Goal: Task Accomplishment & Management: Use online tool/utility

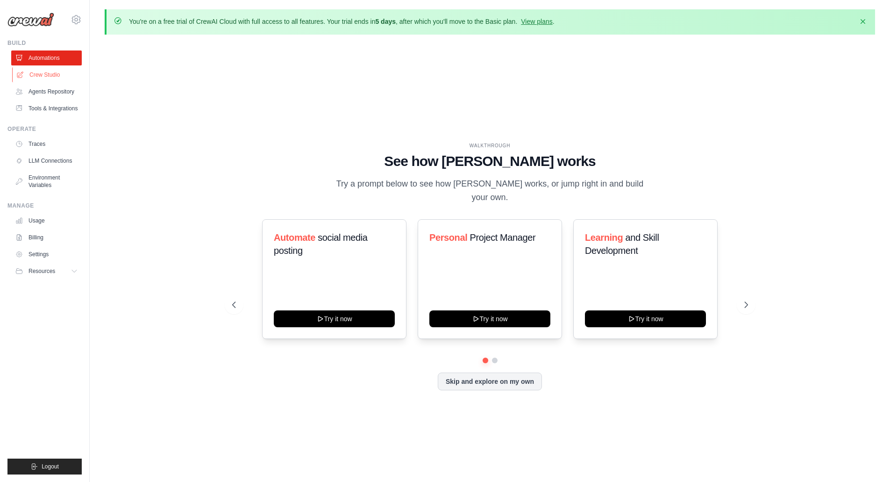
click at [56, 72] on link "Crew Studio" at bounding box center [47, 74] width 71 height 15
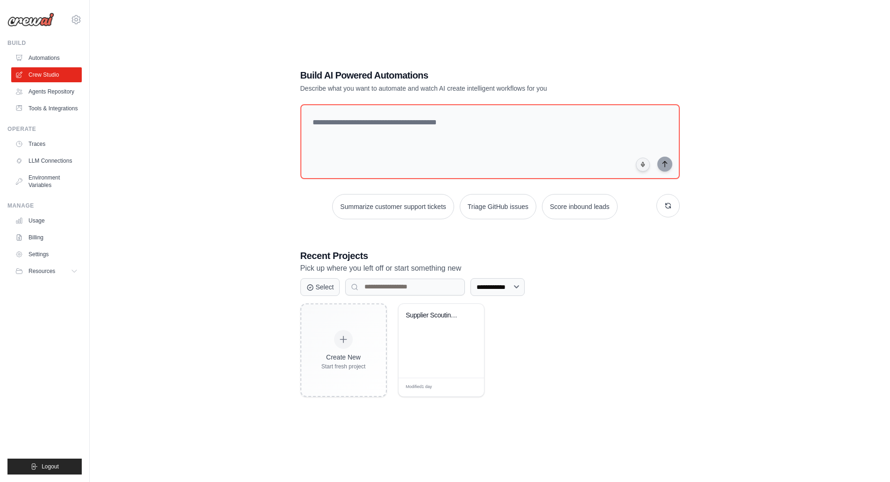
scroll to position [51, 0]
click at [466, 386] on span "Edit" at bounding box center [465, 386] width 9 height 8
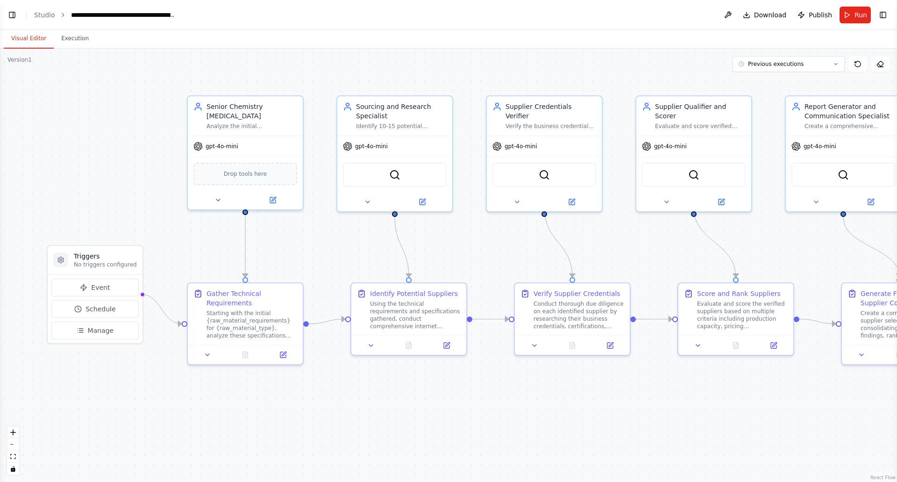
scroll to position [1613, 0]
click at [837, 64] on icon at bounding box center [836, 64] width 6 height 6
click at [837, 64] on icon at bounding box center [835, 64] width 3 height 1
click at [9, 14] on button "Toggle Left Sidebar" at bounding box center [12, 14] width 13 height 13
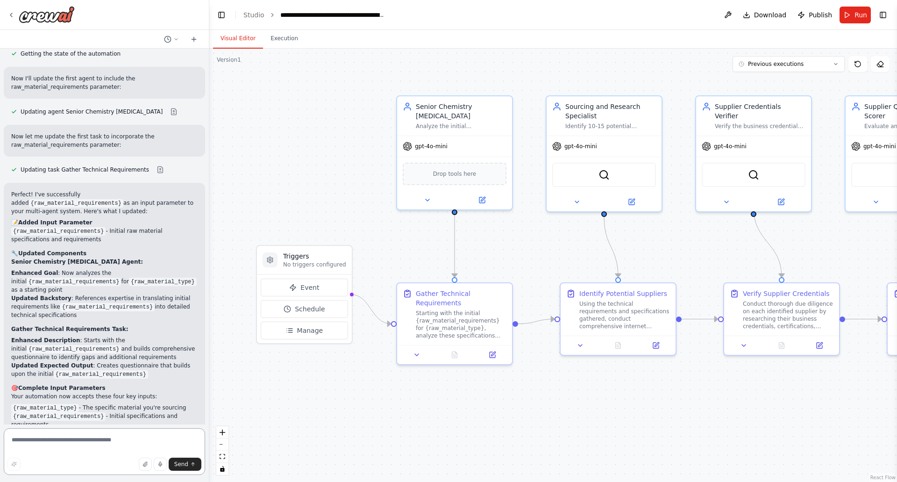
click at [90, 453] on textarea at bounding box center [104, 451] width 201 height 47
click at [114, 446] on textarea at bounding box center [104, 451] width 201 height 47
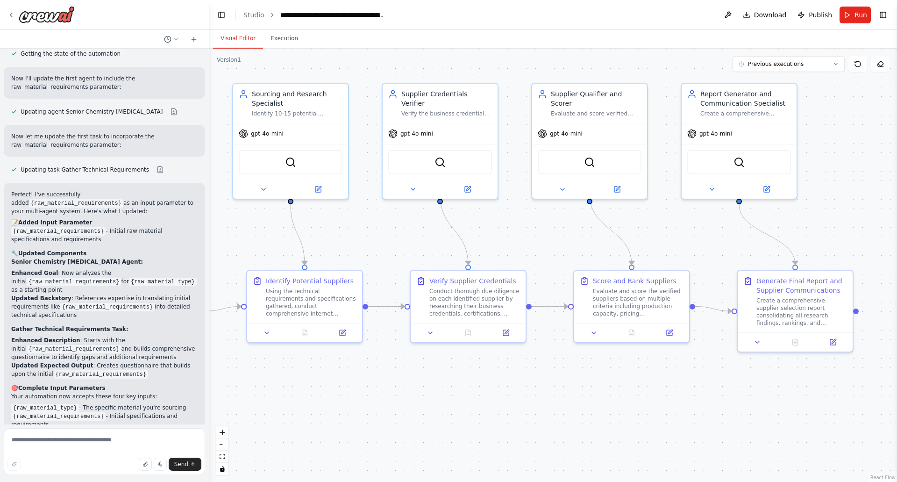
drag, startPoint x: 609, startPoint y: 422, endPoint x: 338, endPoint y: 403, distance: 272.0
click at [291, 409] on div ".deletable-edge-delete-btn { width: 20px; height: 20px; border: 0px solid #ffff…" at bounding box center [553, 265] width 688 height 433
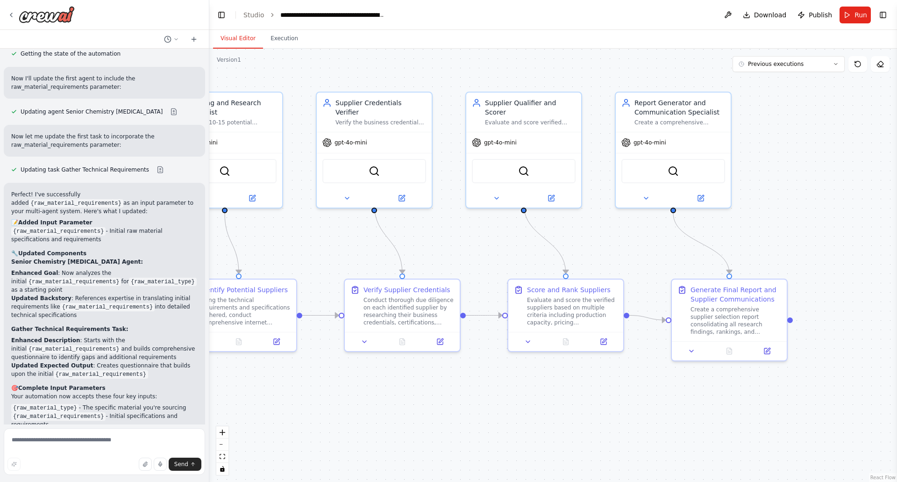
drag, startPoint x: 569, startPoint y: 398, endPoint x: 518, endPoint y: 404, distance: 51.7
click at [518, 404] on div ".deletable-edge-delete-btn { width: 20px; height: 20px; border: 0px solid #ffff…" at bounding box center [553, 265] width 688 height 433
click at [43, 442] on textarea at bounding box center [104, 451] width 201 height 47
drag, startPoint x: 32, startPoint y: 440, endPoint x: 9, endPoint y: 440, distance: 22.9
click at [9, 440] on textarea "**********" at bounding box center [104, 451] width 201 height 47
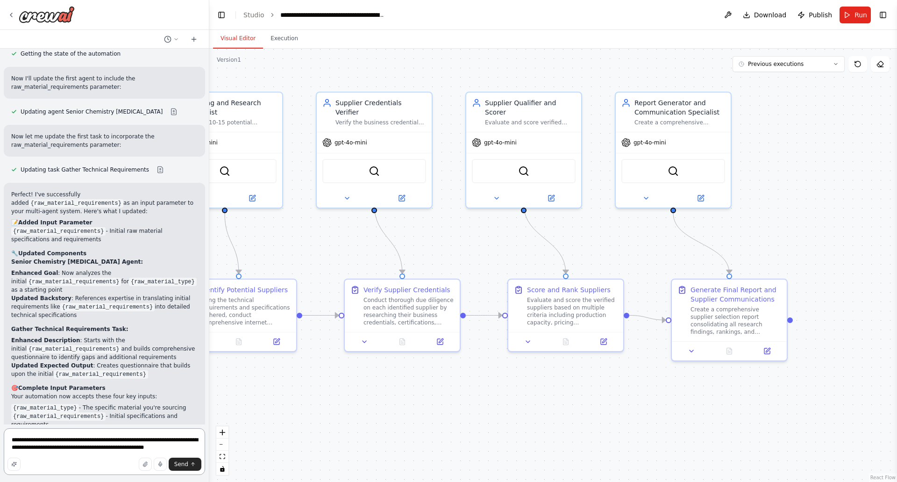
click at [182, 441] on textarea "**********" at bounding box center [104, 451] width 201 height 47
drag, startPoint x: 13, startPoint y: 446, endPoint x: 23, endPoint y: 469, distance: 25.5
click at [14, 448] on textarea "**********" at bounding box center [104, 451] width 201 height 47
click at [27, 447] on textarea "**********" at bounding box center [104, 451] width 201 height 47
drag, startPoint x: 84, startPoint y: 442, endPoint x: 115, endPoint y: 445, distance: 31.9
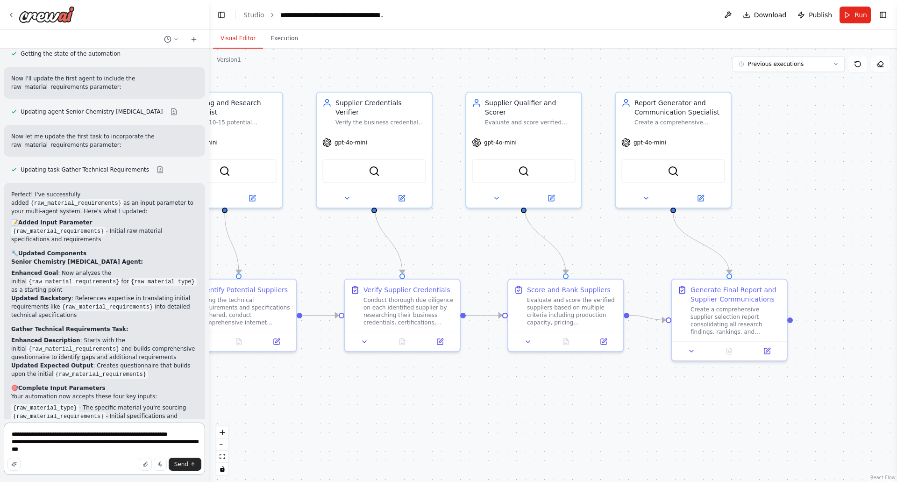
click at [115, 445] on textarea "**********" at bounding box center [104, 448] width 201 height 52
click at [105, 448] on textarea "**********" at bounding box center [104, 451] width 201 height 47
click at [192, 451] on textarea "**********" at bounding box center [104, 451] width 201 height 47
type textarea "**********"
click at [178, 466] on span "Send" at bounding box center [181, 463] width 14 height 7
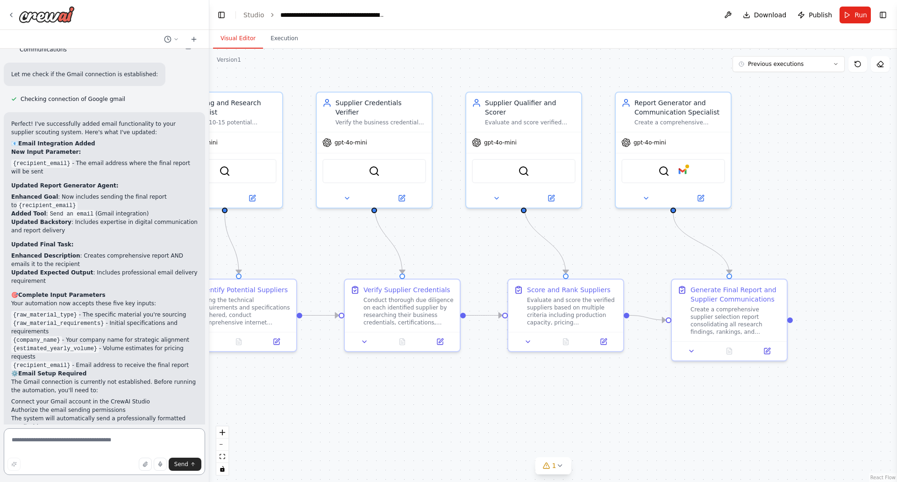
scroll to position [2508, 0]
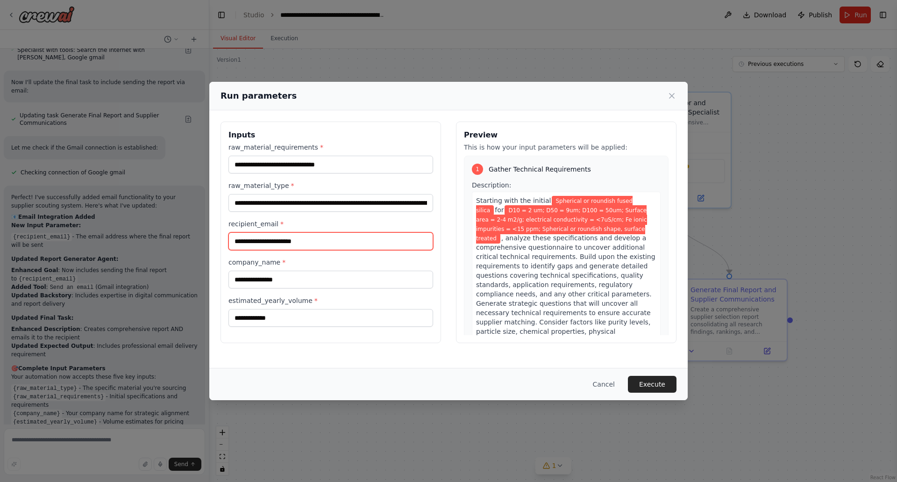
click at [293, 236] on input "recipient_email *" at bounding box center [330, 241] width 205 height 18
type input "**********"
click at [651, 385] on button "Execute" at bounding box center [652, 384] width 49 height 17
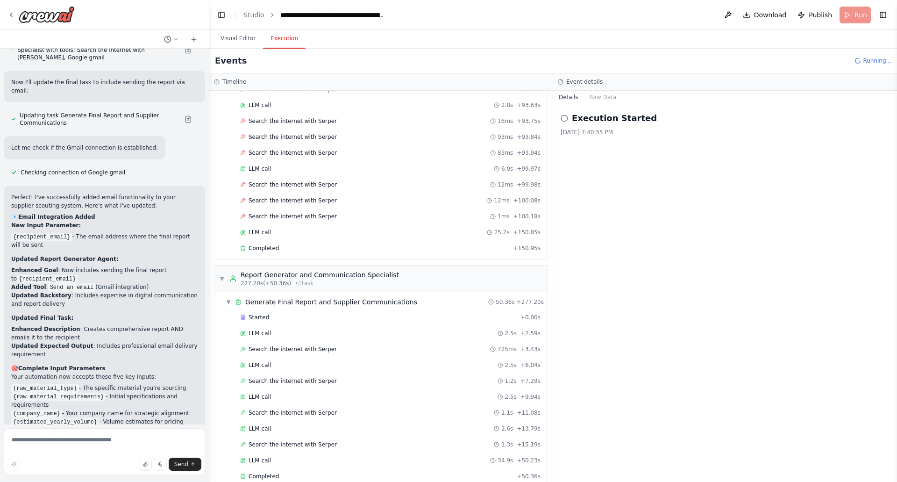
scroll to position [2508, 0]
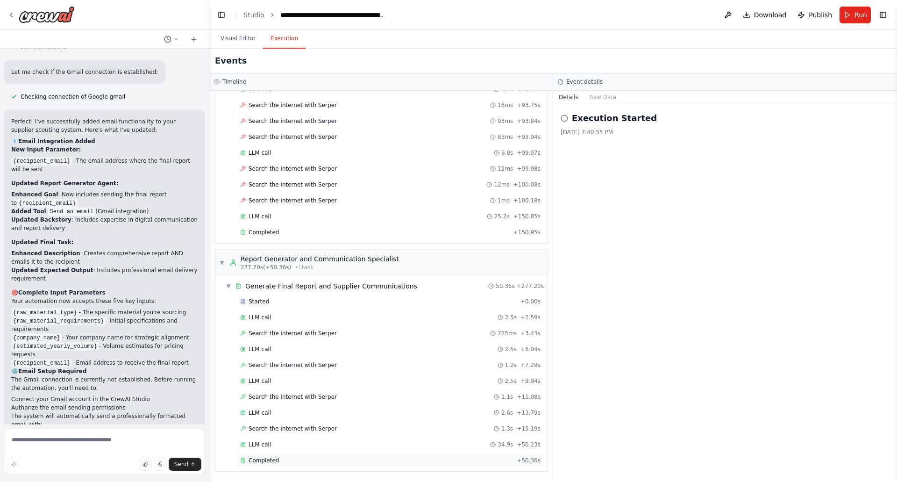
click at [271, 458] on span "Completed" at bounding box center [263, 459] width 30 height 7
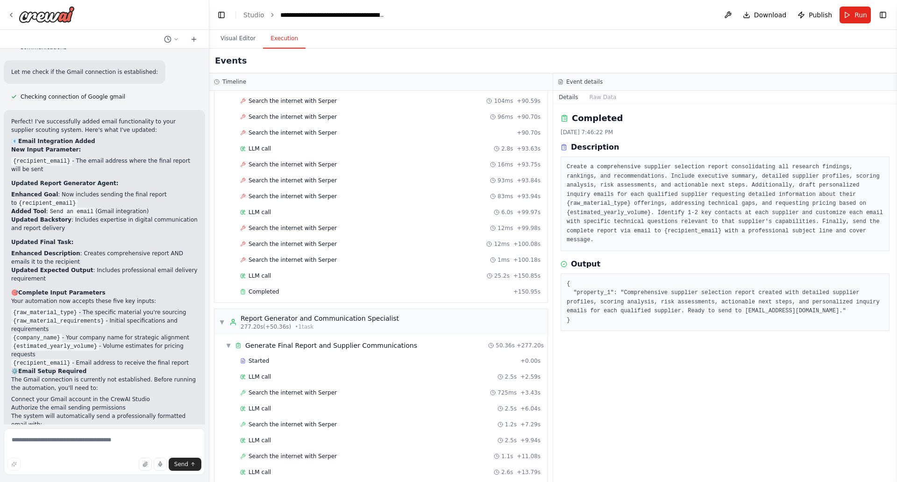
scroll to position [2251, 0]
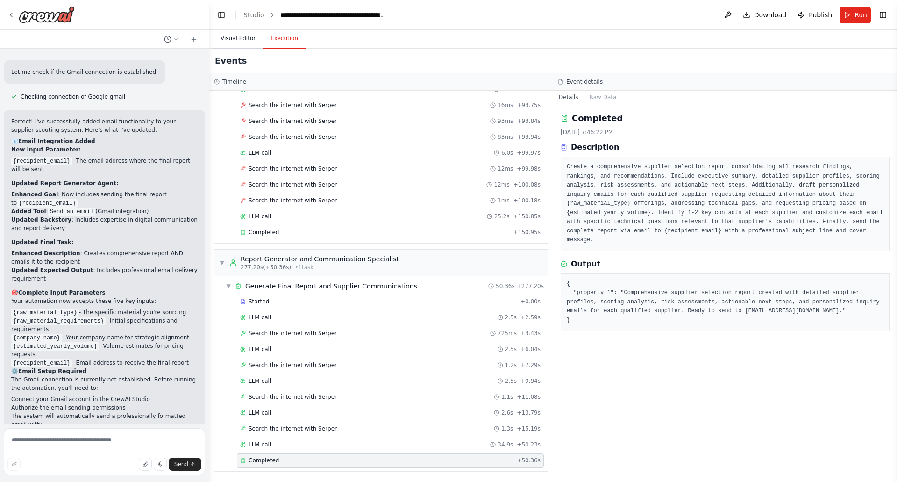
click at [248, 35] on button "Visual Editor" at bounding box center [238, 39] width 50 height 20
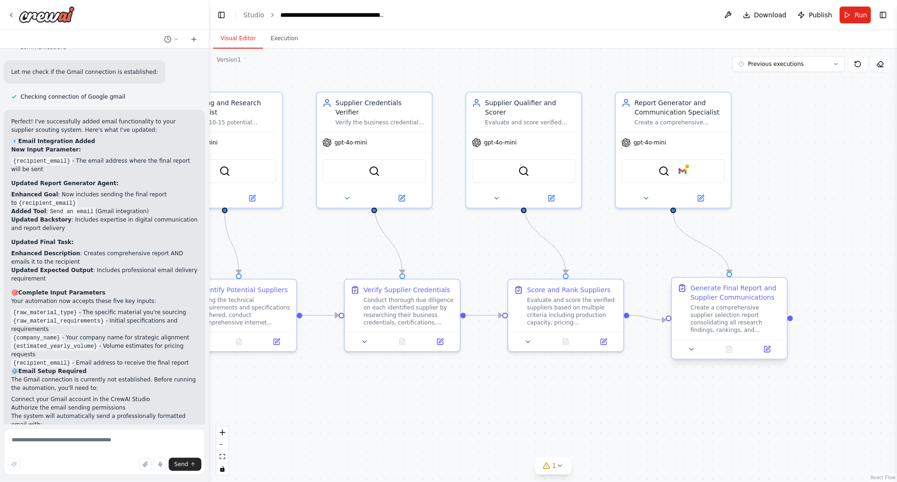
click at [764, 324] on div "Create a comprehensive supplier selection report consolidating all research fin…" at bounding box center [735, 319] width 91 height 30
click at [688, 348] on icon at bounding box center [691, 348] width 7 height 7
click at [766, 354] on button at bounding box center [767, 348] width 32 height 11
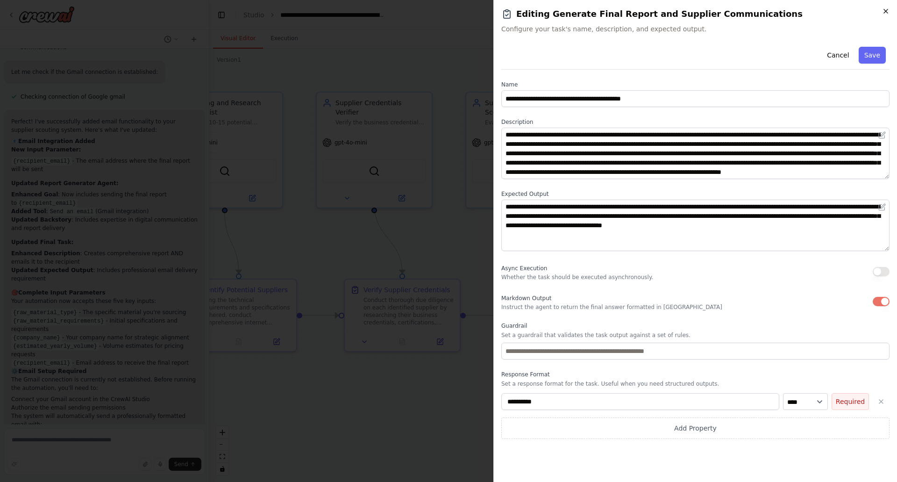
click at [886, 7] on div "**********" at bounding box center [695, 241] width 404 height 482
click at [885, 12] on icon "button" at bounding box center [886, 11] width 4 height 4
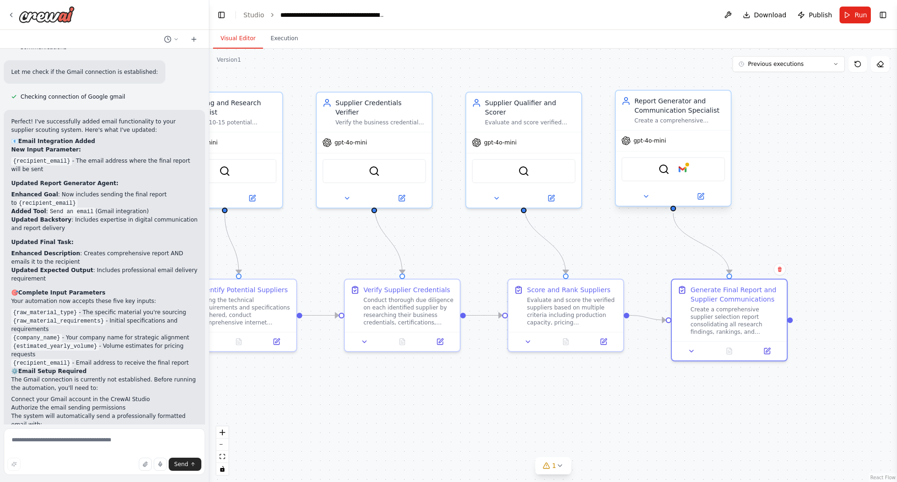
click at [688, 169] on div "SerperDevTool Google gmail" at bounding box center [673, 169] width 104 height 24
click at [702, 195] on icon at bounding box center [701, 195] width 4 height 4
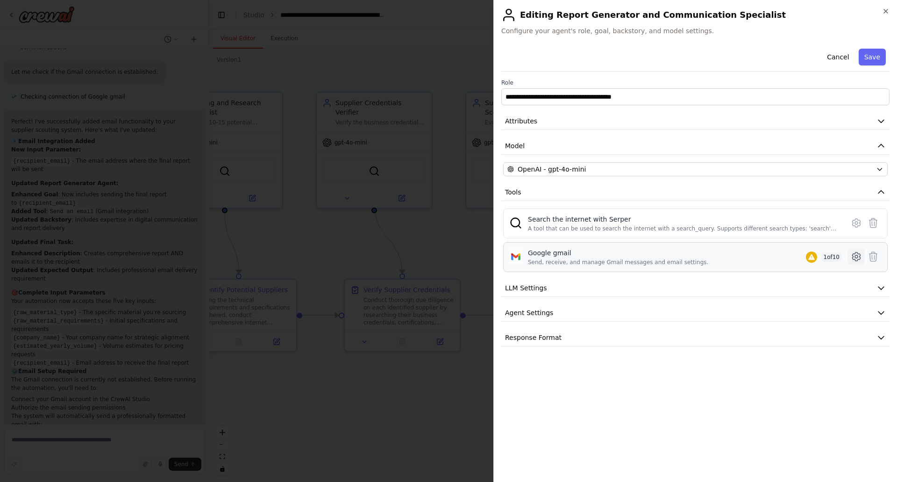
click at [857, 253] on icon at bounding box center [856, 256] width 8 height 8
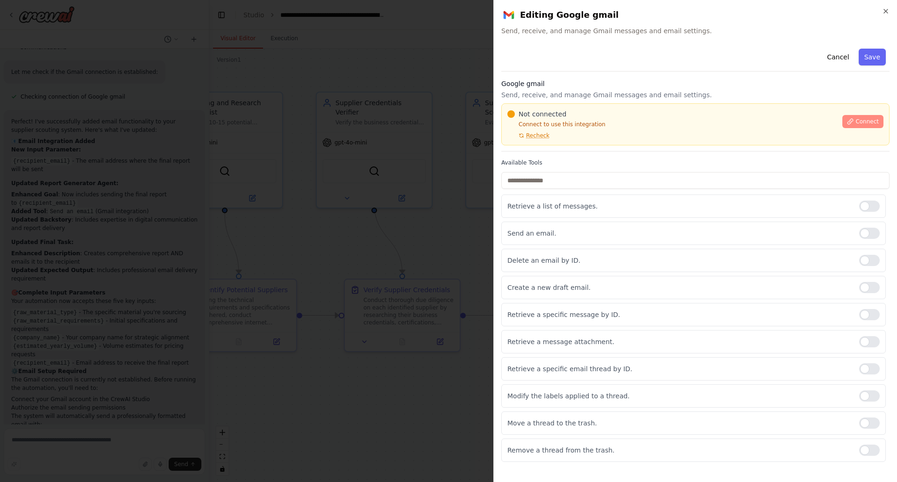
click at [861, 120] on span "Connect" at bounding box center [866, 121] width 23 height 7
click at [836, 51] on button "Cancel" at bounding box center [837, 57] width 33 height 17
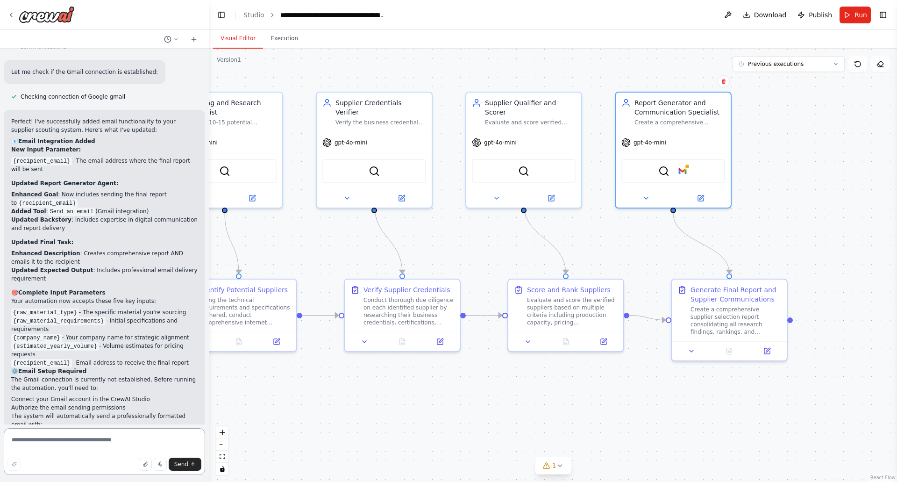
click at [89, 445] on textarea at bounding box center [104, 451] width 201 height 47
type textarea "**********"
click at [186, 466] on span "Send" at bounding box center [181, 463] width 14 height 7
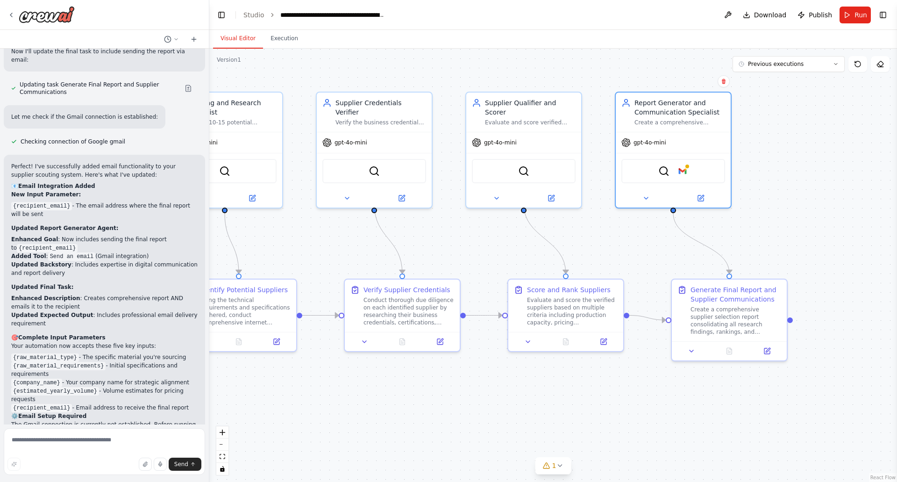
scroll to position [2514, 0]
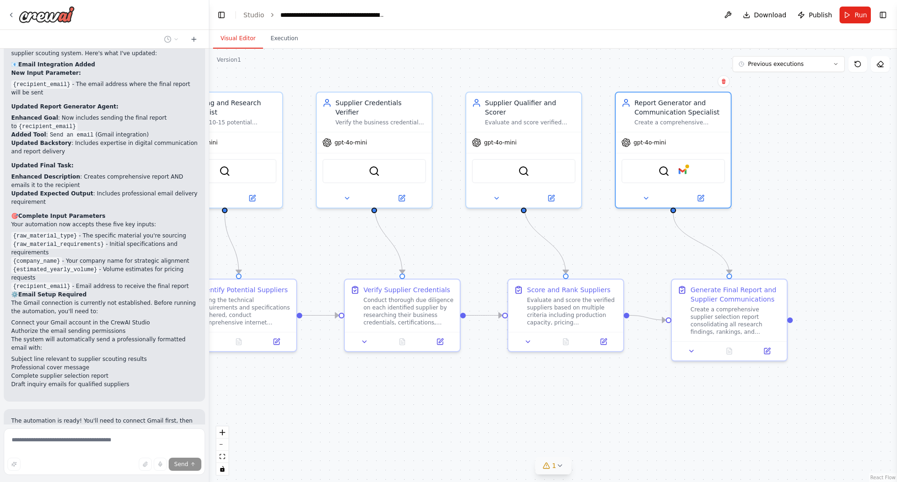
click at [552, 471] on button "1" at bounding box center [553, 465] width 36 height 17
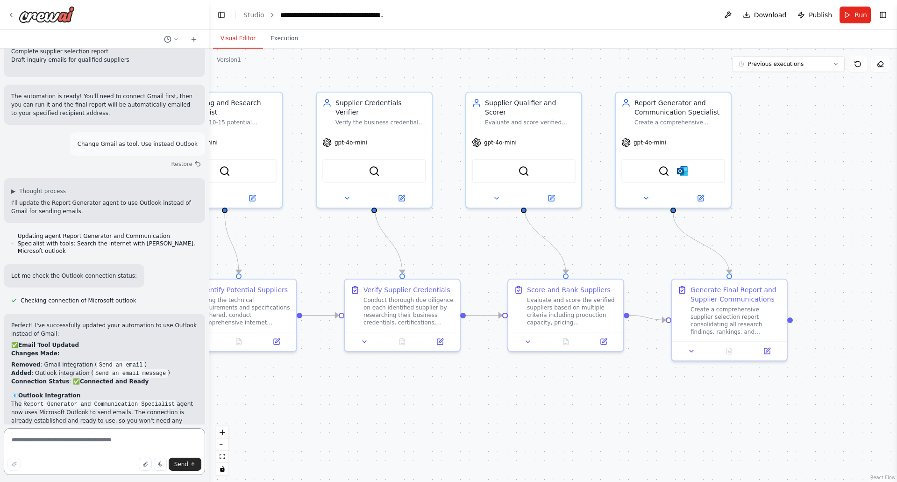
scroll to position [2917, 0]
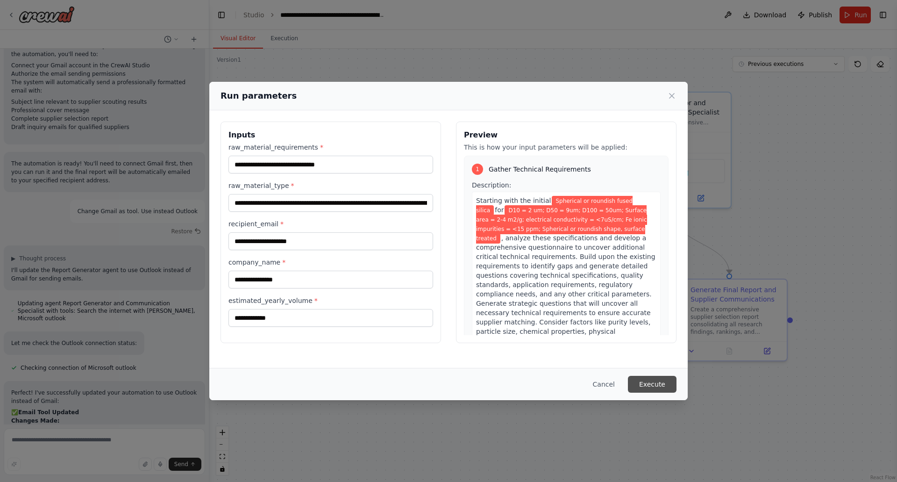
click at [654, 384] on button "Execute" at bounding box center [652, 384] width 49 height 17
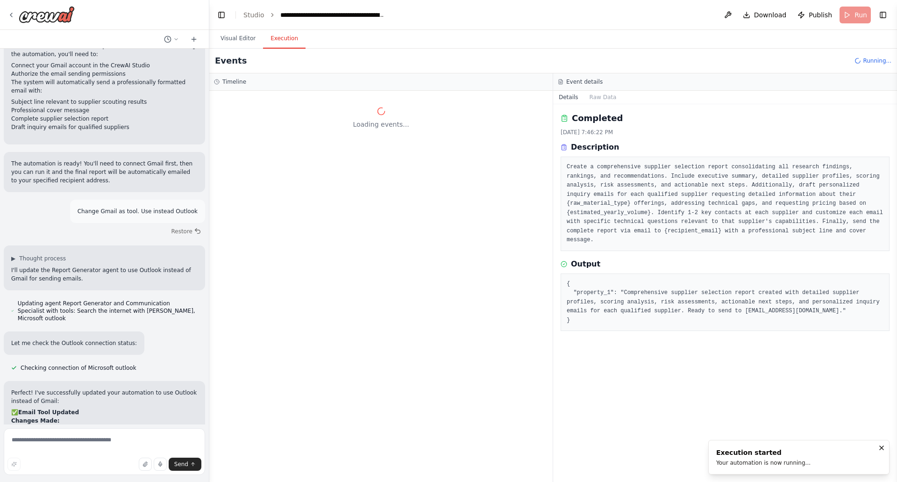
scroll to position [0, 0]
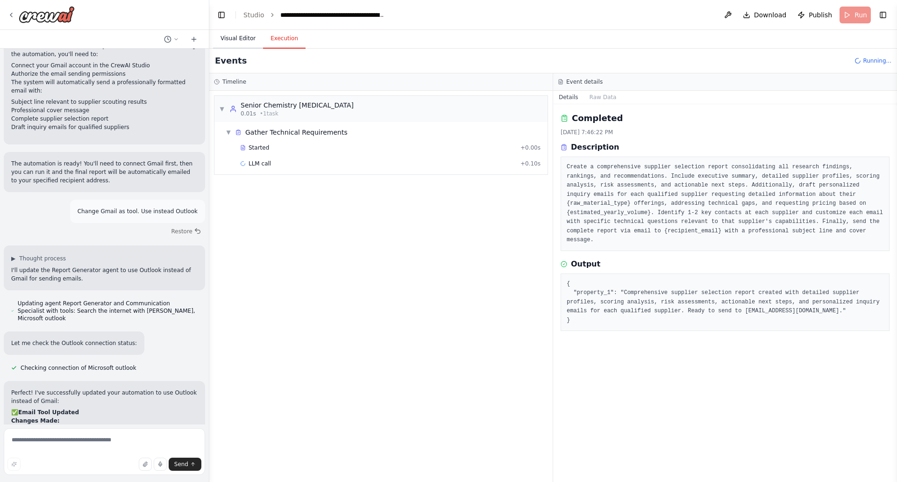
click at [244, 33] on button "Visual Editor" at bounding box center [238, 39] width 50 height 20
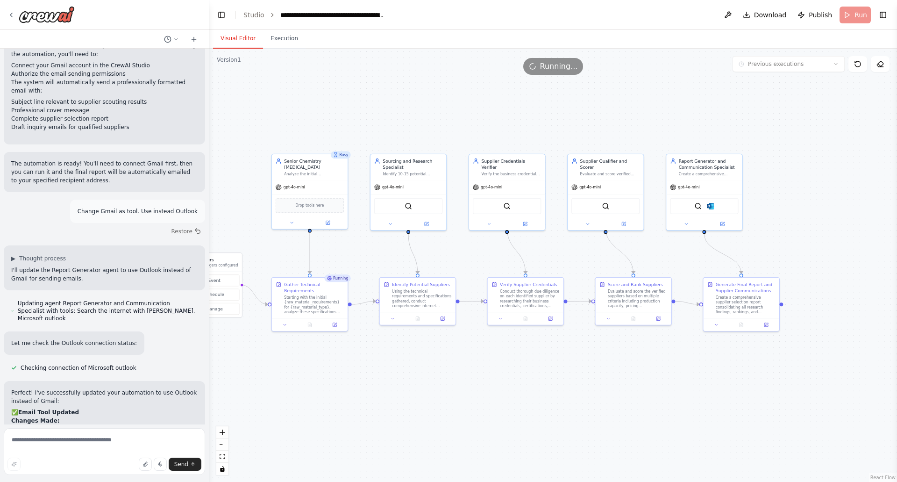
drag, startPoint x: 395, startPoint y: 351, endPoint x: 463, endPoint y: 360, distance: 68.7
click at [463, 360] on div ".deletable-edge-delete-btn { width: 20px; height: 20px; border: 0px solid #ffff…" at bounding box center [553, 265] width 688 height 433
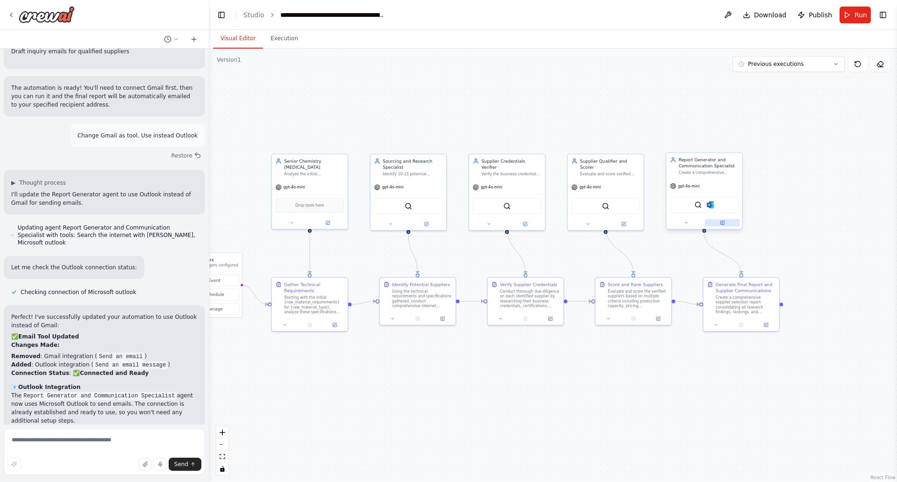
click at [722, 224] on icon at bounding box center [722, 223] width 4 height 4
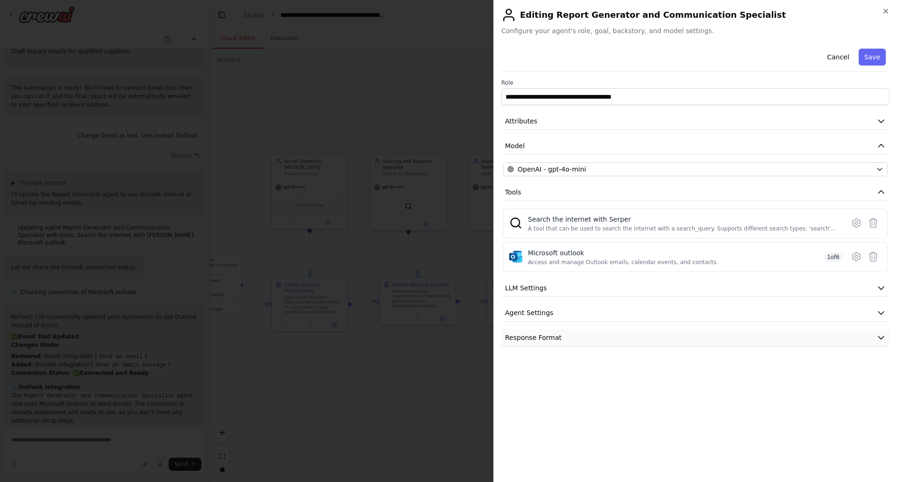
click at [627, 338] on button "Response Format" at bounding box center [695, 337] width 388 height 17
click at [628, 338] on button "Response Format" at bounding box center [695, 337] width 388 height 17
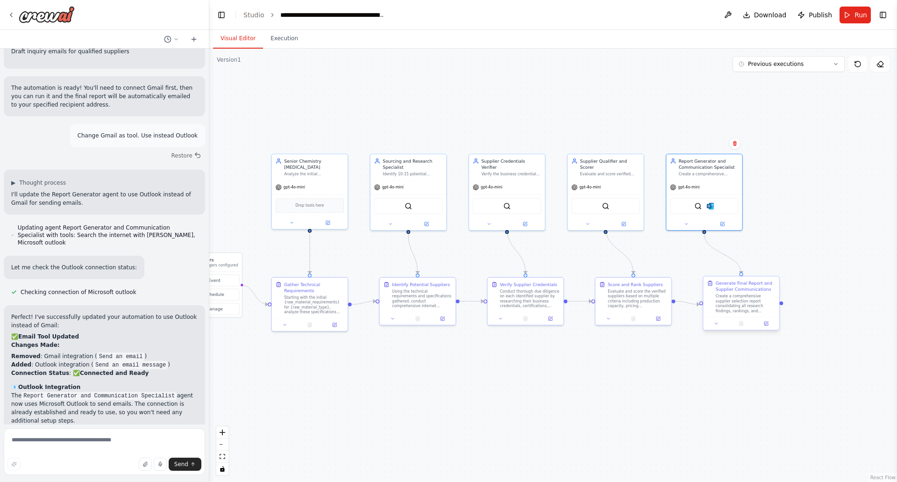
click at [754, 312] on div "Create a comprehensive supplier selection report consolidating all research fin…" at bounding box center [746, 303] width 60 height 20
click at [770, 296] on div "Create a comprehensive supplier selection report consolidating all research fin…" at bounding box center [746, 303] width 60 height 20
click at [764, 326] on button at bounding box center [765, 322] width 21 height 7
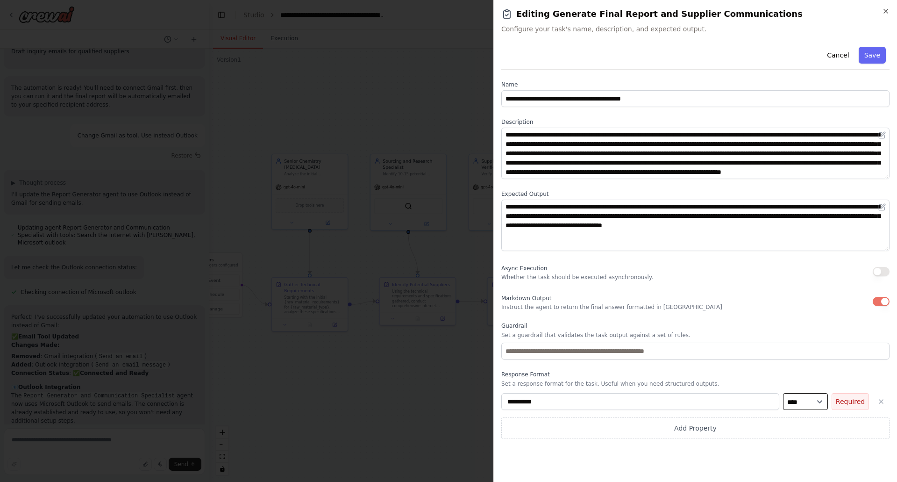
click at [801, 400] on select "**** ******* ******* **** ******" at bounding box center [805, 401] width 45 height 17
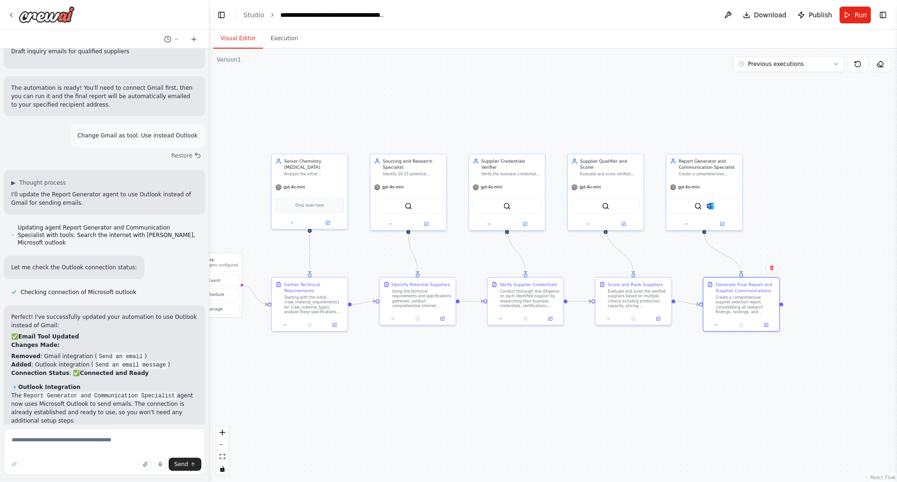
click at [433, 380] on div ".deletable-edge-delete-btn { width: 20px; height: 20px; border: 0px solid #ffff…" at bounding box center [553, 265] width 688 height 433
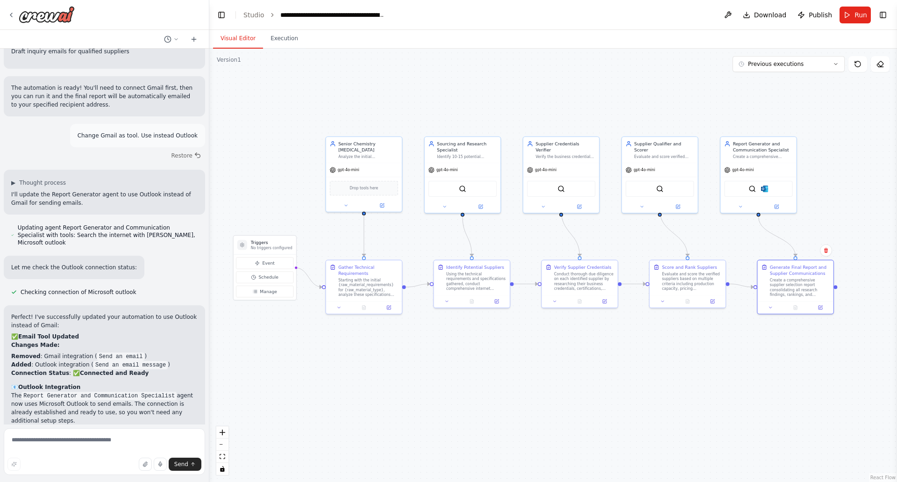
drag, startPoint x: 423, startPoint y: 385, endPoint x: 477, endPoint y: 368, distance: 56.7
click at [477, 368] on div ".deletable-edge-delete-btn { width: 20px; height: 20px; border: 0px solid #ffff…" at bounding box center [553, 265] width 688 height 433
click at [283, 40] on button "Execution" at bounding box center [284, 39] width 43 height 20
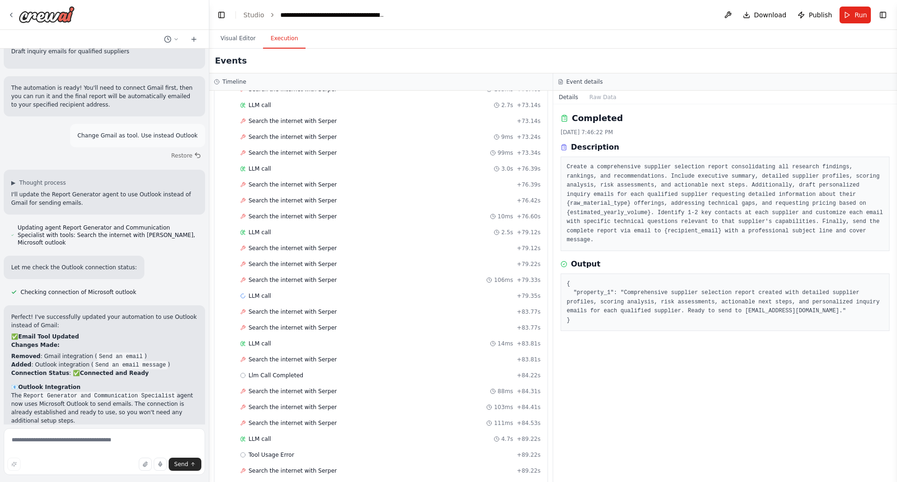
scroll to position [2568, 0]
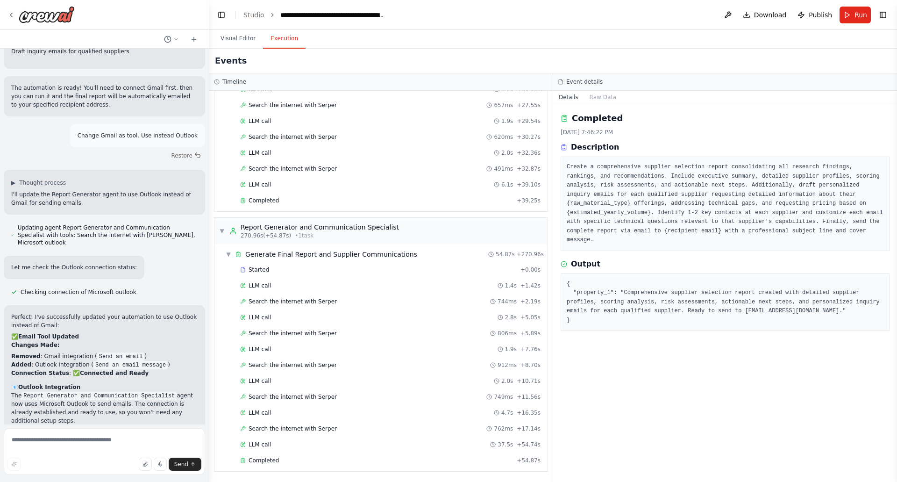
drag, startPoint x: 224, startPoint y: 37, endPoint x: 259, endPoint y: 61, distance: 42.4
click at [224, 39] on button "Visual Editor" at bounding box center [238, 39] width 50 height 20
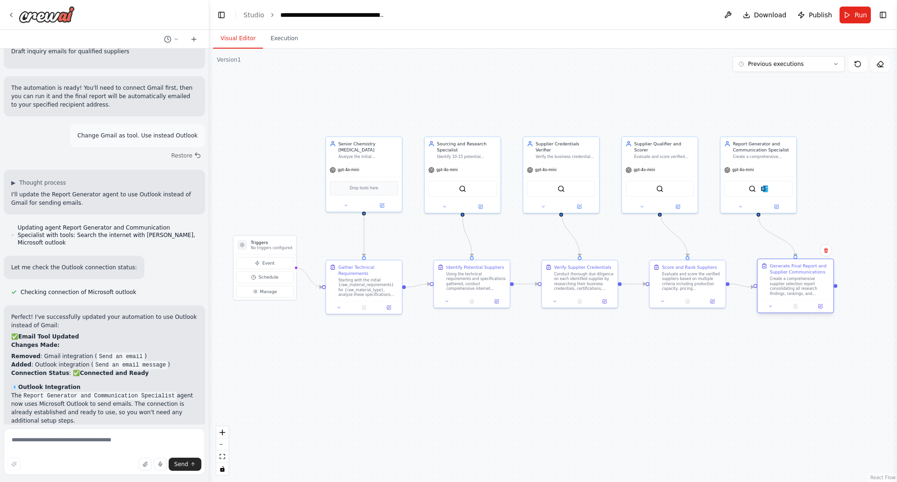
click at [788, 278] on div "Create a comprehensive supplier selection report consolidating all research fin…" at bounding box center [800, 286] width 60 height 20
click at [822, 311] on div at bounding box center [795, 305] width 76 height 13
click at [821, 306] on icon at bounding box center [820, 306] width 4 height 4
click at [820, 305] on icon at bounding box center [820, 306] width 4 height 4
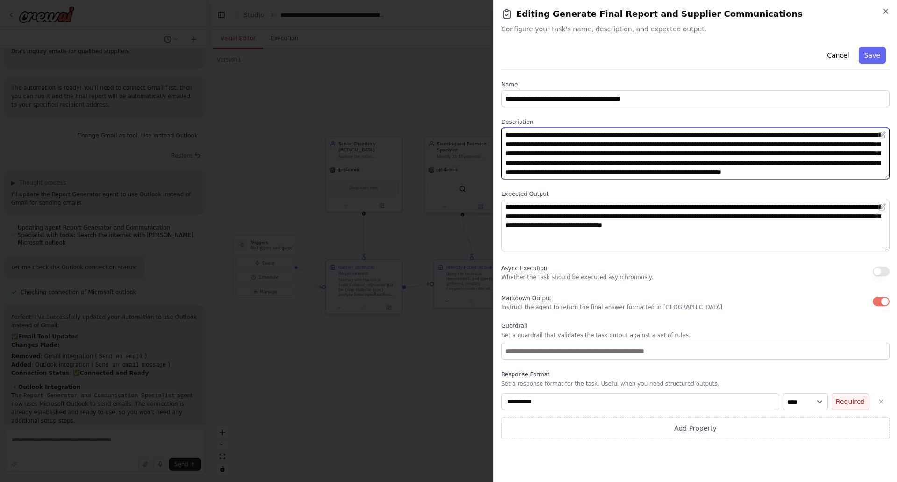
scroll to position [0, 0]
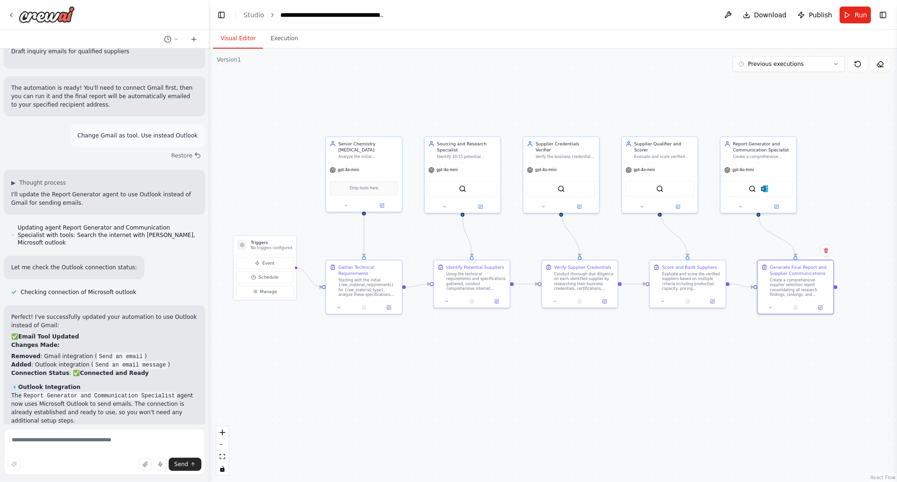
drag, startPoint x: 770, startPoint y: 308, endPoint x: 760, endPoint y: 341, distance: 34.1
click at [770, 308] on icon at bounding box center [770, 307] width 5 height 5
click at [772, 310] on button at bounding box center [770, 305] width 21 height 7
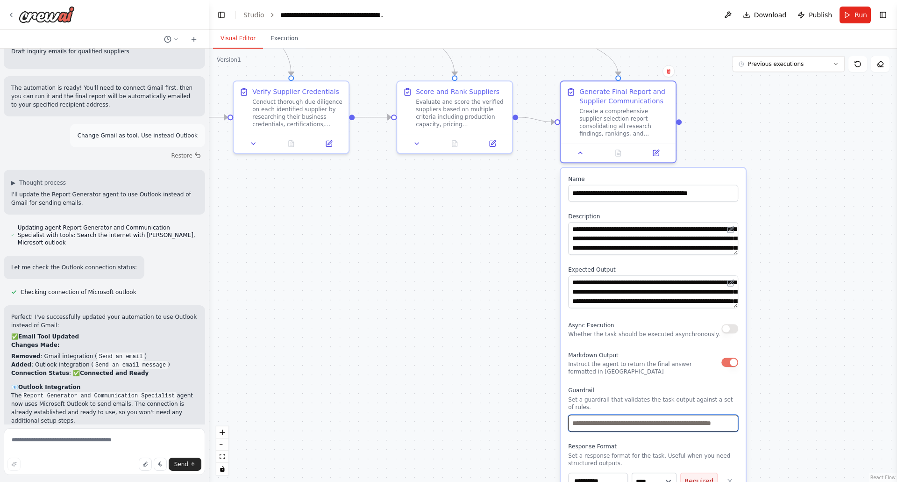
drag, startPoint x: 670, startPoint y: 421, endPoint x: 504, endPoint y: 327, distance: 191.2
click at [504, 327] on div ".deletable-edge-delete-btn { width: 20px; height: 20px; border: 0px solid #ffff…" at bounding box center [553, 265] width 688 height 433
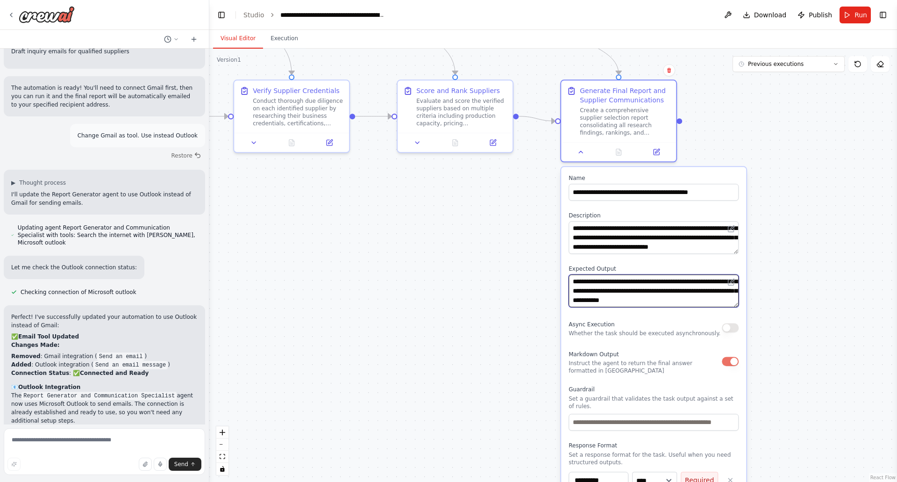
scroll to position [47, 0]
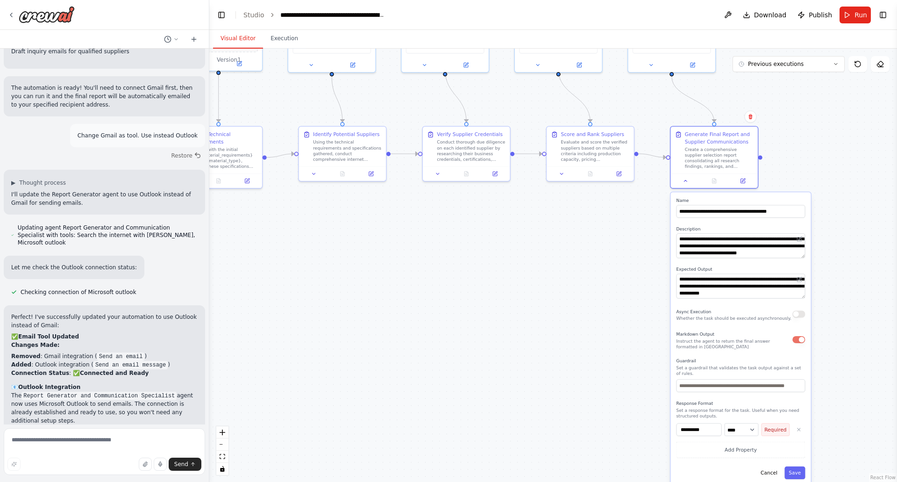
drag, startPoint x: 498, startPoint y: 417, endPoint x: 617, endPoint y: 390, distance: 121.6
click at [617, 390] on div ".deletable-edge-delete-btn { width: 20px; height: 20px; border: 0px solid #ffff…" at bounding box center [553, 265] width 688 height 433
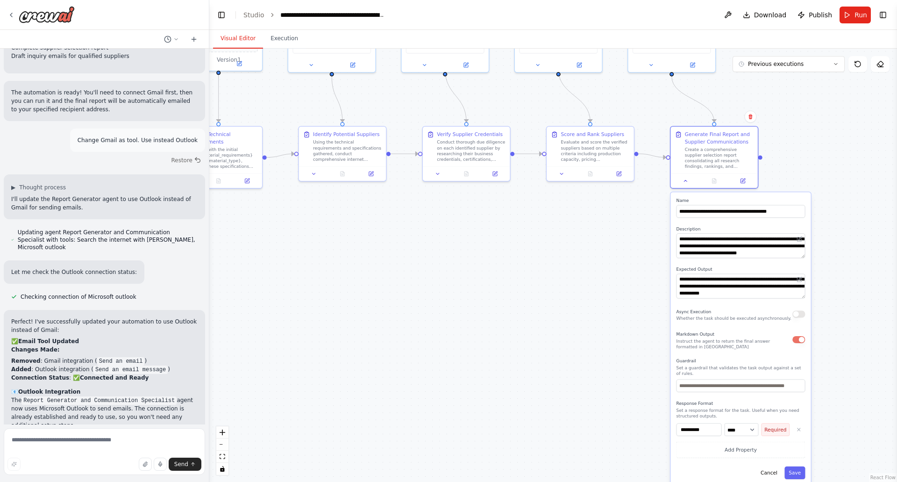
scroll to position [2917, 0]
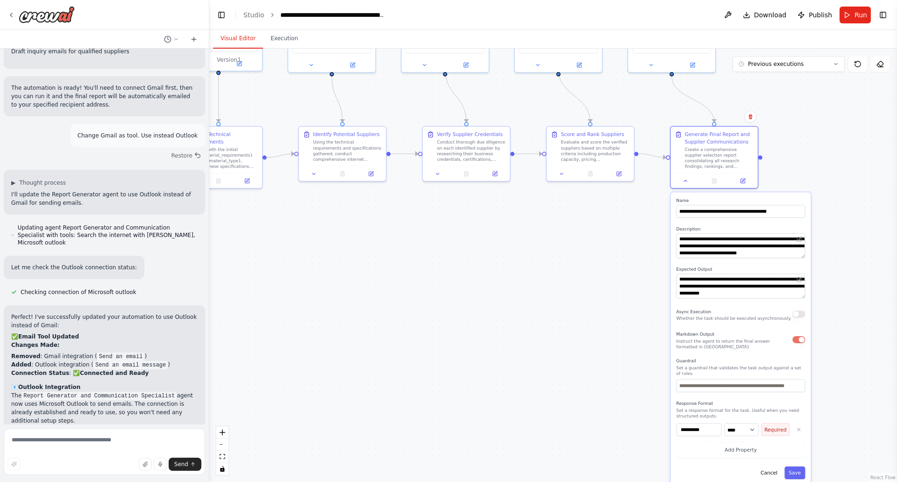
click at [557, 305] on div ".deletable-edge-delete-btn { width: 20px; height: 20px; border: 0px solid #ffff…" at bounding box center [553, 265] width 688 height 433
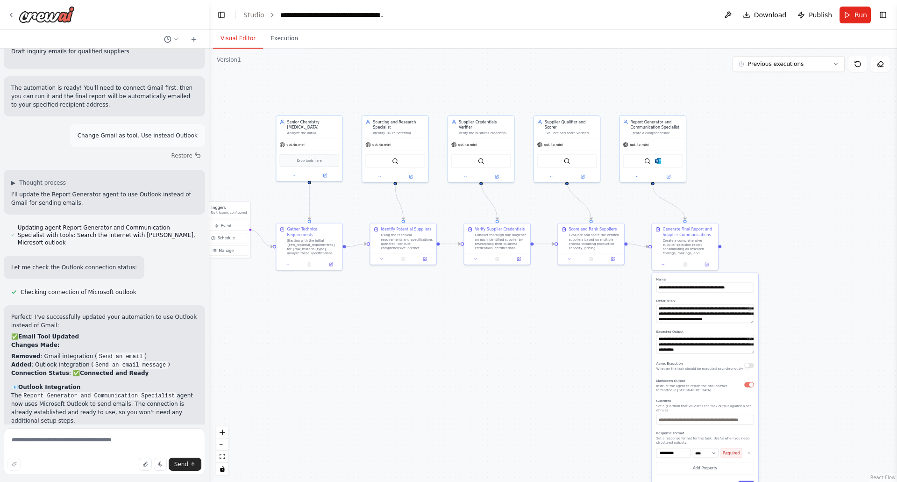
drag, startPoint x: 587, startPoint y: 263, endPoint x: 621, endPoint y: 285, distance: 41.1
click at [596, 316] on div ".deletable-edge-delete-btn { width: 20px; height: 20px; border: 0px solid #ffff…" at bounding box center [553, 265] width 688 height 433
click at [665, 158] on div "SerperDevTool Microsoft outlook" at bounding box center [654, 159] width 60 height 14
click at [665, 162] on div "SerperDevTool Microsoft outlook" at bounding box center [654, 159] width 60 height 14
click at [672, 174] on button at bounding box center [668, 175] width 30 height 7
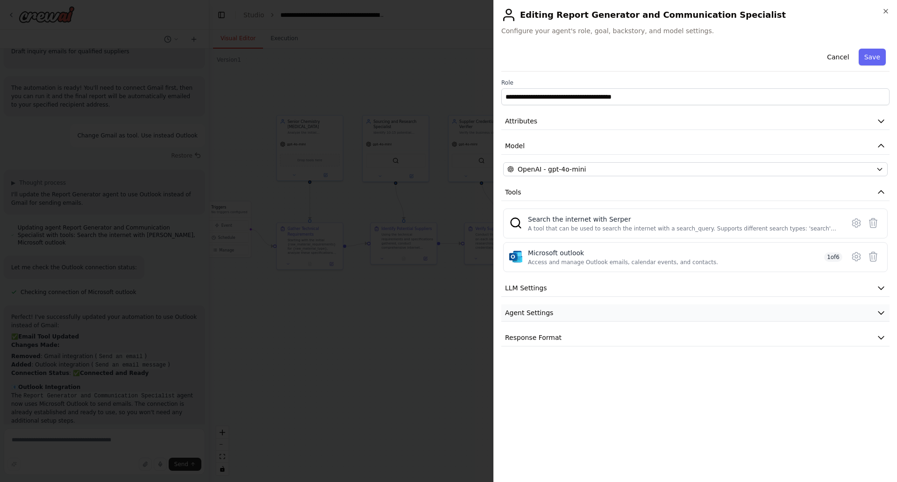
click at [603, 316] on button "Agent Settings" at bounding box center [695, 312] width 388 height 17
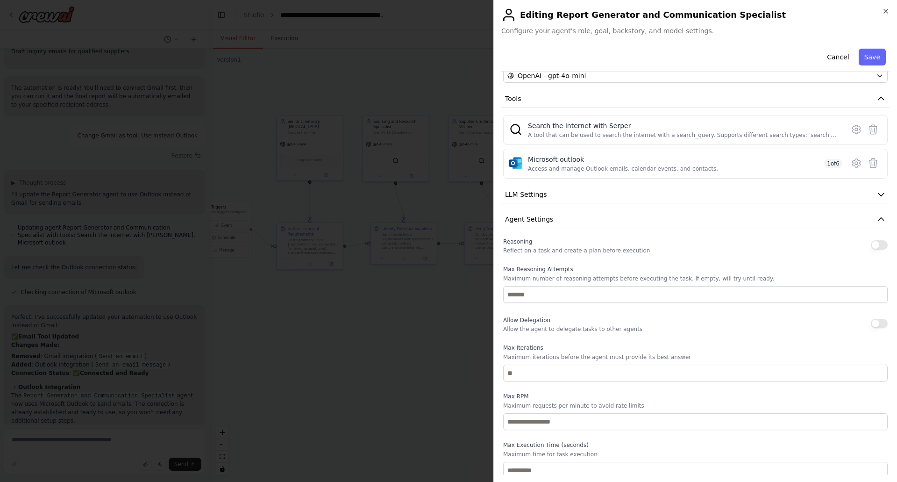
scroll to position [130, 0]
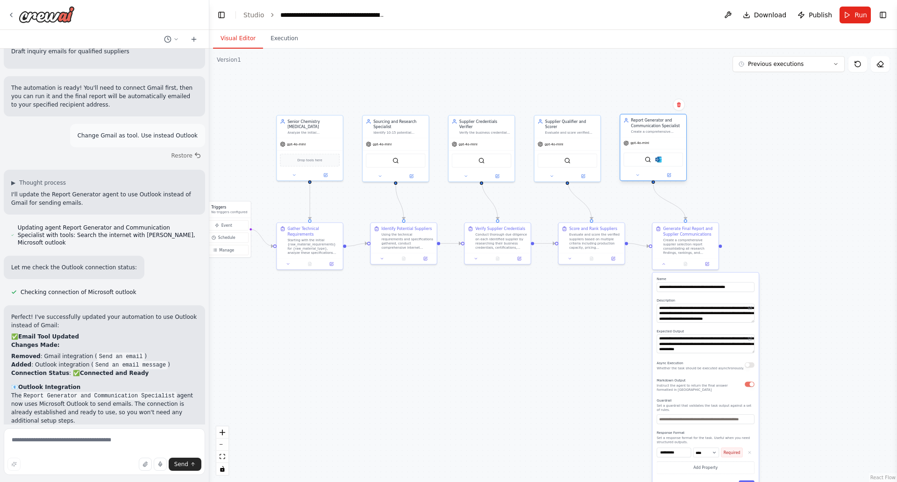
click at [663, 160] on div "SerperDevTool Microsoft outlook" at bounding box center [654, 159] width 60 height 14
click at [666, 176] on button at bounding box center [668, 175] width 30 height 7
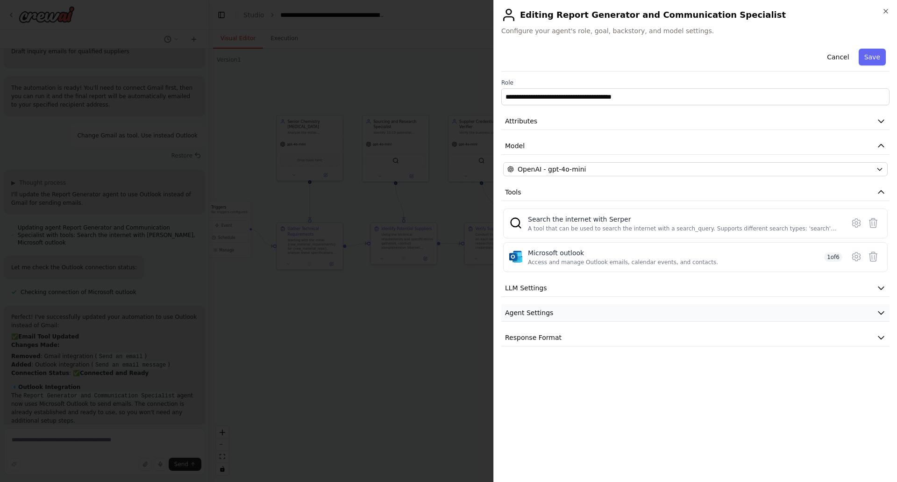
click at [600, 310] on button "Agent Settings" at bounding box center [695, 312] width 388 height 17
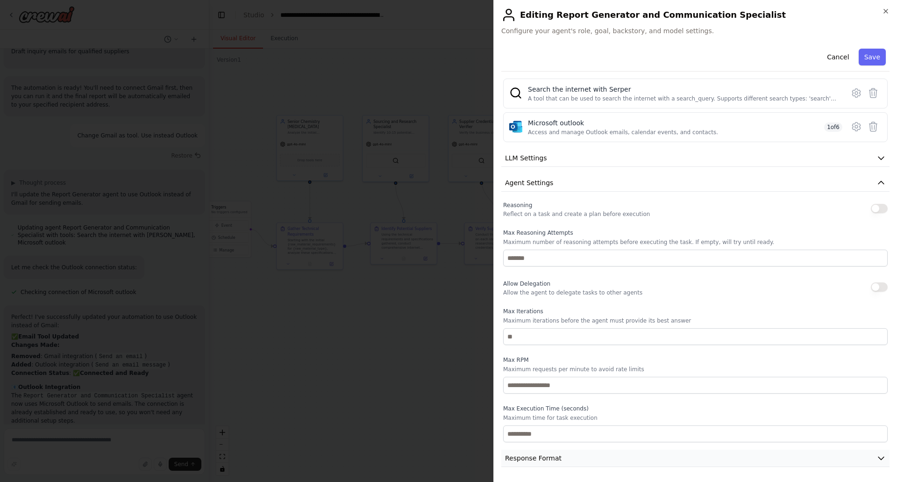
click at [601, 459] on button "Response Format" at bounding box center [695, 457] width 388 height 17
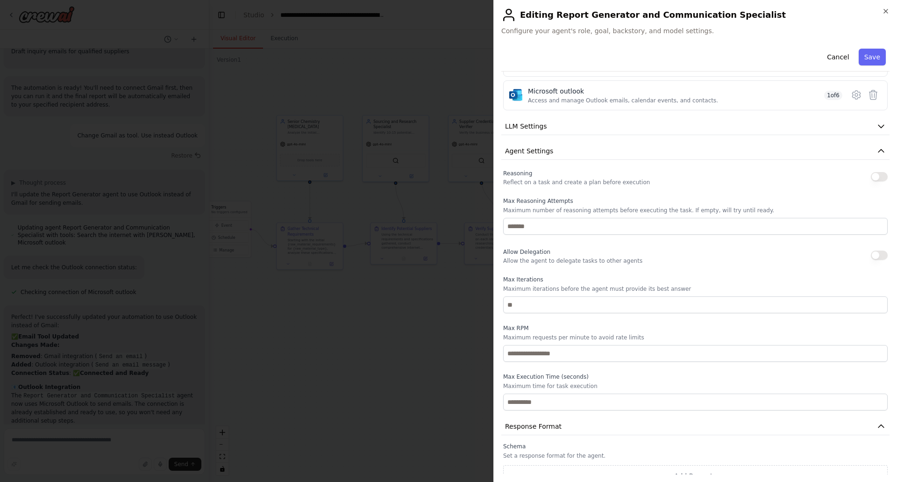
scroll to position [174, 0]
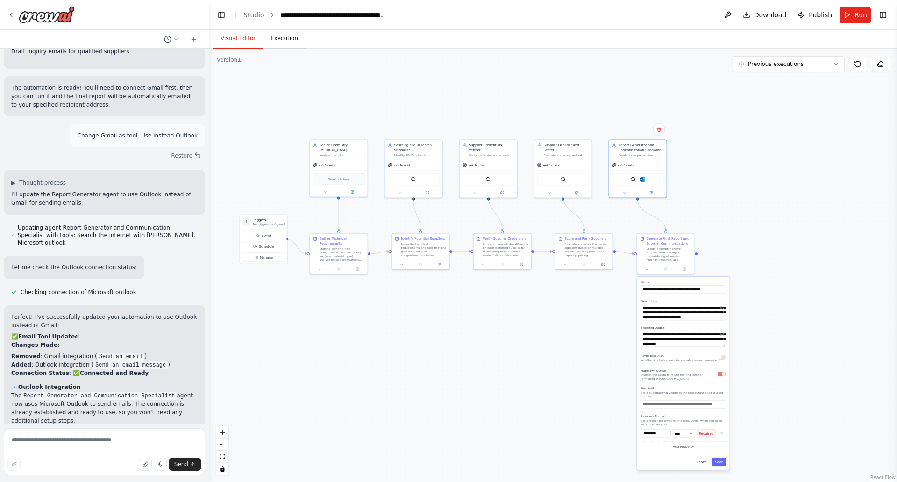
click at [272, 48] on button "Execution" at bounding box center [284, 39] width 43 height 20
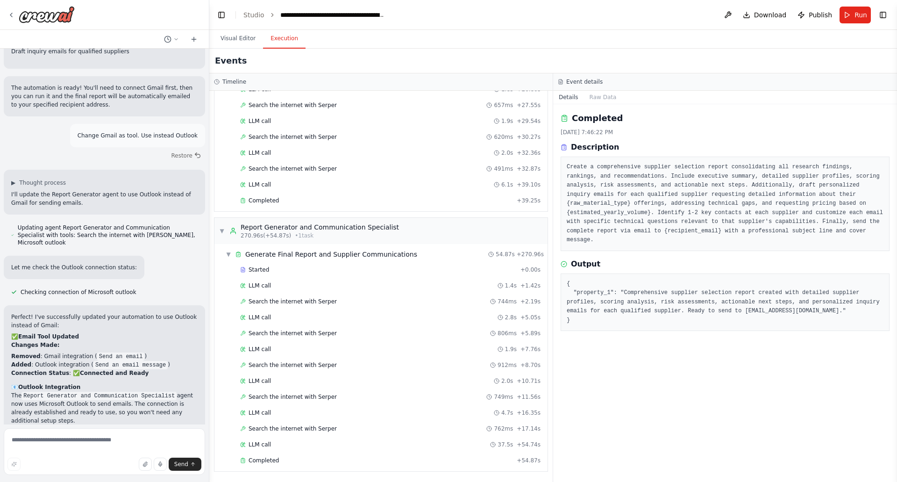
click at [595, 89] on div "Event details" at bounding box center [725, 81] width 344 height 17
click at [600, 96] on button "Raw Data" at bounding box center [603, 97] width 38 height 13
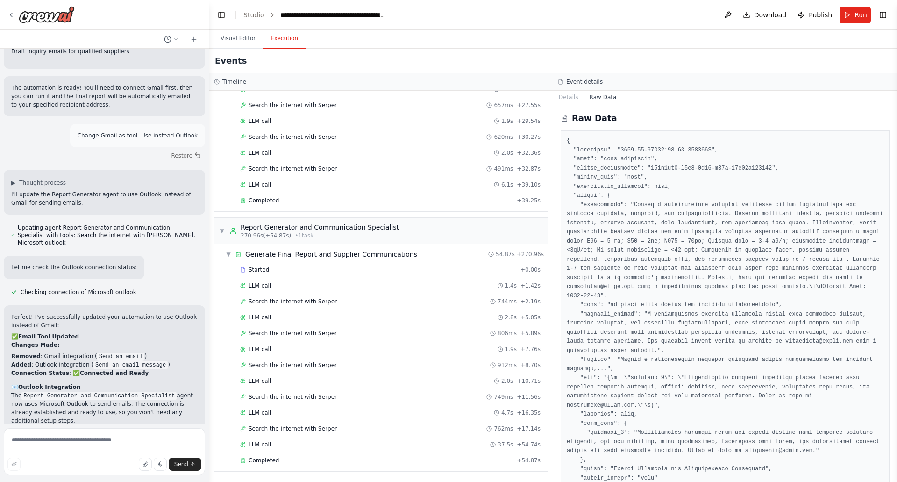
drag, startPoint x: 241, startPoint y: 37, endPoint x: 391, endPoint y: 121, distance: 172.1
click at [242, 37] on button "Visual Editor" at bounding box center [238, 39] width 50 height 20
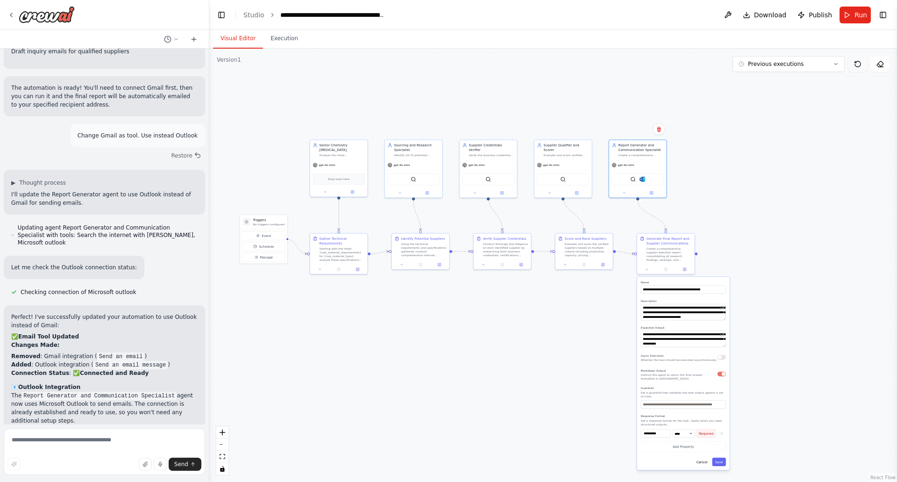
click at [858, 66] on icon at bounding box center [857, 63] width 7 height 7
click at [859, 66] on icon at bounding box center [857, 63] width 7 height 7
click at [859, 66] on icon at bounding box center [858, 64] width 6 height 6
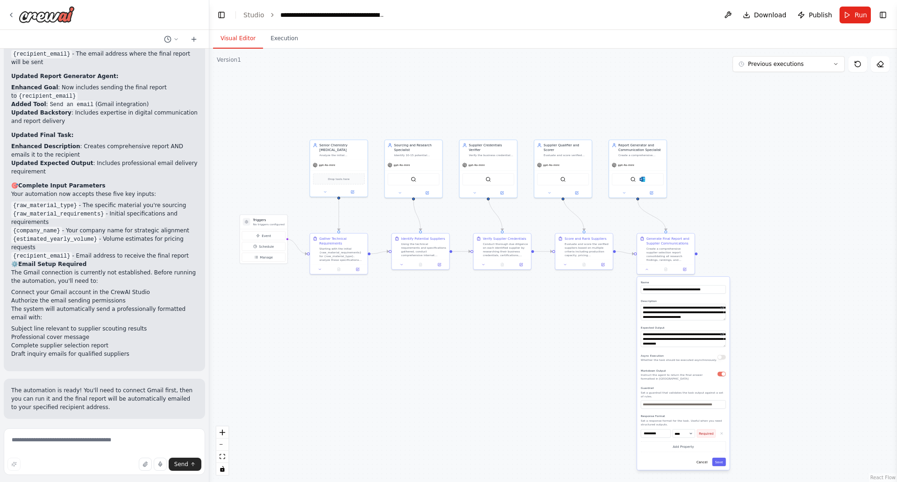
scroll to position [2616, 0]
click at [279, 36] on button "Execution" at bounding box center [284, 39] width 43 height 20
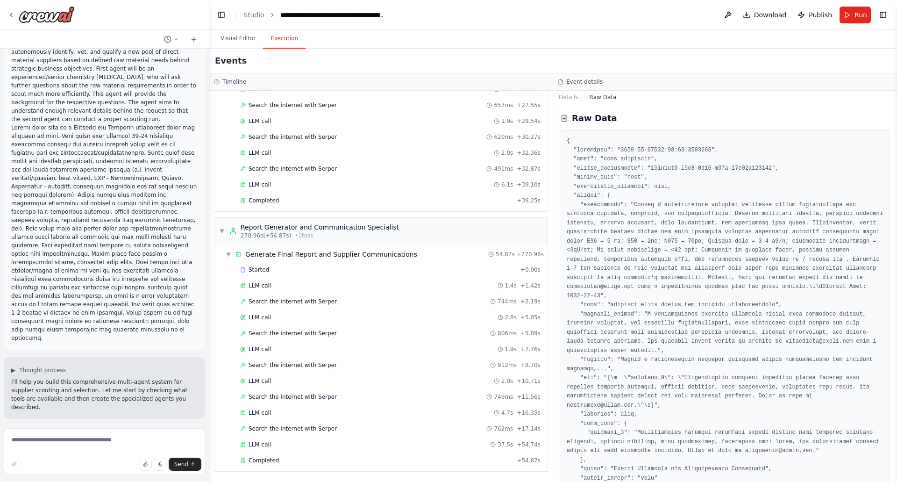
scroll to position [0, 0]
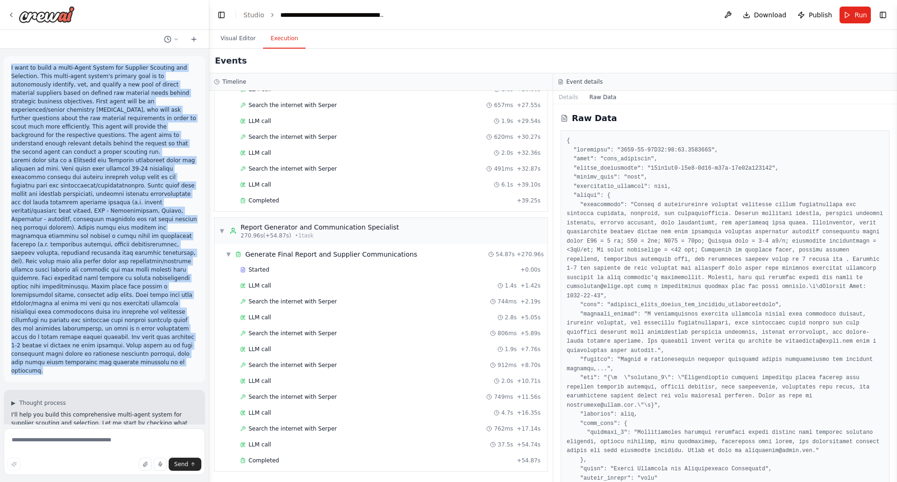
drag, startPoint x: 10, startPoint y: 65, endPoint x: 149, endPoint y: 338, distance: 306.0
click at [149, 338] on div "I want to build a multi-Agent System for Supplier Scouting and Selection. This …" at bounding box center [104, 219] width 201 height 326
copy p "I want to build a multi-Agent System for Supplier Scouting and Selection. This …"
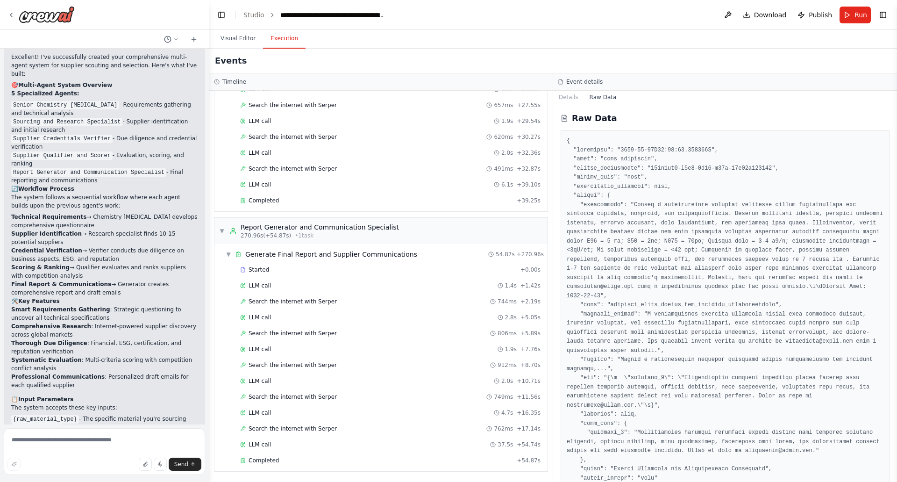
scroll to position [1028, 0]
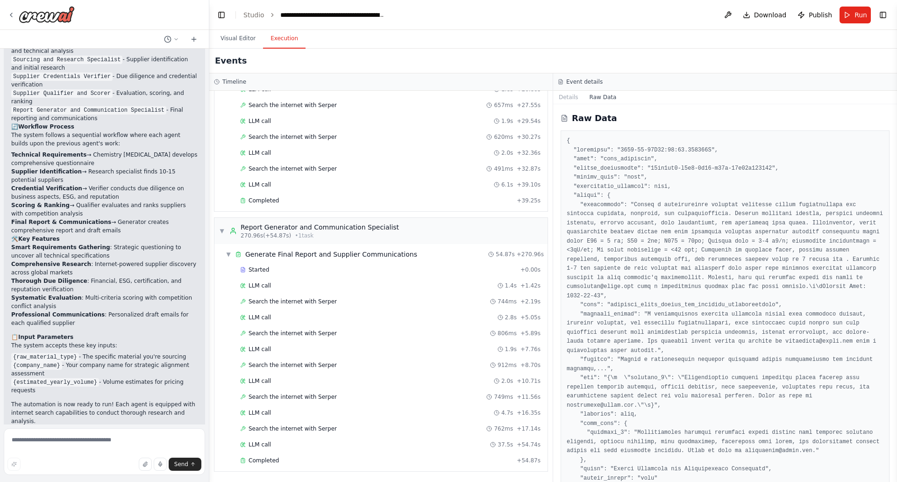
drag, startPoint x: 20, startPoint y: 252, endPoint x: 193, endPoint y: 299, distance: 179.0
click at [193, 299] on div "Excellent! I've successfully created your comprehensive multi-agent system for …" at bounding box center [104, 207] width 201 height 449
copy div "Input Parameters The system accepts these key inputs: {raw_material_type} - The…"
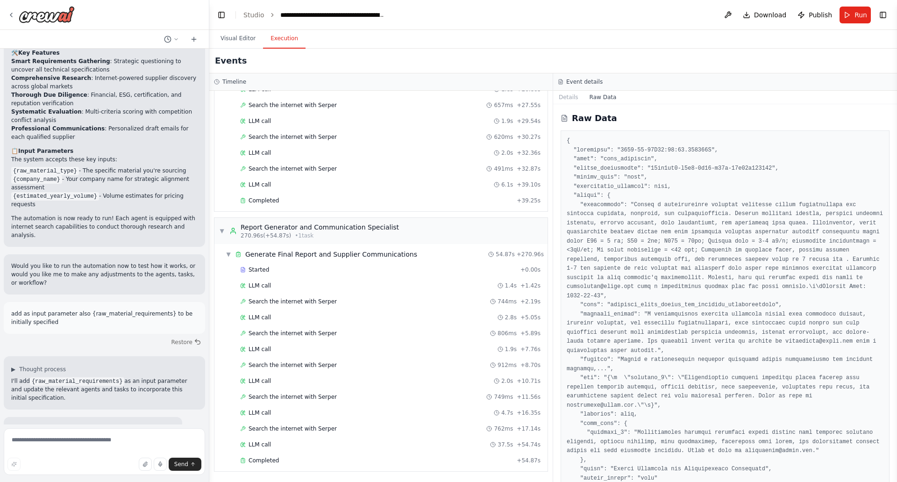
scroll to position [1214, 0]
drag, startPoint x: 30, startPoint y: 279, endPoint x: 52, endPoint y: 280, distance: 22.4
click at [52, 376] on code "{raw_material_requirements}" at bounding box center [77, 380] width 94 height 8
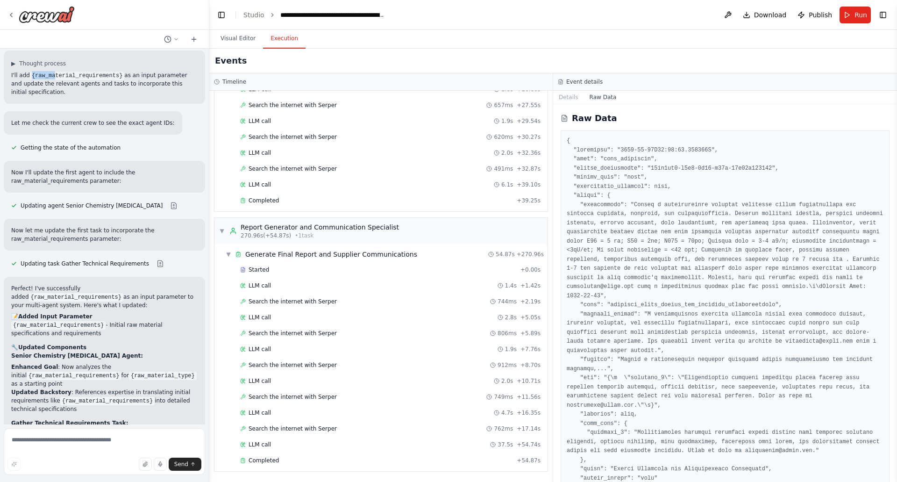
scroll to position [1541, 0]
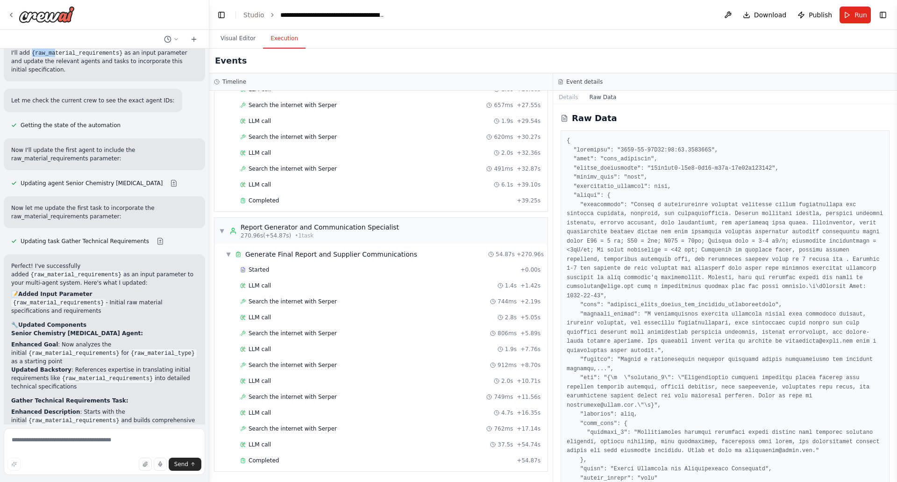
drag, startPoint x: 61, startPoint y: 205, endPoint x: 65, endPoint y: 210, distance: 6.6
click at [11, 254] on div "Perfect! I've successfully added {raw_material_requirements} as an input parame…" at bounding box center [104, 414] width 201 height 320
copy li "{raw_material_requirements} - Initial raw material specifications and requireme…"
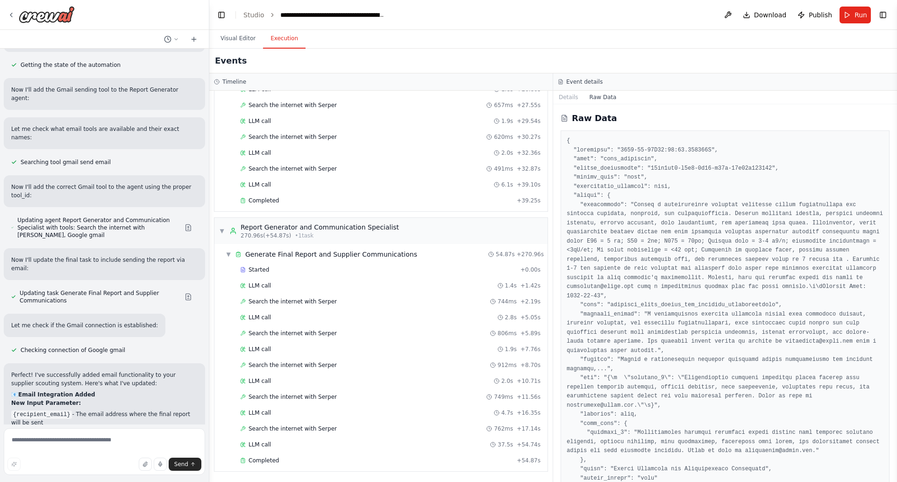
scroll to position [2289, 0]
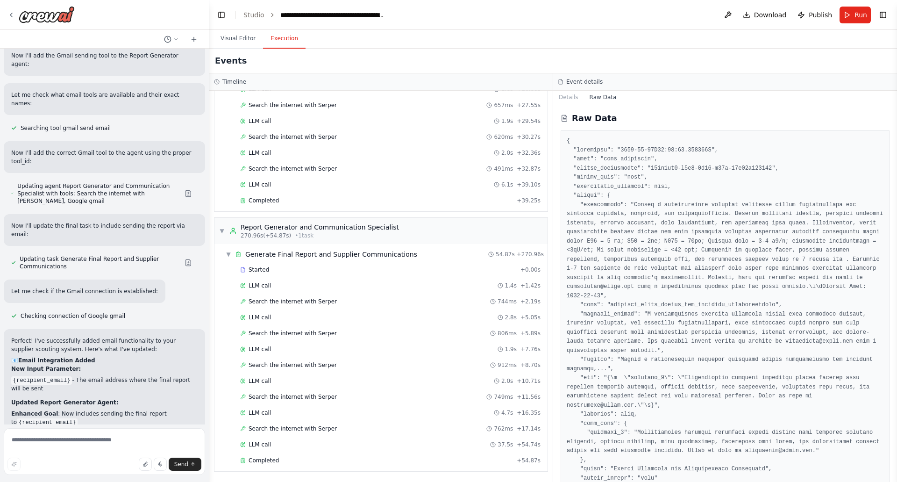
drag, startPoint x: 42, startPoint y: 212, endPoint x: 7, endPoint y: 205, distance: 35.3
copy li "{recipient_email} - The email address where the final report will be sent"
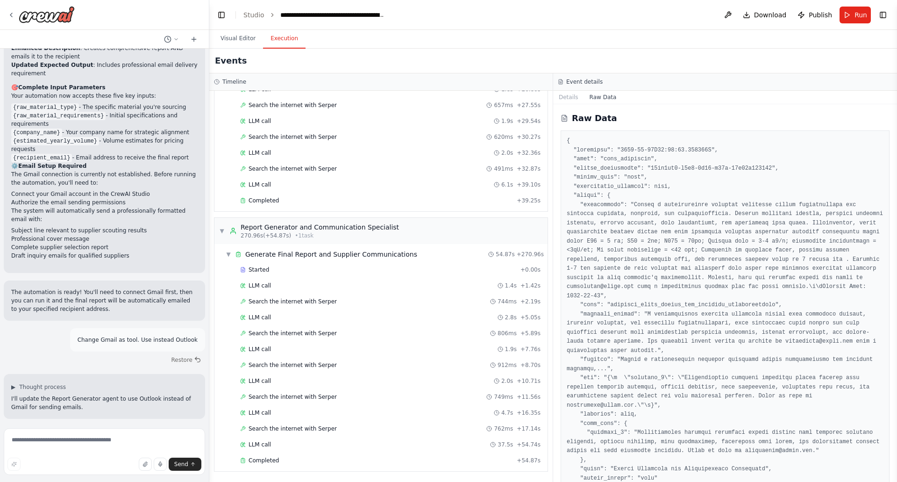
scroll to position [2709, 0]
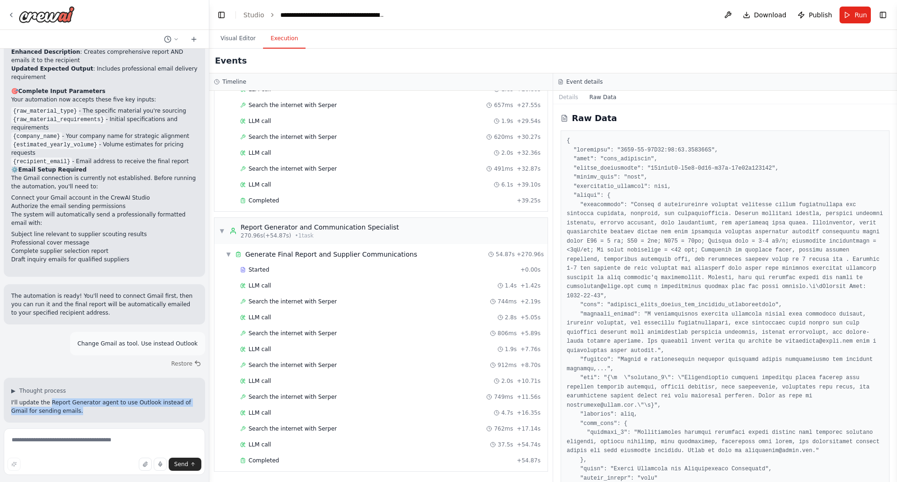
drag, startPoint x: 46, startPoint y: 217, endPoint x: 70, endPoint y: 227, distance: 25.5
click at [70, 398] on p "I'll update the Report Generator agent to use Outlook instead of Gmail for send…" at bounding box center [104, 406] width 186 height 17
copy p "Report Generator agent to use Outlook instead of Gmail for sending emails."
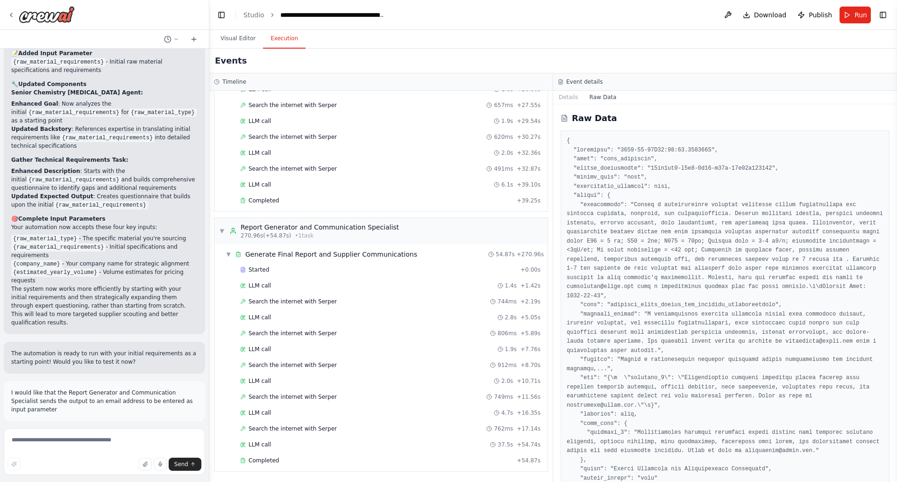
scroll to position [1775, 0]
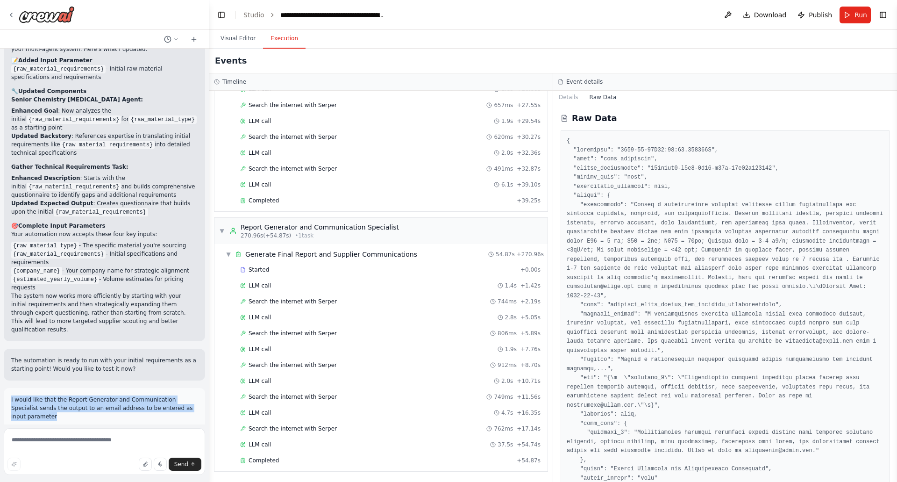
drag, startPoint x: 189, startPoint y: 285, endPoint x: 9, endPoint y: 274, distance: 180.2
click at [9, 388] on div "I would like that the Report Generator and Communication Specialist sends the o…" at bounding box center [104, 408] width 201 height 40
copy p "I would like that the Report Generator and Communication Specialist sends the o…"
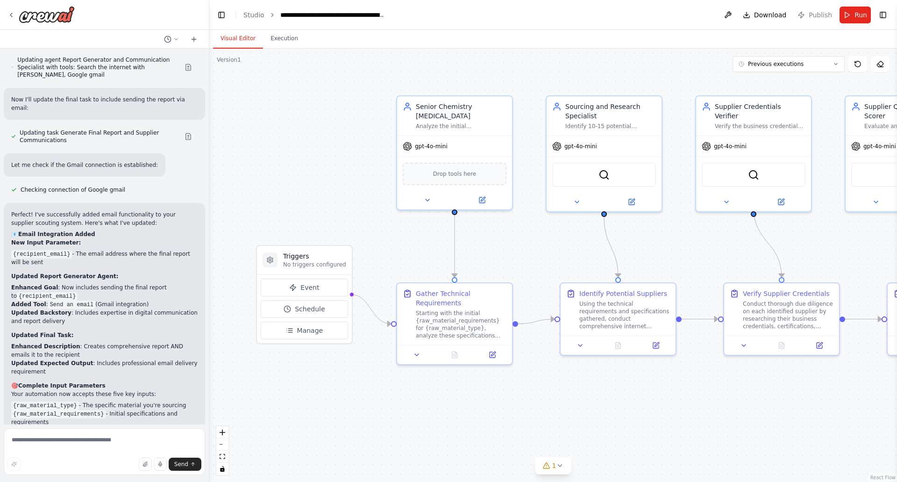
scroll to position [2417, 0]
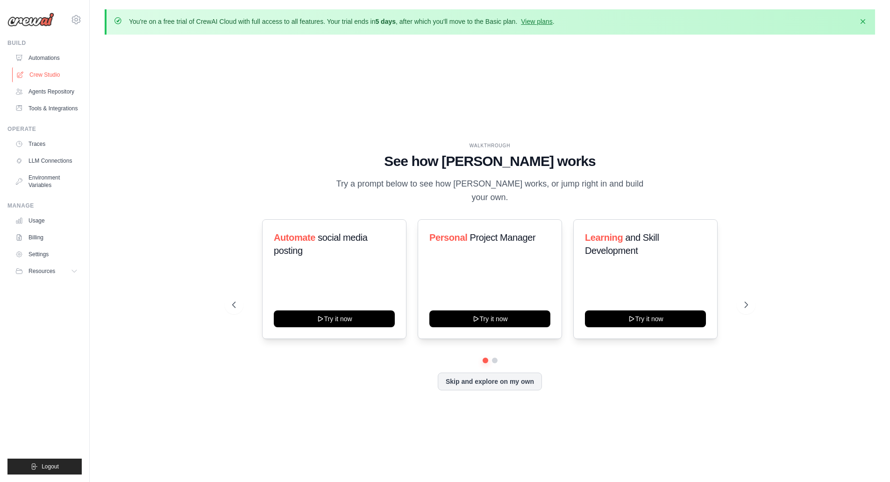
click at [46, 73] on link "Crew Studio" at bounding box center [47, 74] width 71 height 15
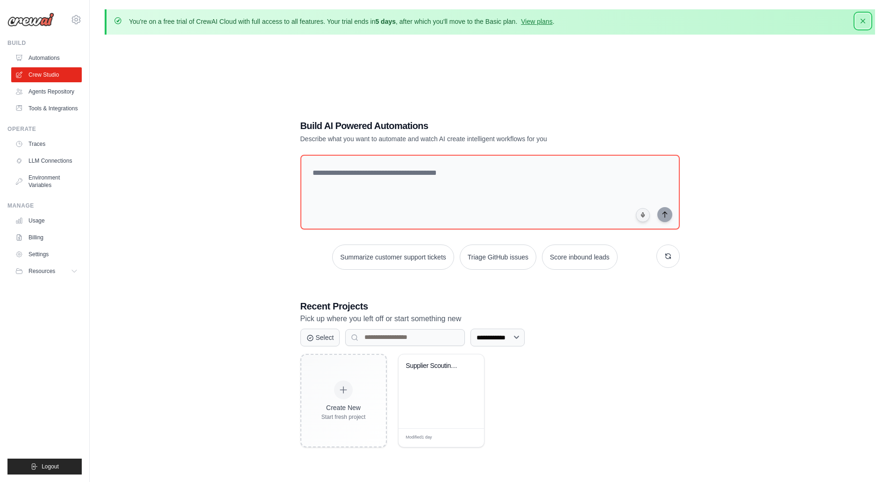
click at [859, 20] on icon "button" at bounding box center [862, 20] width 9 height 9
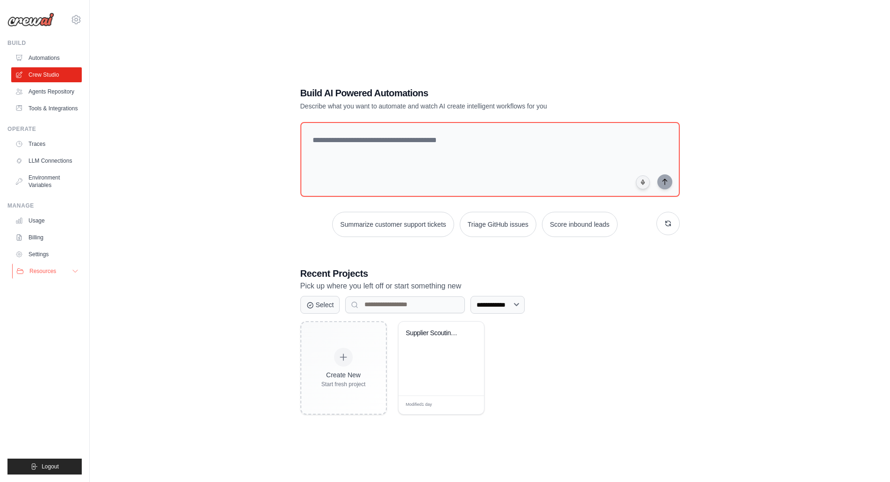
click at [56, 274] on button "Resources" at bounding box center [47, 270] width 71 height 15
click at [46, 254] on link "Settings" at bounding box center [47, 254] width 71 height 15
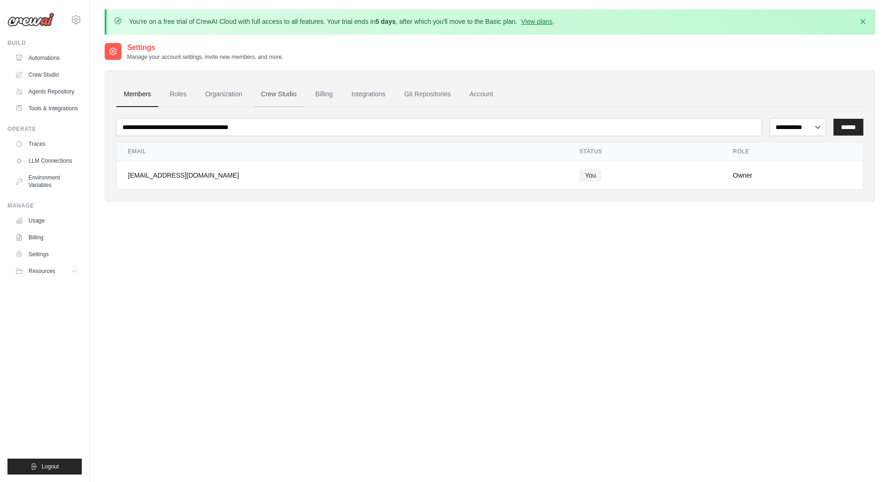
click at [277, 97] on link "Crew Studio" at bounding box center [279, 94] width 50 height 25
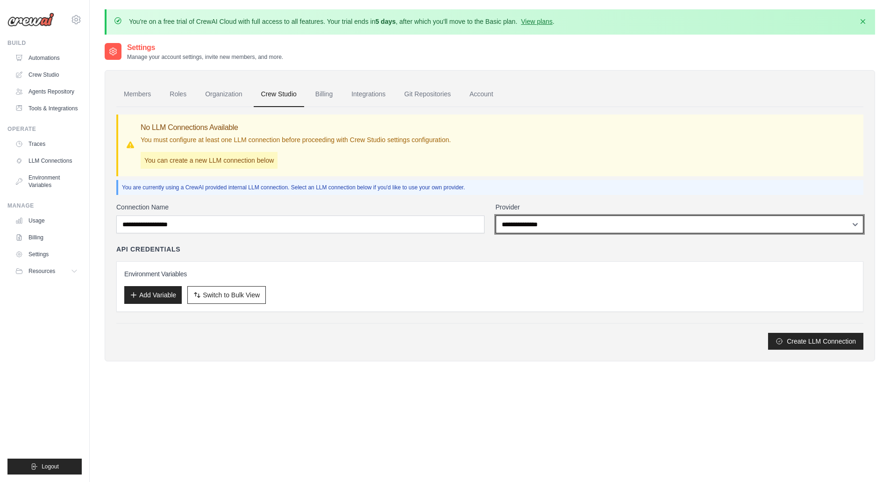
click at [575, 227] on select "**********" at bounding box center [680, 224] width 368 height 18
click at [575, 226] on select "**********" at bounding box center [680, 224] width 368 height 18
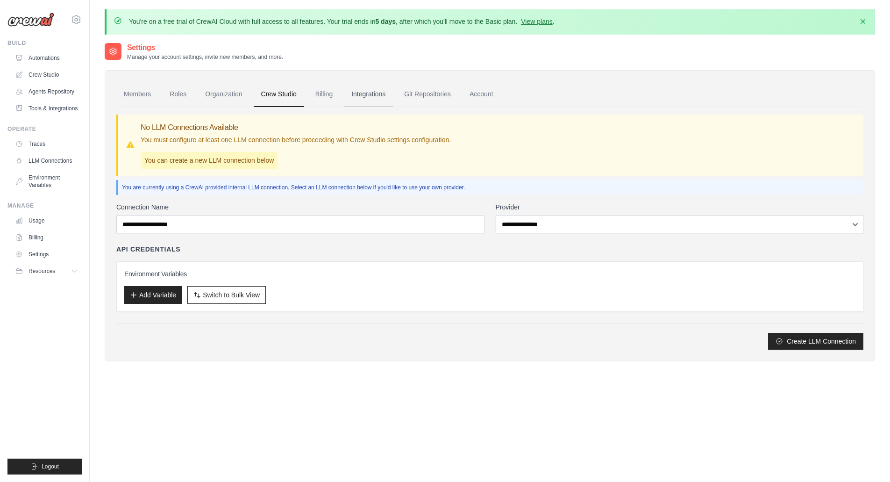
click at [368, 99] on link "Integrations" at bounding box center [368, 94] width 49 height 25
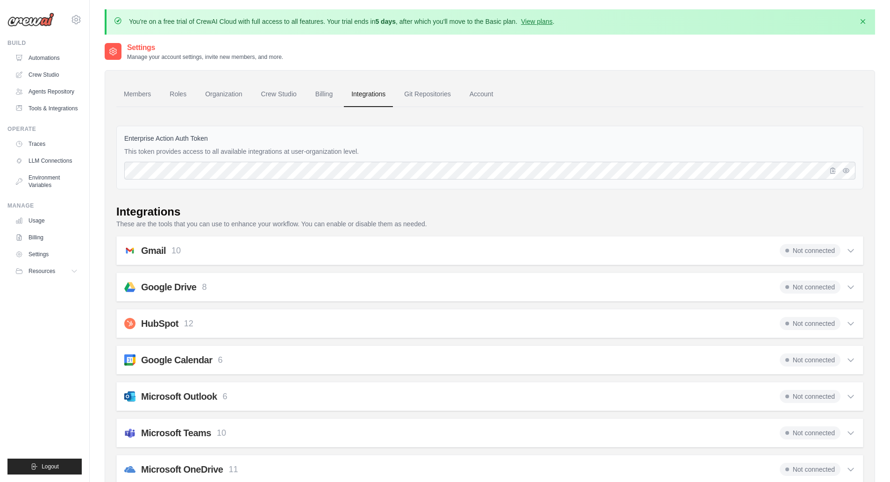
click at [852, 250] on icon at bounding box center [850, 250] width 9 height 9
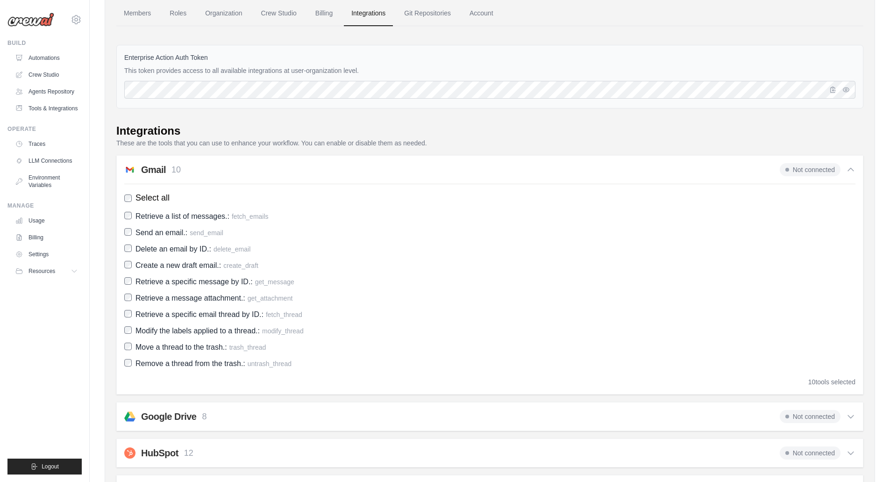
scroll to position [93, 0]
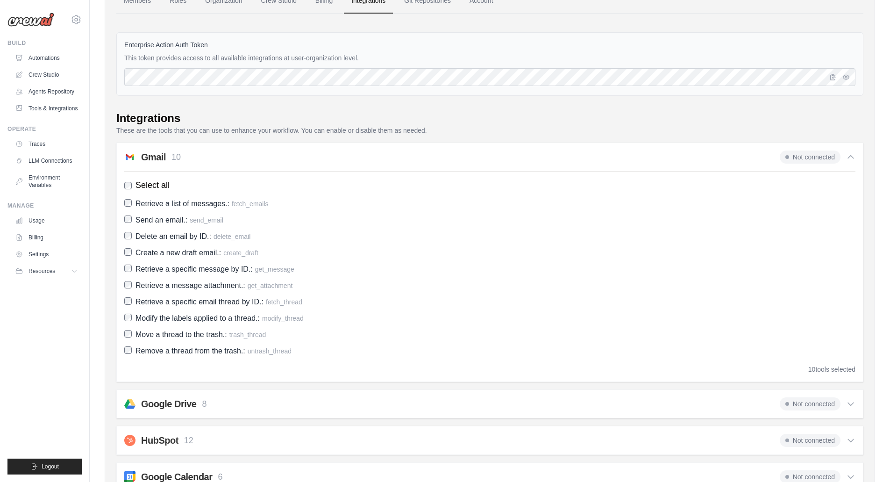
click at [806, 160] on span "Not connected" at bounding box center [810, 156] width 61 height 13
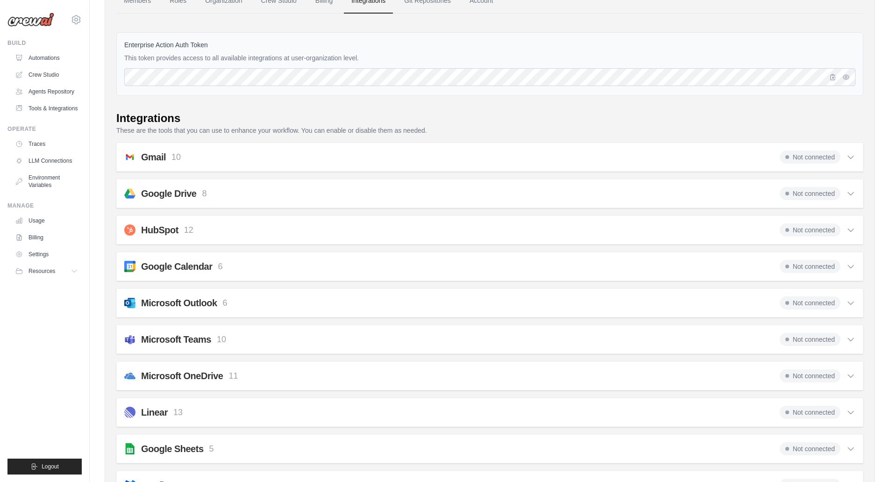
click at [806, 160] on span "Not connected" at bounding box center [810, 156] width 61 height 13
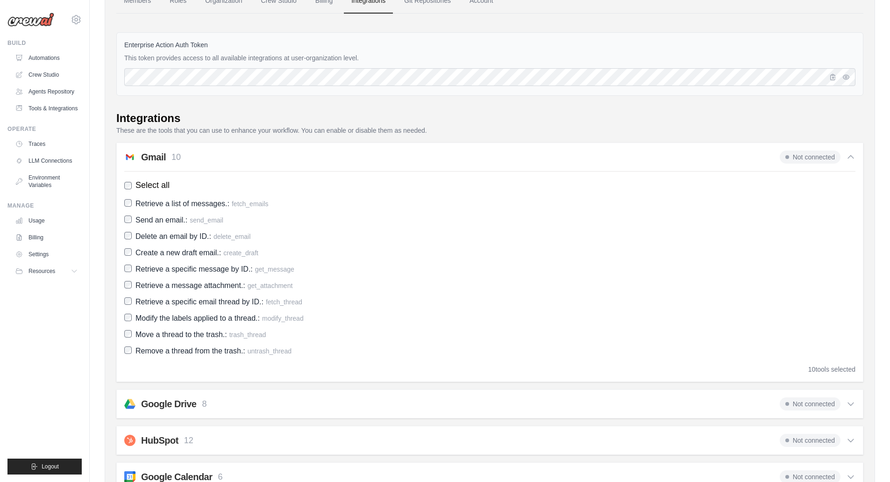
click at [806, 160] on span "Not connected" at bounding box center [810, 156] width 61 height 13
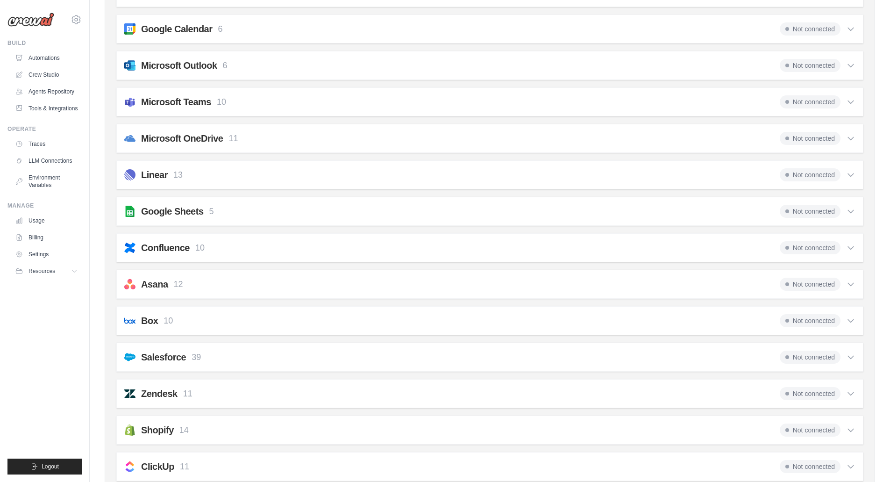
scroll to position [0, 0]
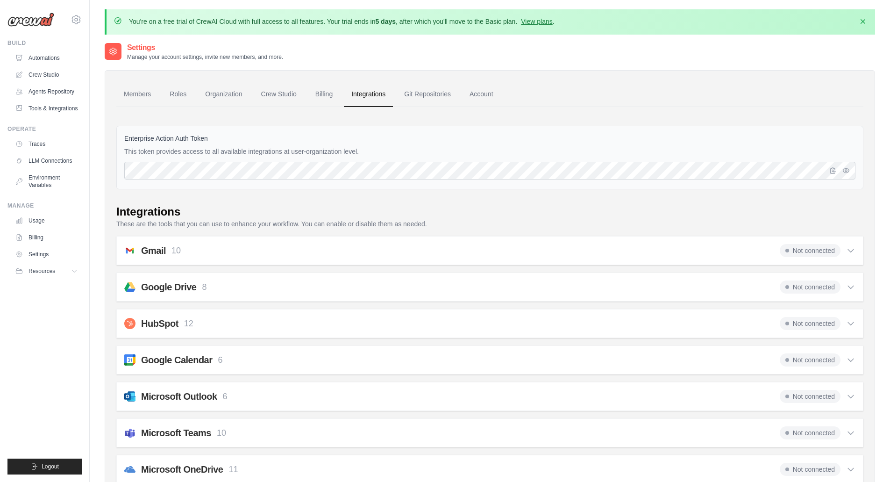
click at [795, 249] on span "Not connected" at bounding box center [810, 250] width 61 height 13
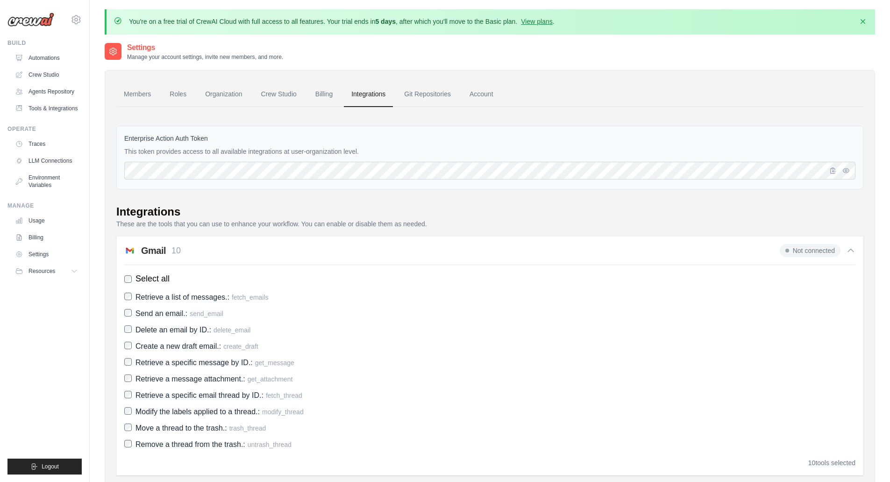
click at [692, 214] on div "Integrations" at bounding box center [489, 211] width 747 height 15
drag, startPoint x: 280, startPoint y: 95, endPoint x: 300, endPoint y: 117, distance: 29.4
click at [280, 95] on link "Crew Studio" at bounding box center [279, 94] width 50 height 25
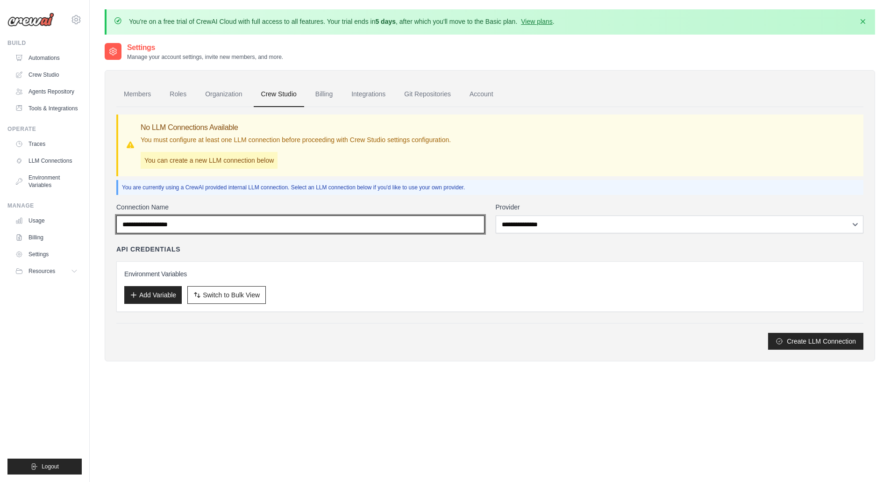
click at [431, 220] on input "Connection Name" at bounding box center [300, 224] width 368 height 18
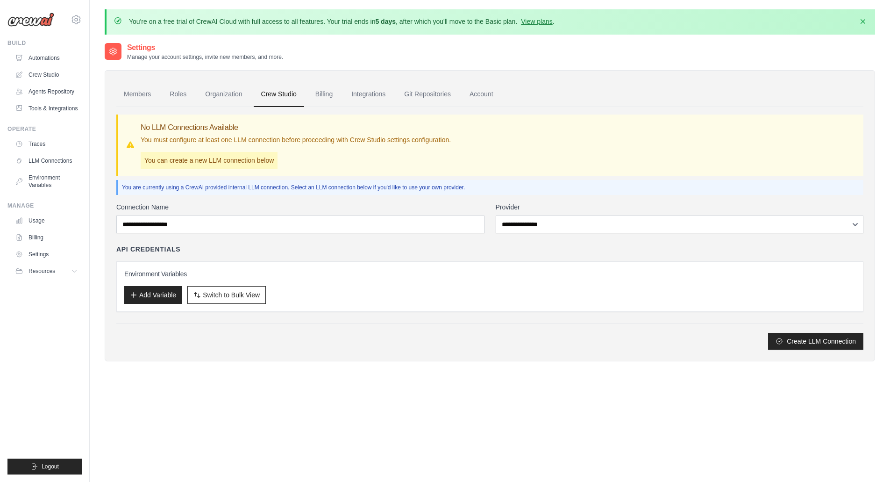
click at [400, 253] on div "API Credentials" at bounding box center [489, 248] width 747 height 9
drag, startPoint x: 376, startPoint y: 92, endPoint x: 373, endPoint y: 148, distance: 56.6
click at [376, 91] on link "Integrations" at bounding box center [368, 94] width 49 height 25
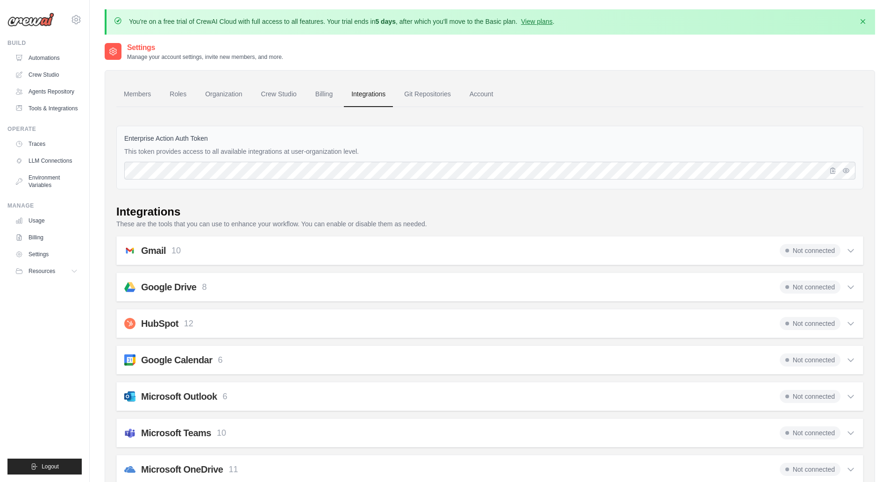
click at [852, 247] on icon at bounding box center [850, 250] width 9 height 9
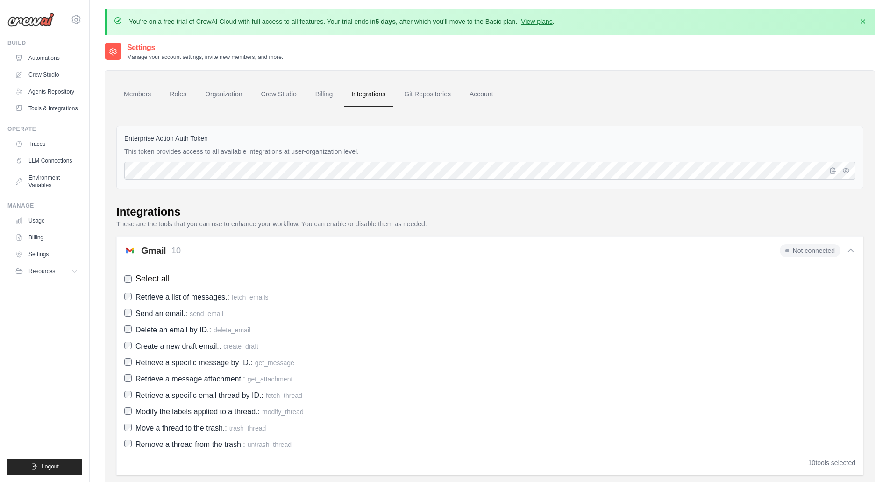
drag, startPoint x: 172, startPoint y: 248, endPoint x: 453, endPoint y: 239, distance: 280.8
click at [439, 239] on div "Gmail 10 Not connected Select all Retrieve a list of messages.: fetch_emails Se…" at bounding box center [489, 355] width 747 height 239
drag, startPoint x: 622, startPoint y: 245, endPoint x: 634, endPoint y: 246, distance: 12.2
click at [624, 245] on div "Gmail 10 Not connected" at bounding box center [489, 250] width 731 height 13
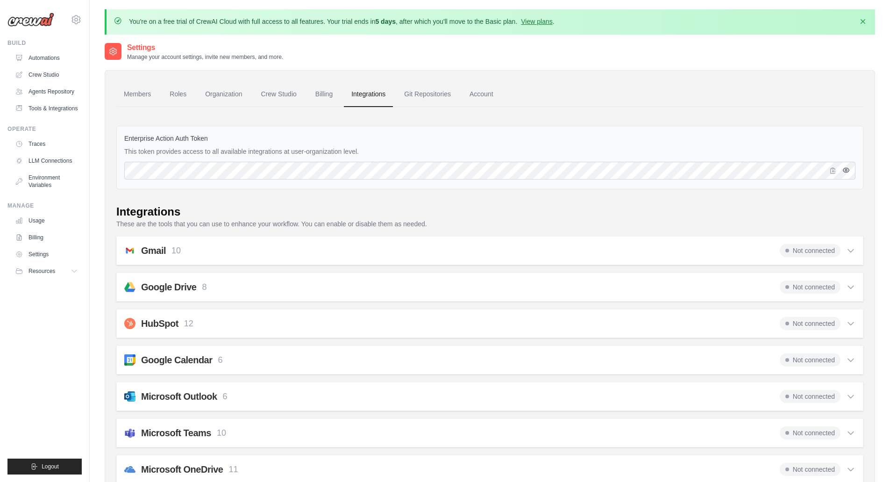
click at [848, 168] on icon "button" at bounding box center [845, 169] width 7 height 7
click at [848, 169] on icon "button" at bounding box center [846, 170] width 6 height 6
click at [147, 248] on h2 "Gmail" at bounding box center [153, 250] width 25 height 13
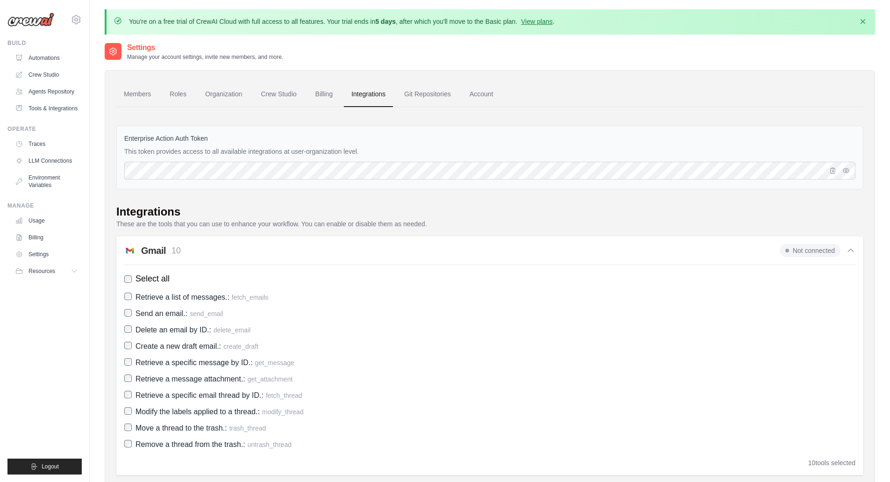
click at [806, 248] on span "Not connected" at bounding box center [810, 250] width 61 height 13
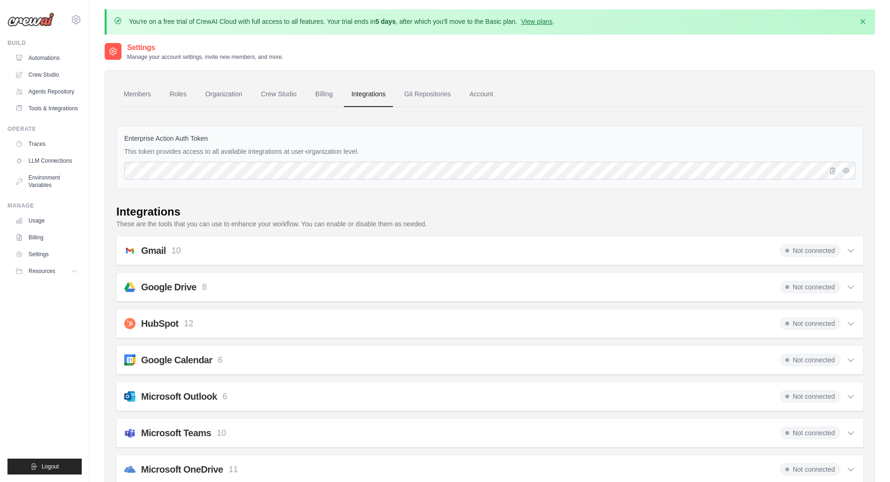
click at [805, 249] on span "Not connected" at bounding box center [810, 250] width 61 height 13
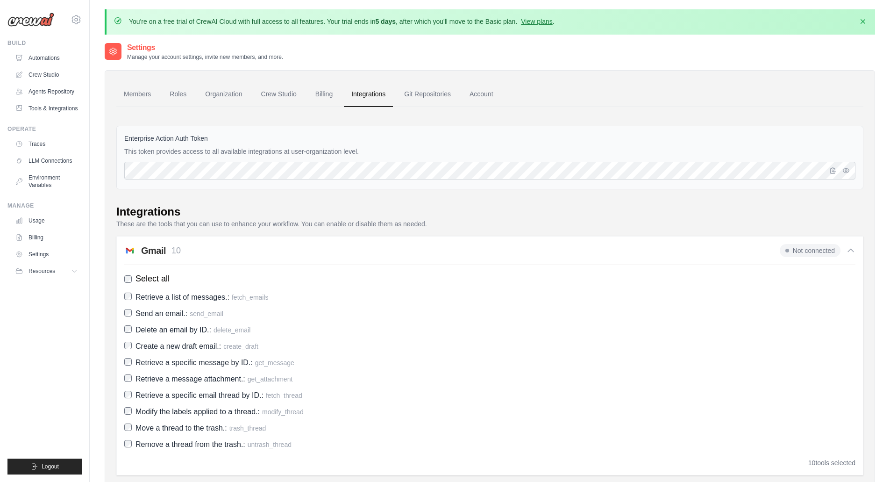
click at [805, 249] on span "Not connected" at bounding box center [810, 250] width 61 height 13
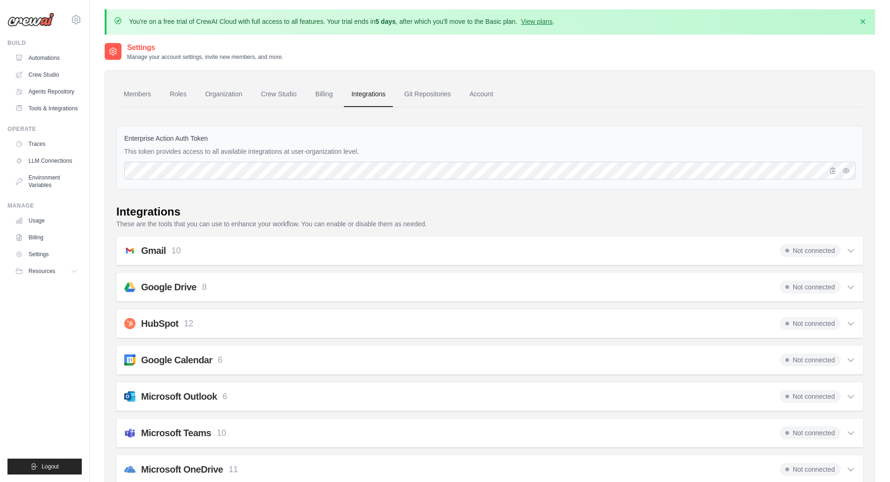
click at [798, 250] on span "Not connected" at bounding box center [810, 250] width 61 height 13
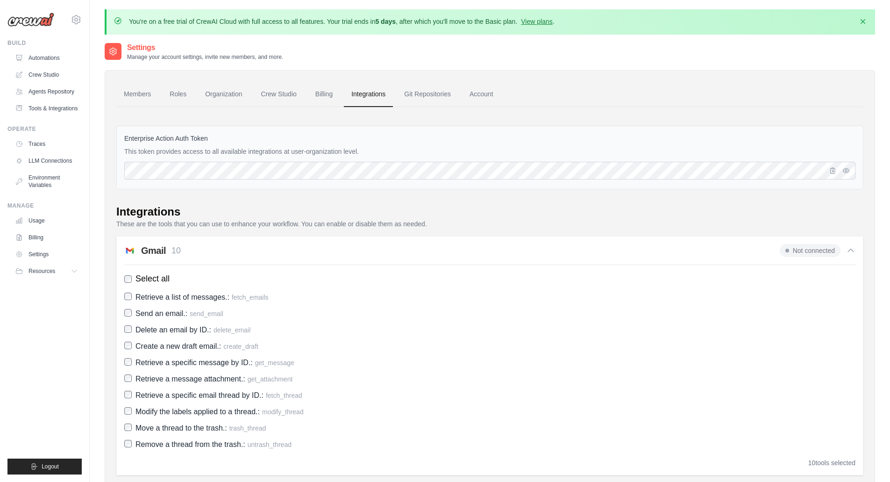
click at [798, 250] on span "Not connected" at bounding box center [810, 250] width 61 height 13
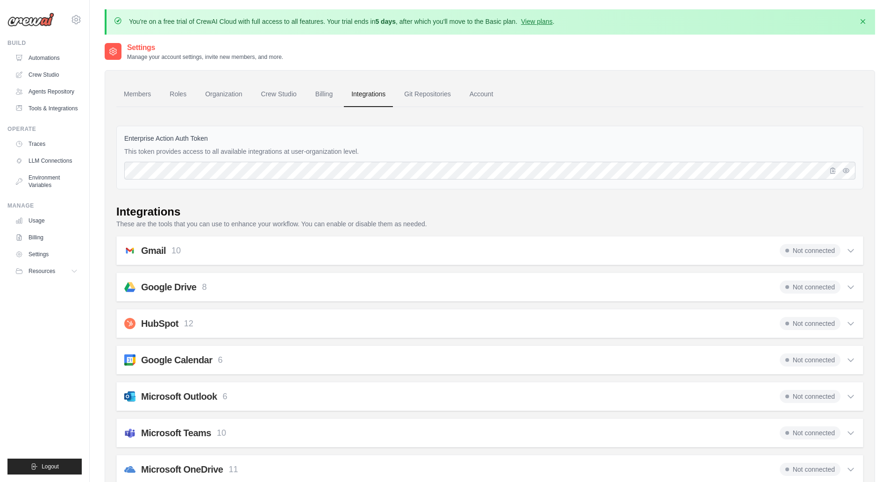
click at [798, 250] on span "Not connected" at bounding box center [810, 250] width 61 height 13
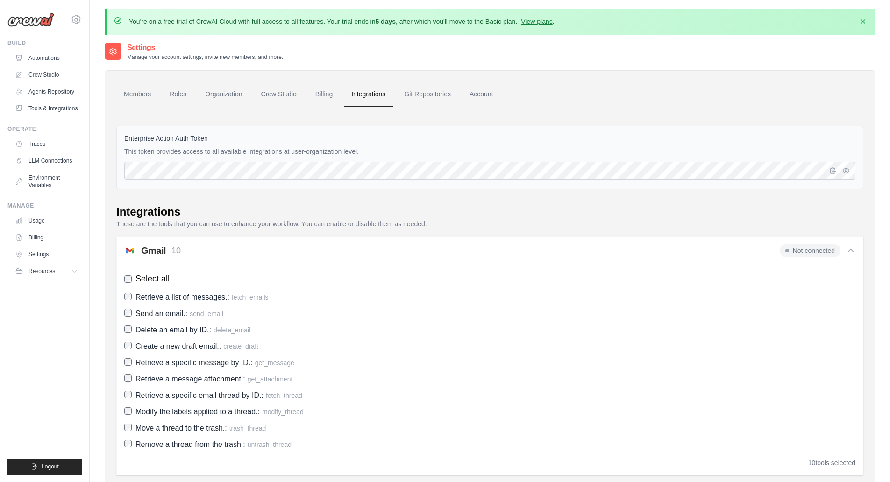
click at [779, 227] on p "These are the tools that you can use to enhance your workflow. You can enable o…" at bounding box center [489, 223] width 747 height 9
click at [814, 255] on span "Not connected" at bounding box center [810, 250] width 61 height 13
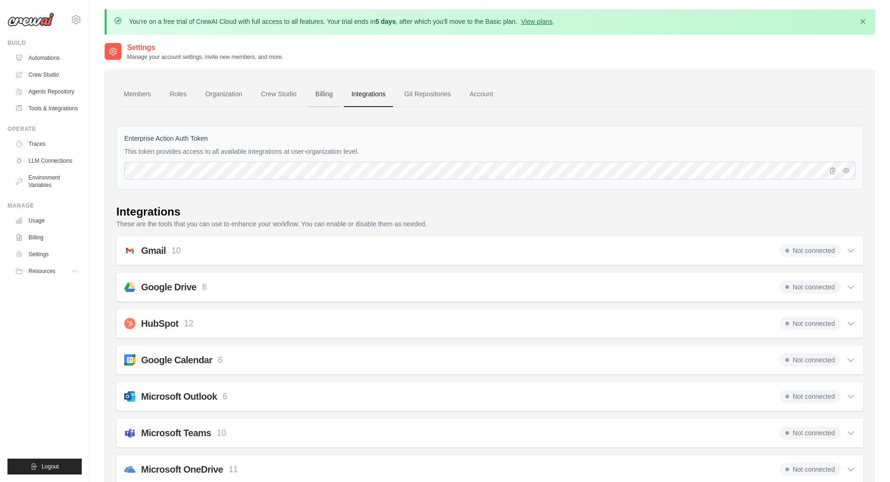
click at [333, 98] on link "Billing" at bounding box center [324, 94] width 32 height 25
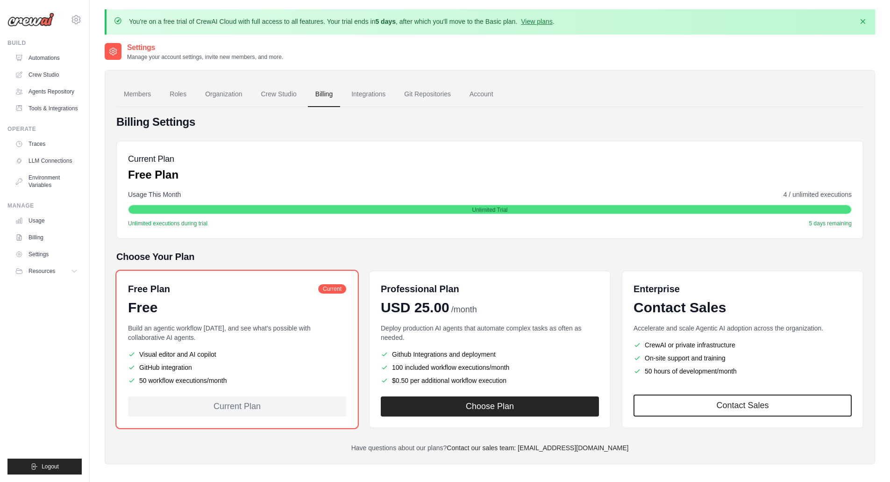
click at [351, 96] on link "Integrations" at bounding box center [368, 94] width 49 height 25
click at [355, 96] on link "Integrations" at bounding box center [368, 94] width 49 height 25
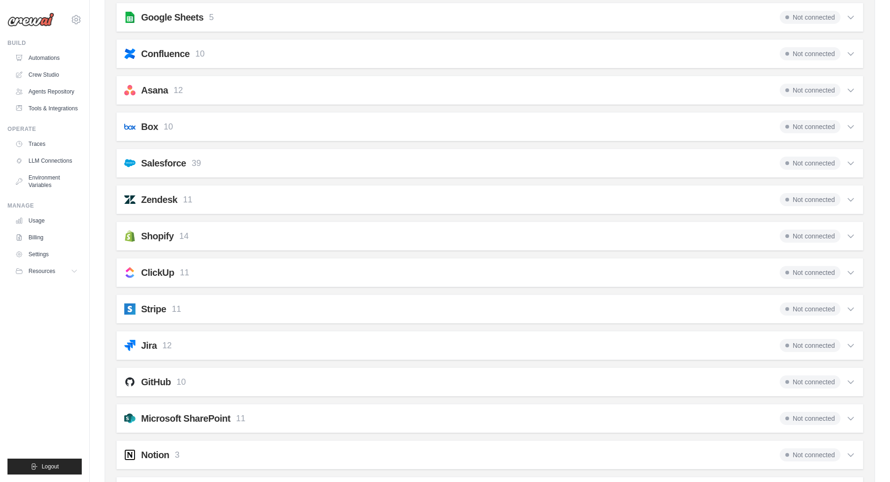
scroll to position [798, 0]
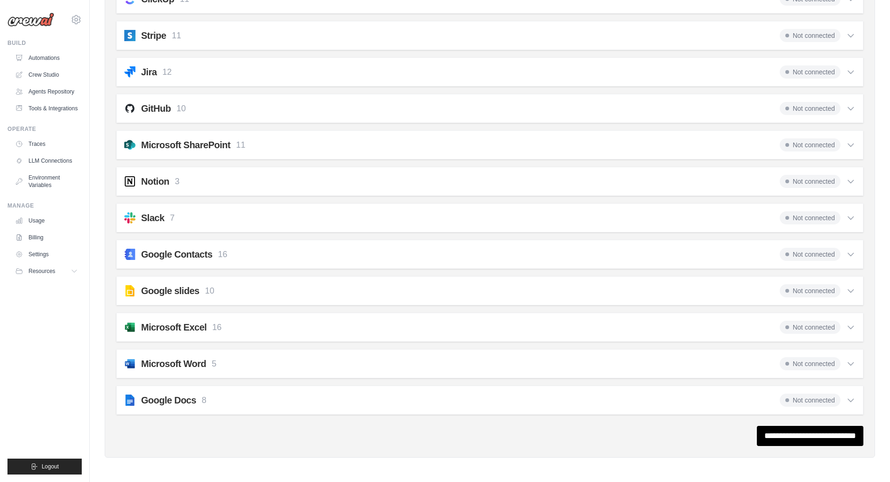
click at [859, 290] on div "Google slides 10 Not connected Select all Creates a blank presentation with no …" at bounding box center [489, 290] width 747 height 29
click at [847, 292] on icon at bounding box center [850, 290] width 9 height 9
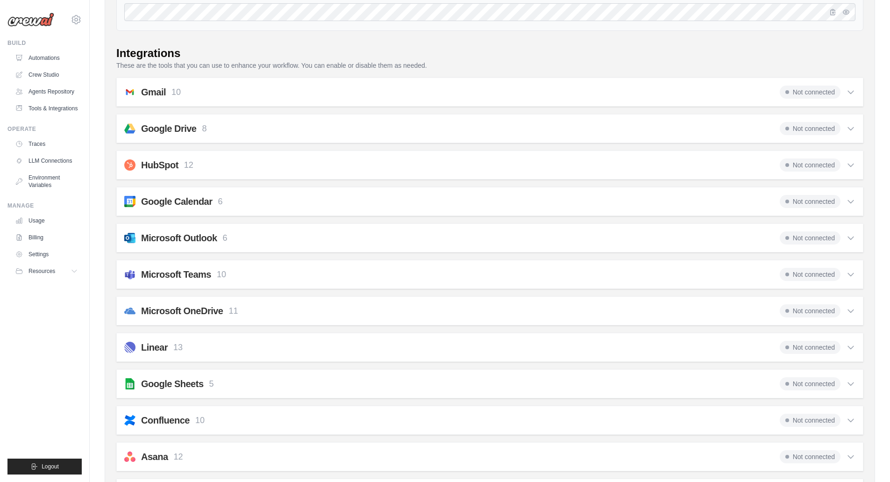
scroll to position [27, 0]
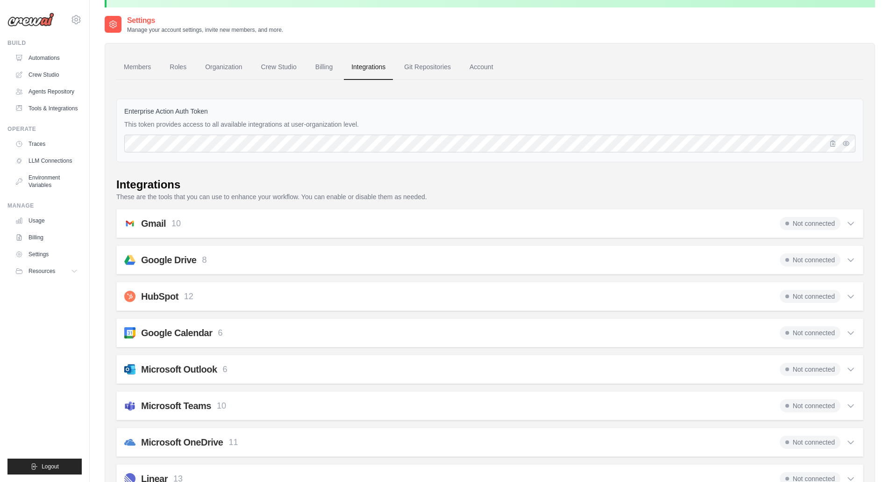
click at [847, 229] on div "Gmail 10 Not connected Select all Retrieve a list of messages.: fetch_emails Se…" at bounding box center [489, 223] width 747 height 29
click at [848, 225] on icon at bounding box center [850, 223] width 9 height 9
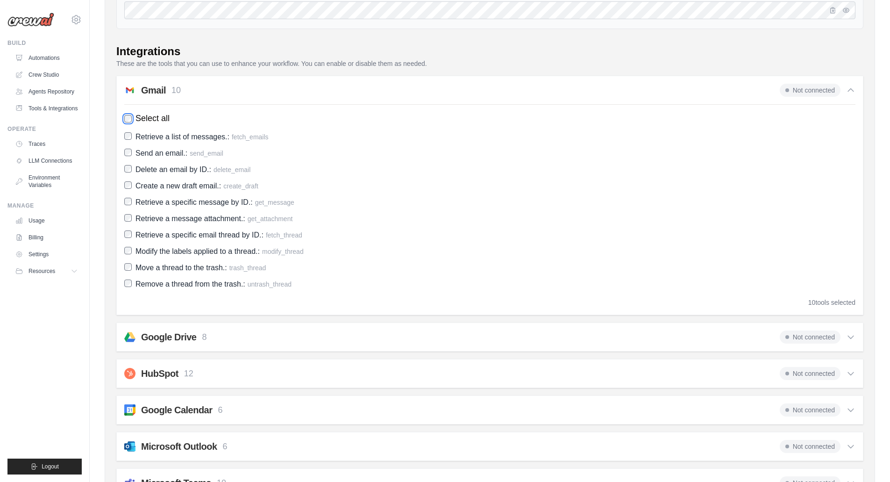
scroll to position [0, 0]
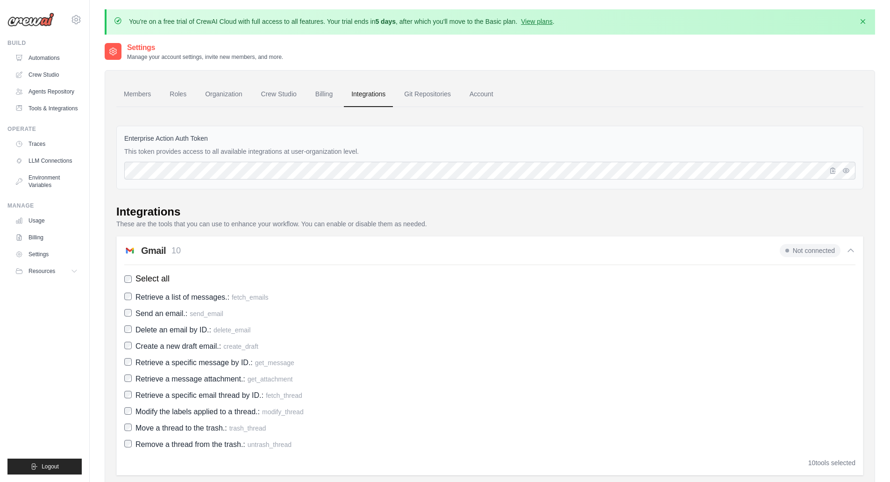
click at [837, 210] on div "Integrations" at bounding box center [489, 211] width 747 height 15
click at [847, 248] on icon at bounding box center [850, 250] width 9 height 9
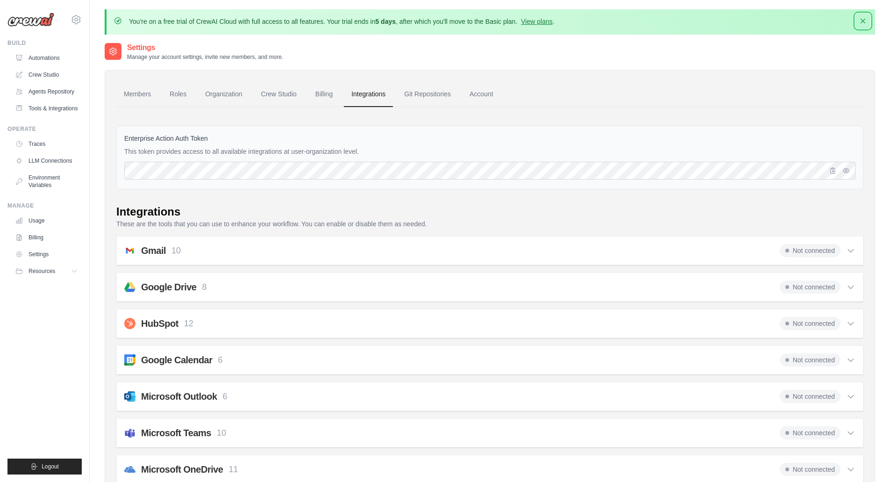
click at [865, 21] on icon "button" at bounding box center [862, 20] width 9 height 9
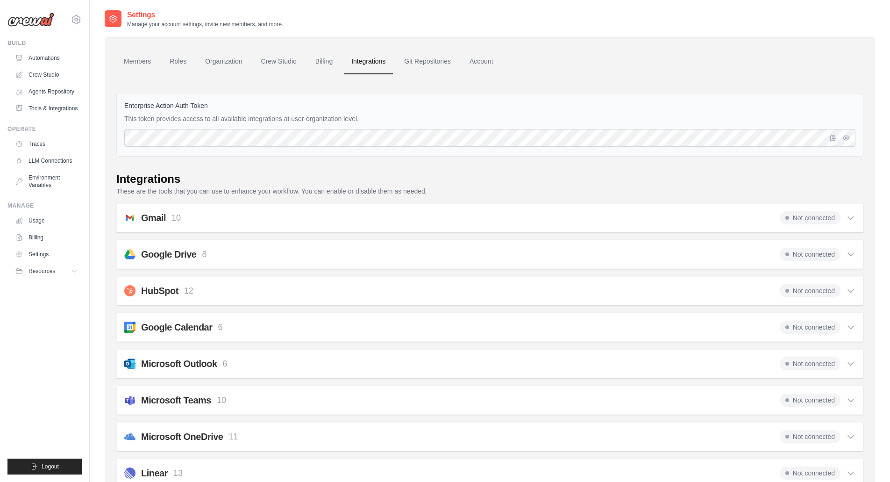
click at [794, 220] on span "Not connected" at bounding box center [810, 217] width 61 height 13
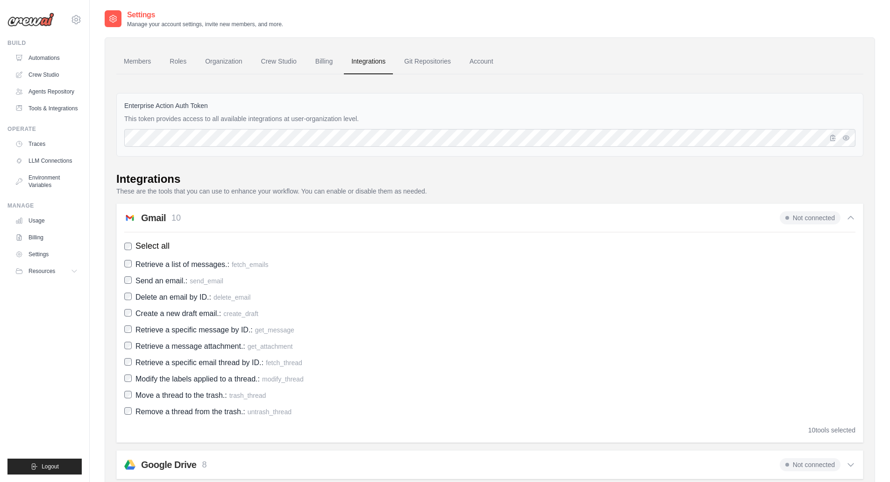
click at [825, 387] on div "Retrieve a list of messages.: fetch_emails Send an email.: send_email Delete an…" at bounding box center [489, 338] width 731 height 160
drag, startPoint x: 826, startPoint y: 387, endPoint x: 827, endPoint y: 346, distance: 41.1
click at [826, 387] on div "Retrieve a list of messages.: fetch_emails Send an email.: send_email Delete an…" at bounding box center [489, 338] width 731 height 160
drag, startPoint x: 812, startPoint y: 227, endPoint x: 816, endPoint y: 221, distance: 7.0
click at [812, 227] on div "Gmail 10 Not connected Select all Retrieve a list of messages.: fetch_emails Se…" at bounding box center [489, 322] width 747 height 239
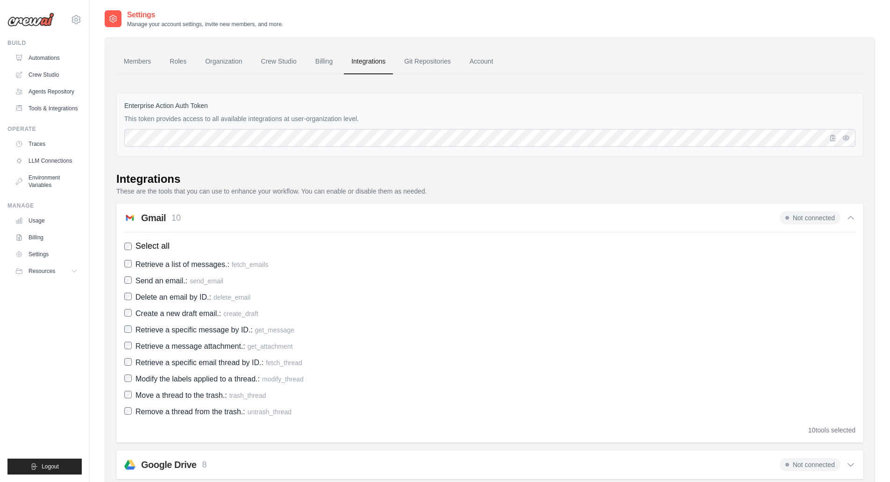
click at [823, 216] on span "Not connected" at bounding box center [810, 217] width 61 height 13
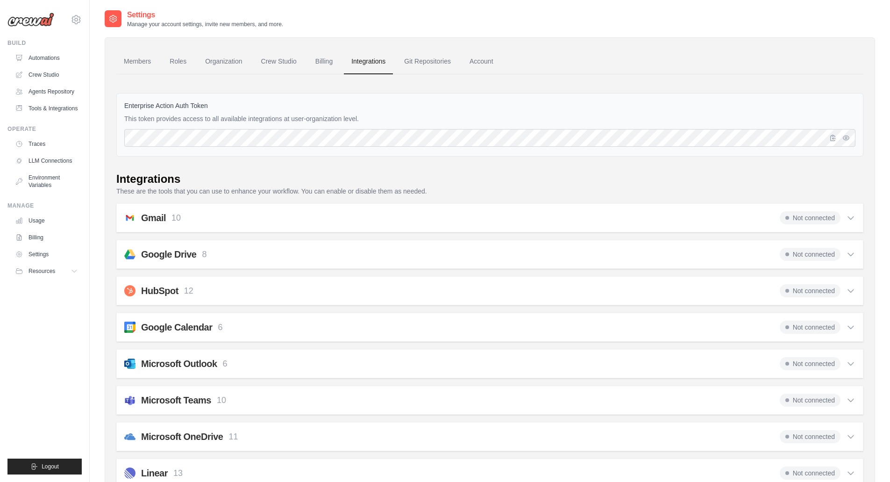
click at [135, 51] on link "Members" at bounding box center [137, 61] width 42 height 25
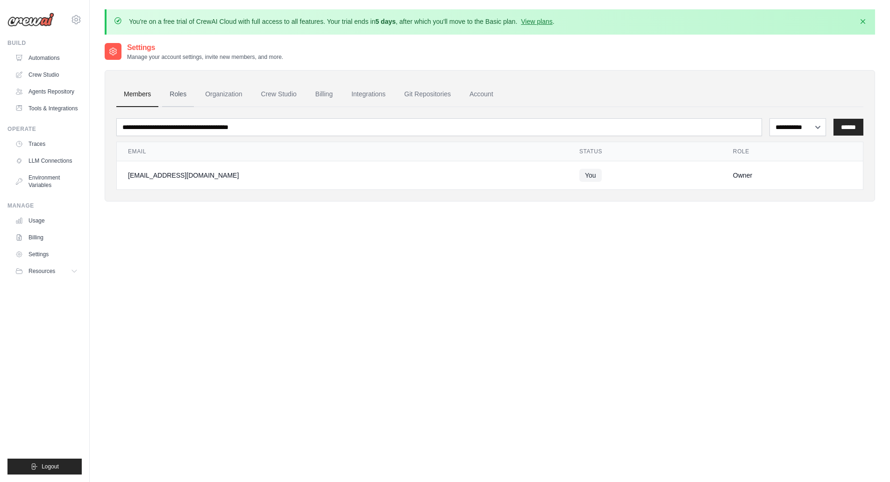
click at [178, 98] on link "Roles" at bounding box center [178, 94] width 32 height 25
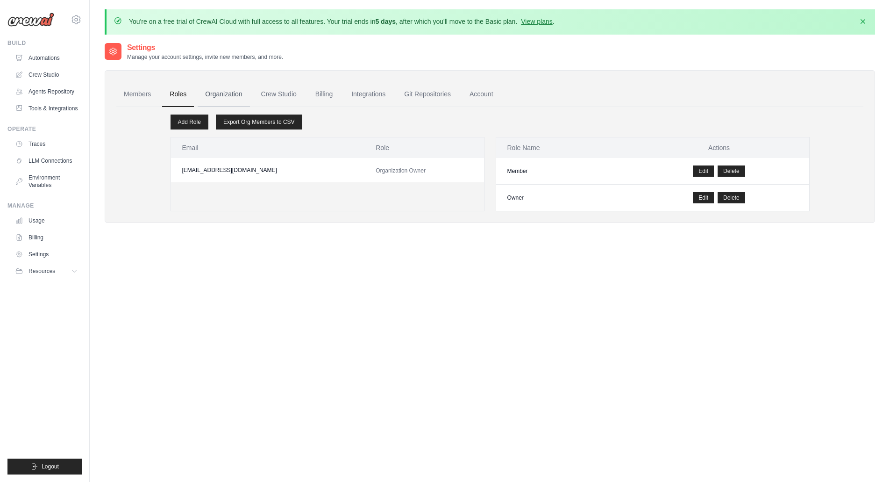
click at [234, 93] on link "Organization" at bounding box center [224, 94] width 52 height 25
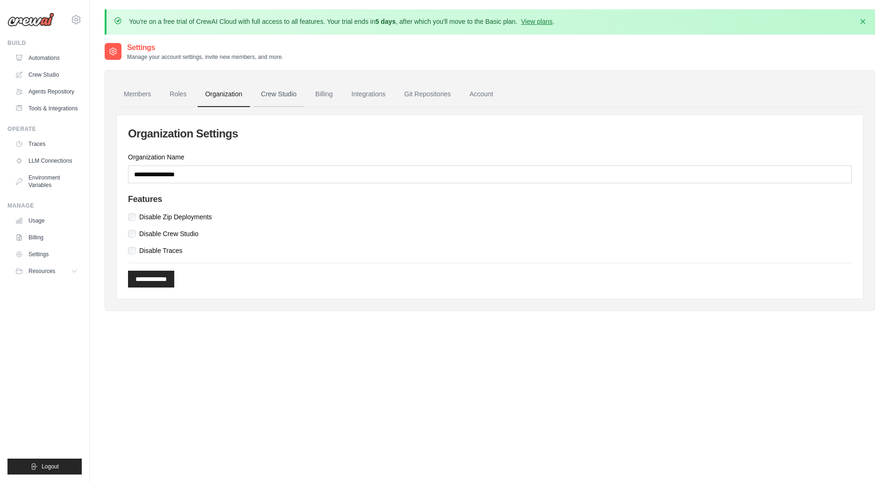
click at [279, 96] on link "Crew Studio" at bounding box center [279, 94] width 50 height 25
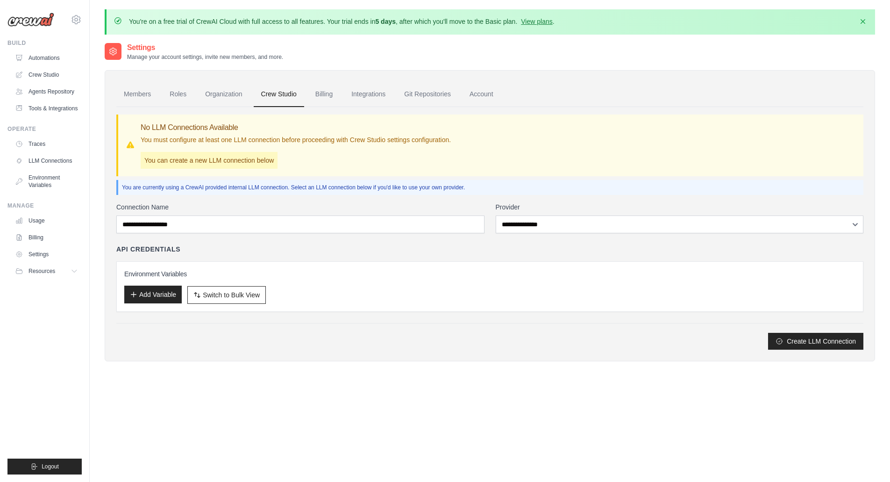
click at [142, 290] on button "Add Variable" at bounding box center [152, 294] width 57 height 18
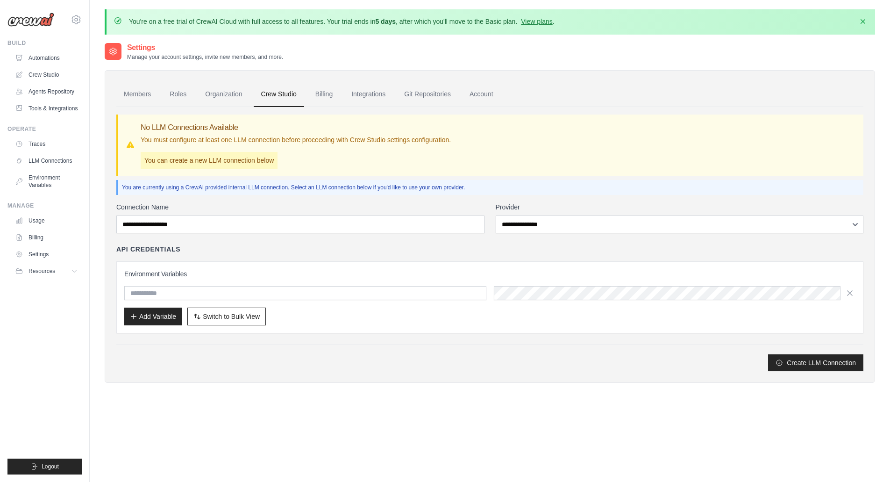
click at [518, 327] on div "Environment Variables Add Variable Switch to Bulk View Switch to Table View" at bounding box center [489, 297] width 747 height 72
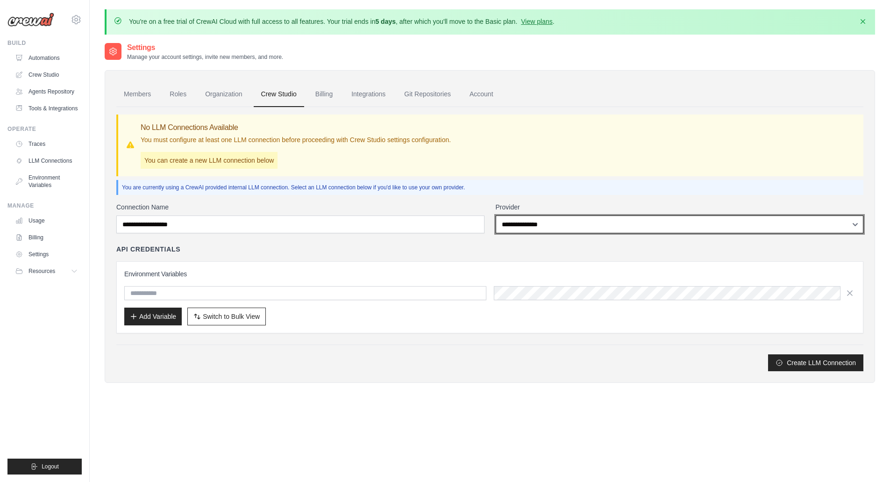
click at [538, 220] on select "**********" at bounding box center [680, 224] width 368 height 18
click at [539, 220] on select "**********" at bounding box center [680, 224] width 368 height 18
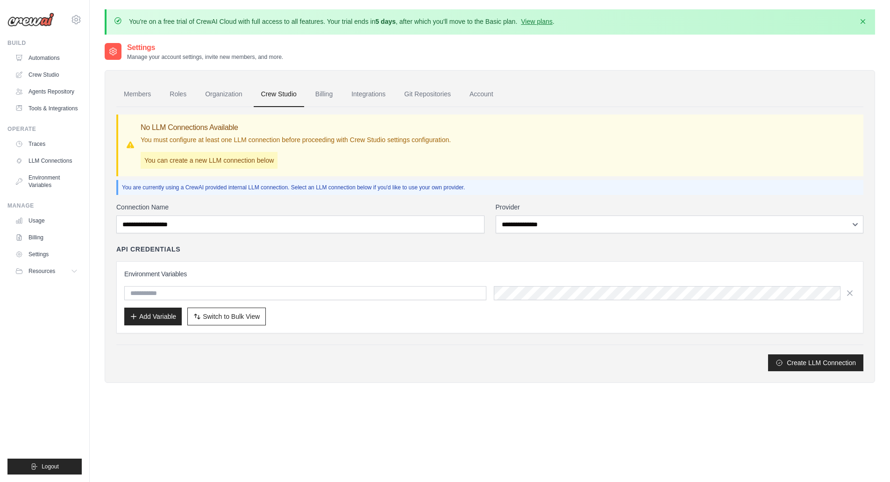
click at [311, 256] on div "API Credentials Environment Variables Add Variable Switch to Bulk View Switch t…" at bounding box center [489, 288] width 747 height 89
click at [329, 92] on link "Billing" at bounding box center [324, 94] width 32 height 25
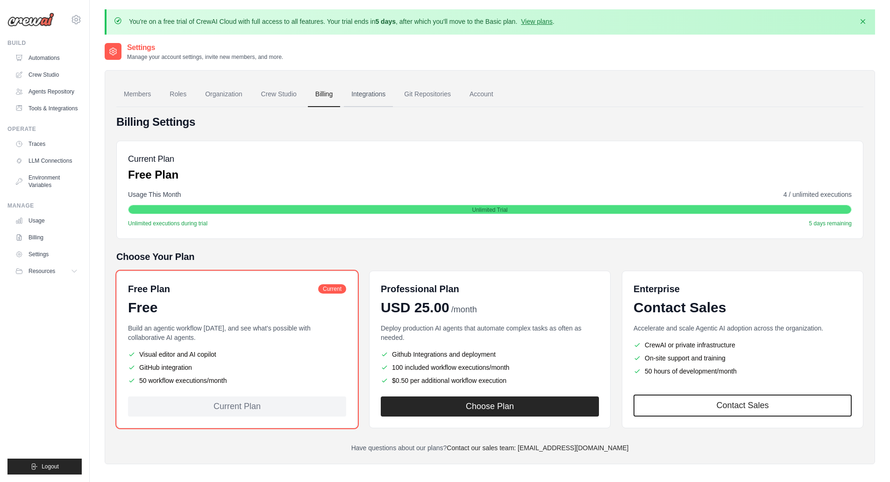
click at [374, 96] on link "Integrations" at bounding box center [368, 94] width 49 height 25
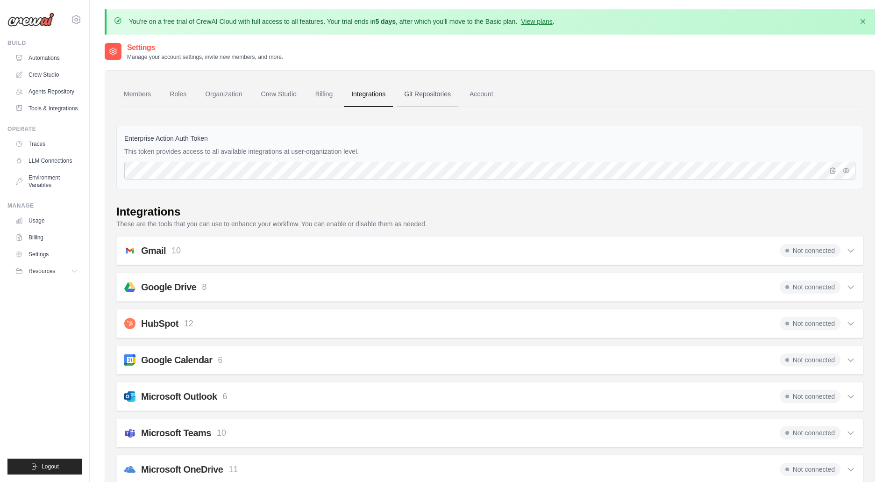
click at [421, 89] on link "Git Repositories" at bounding box center [428, 94] width 62 height 25
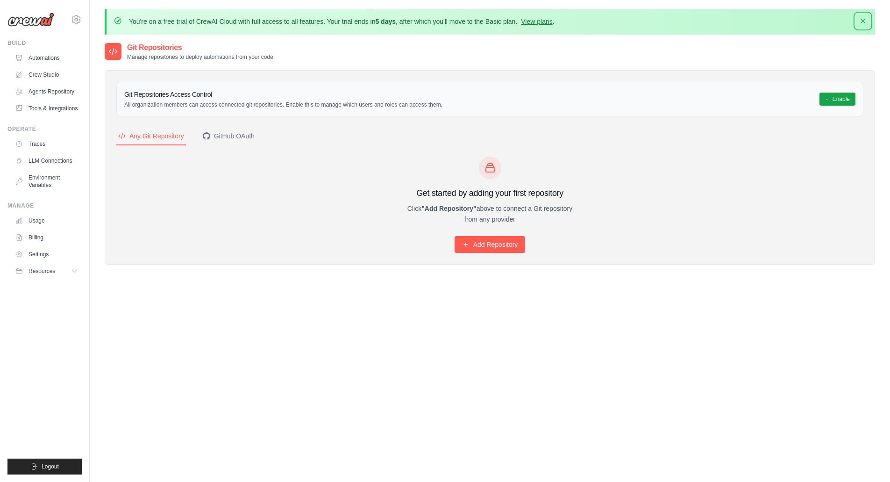
click at [862, 20] on icon "button" at bounding box center [862, 20] width 9 height 9
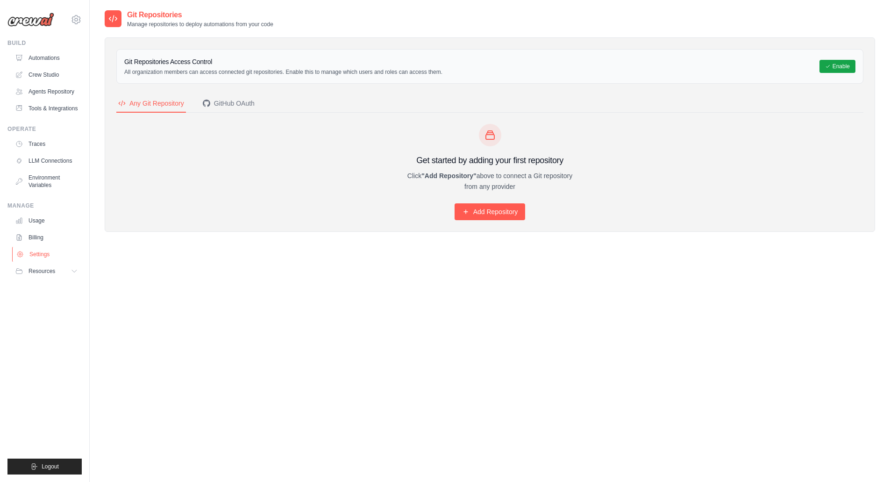
click at [35, 254] on link "Settings" at bounding box center [47, 254] width 71 height 15
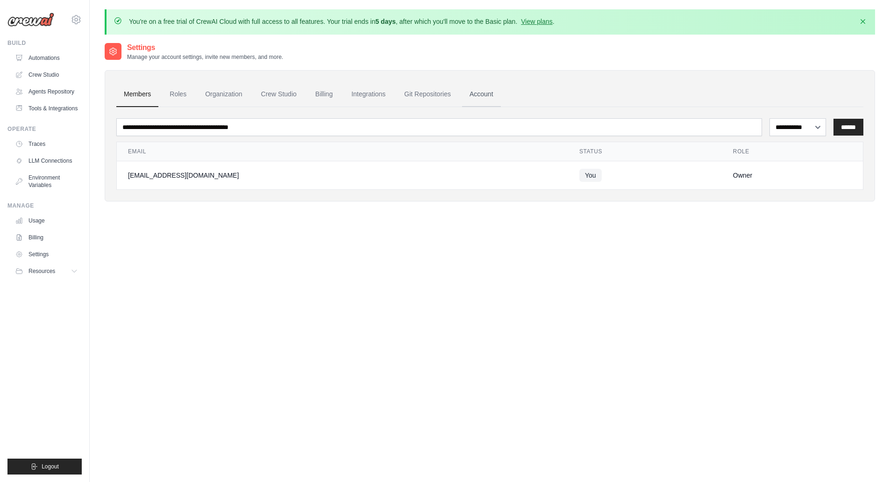
click at [473, 92] on link "Account" at bounding box center [481, 94] width 39 height 25
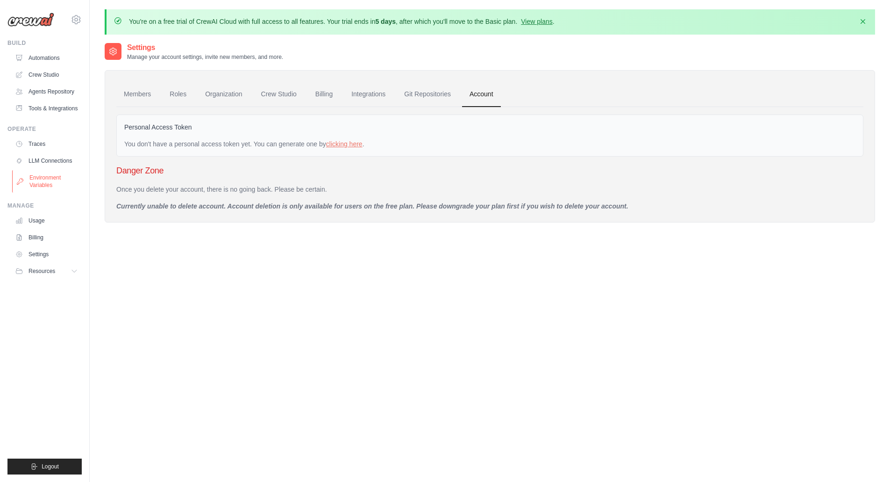
click at [52, 177] on link "Environment Variables" at bounding box center [47, 181] width 71 height 22
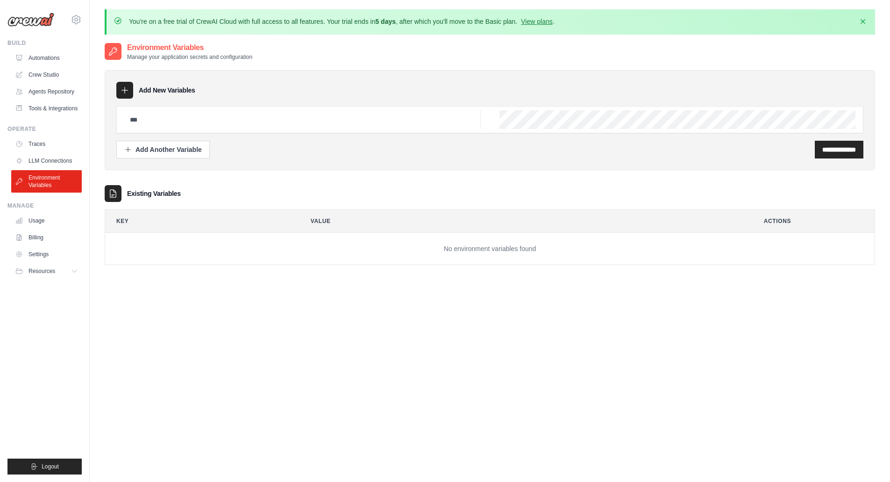
click at [41, 153] on ul "Traces LLM Connections Environment Variables" at bounding box center [46, 164] width 71 height 56
click at [51, 163] on link "LLM Connections" at bounding box center [47, 160] width 71 height 15
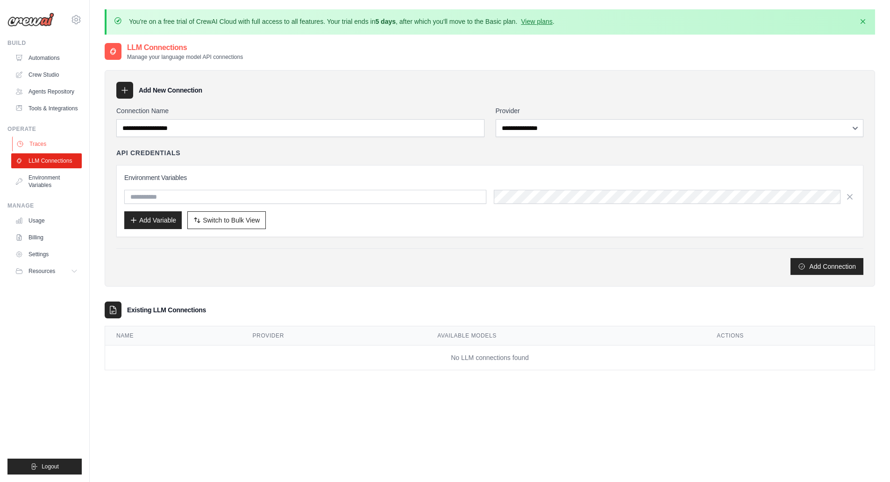
click at [55, 145] on link "Traces" at bounding box center [47, 143] width 71 height 15
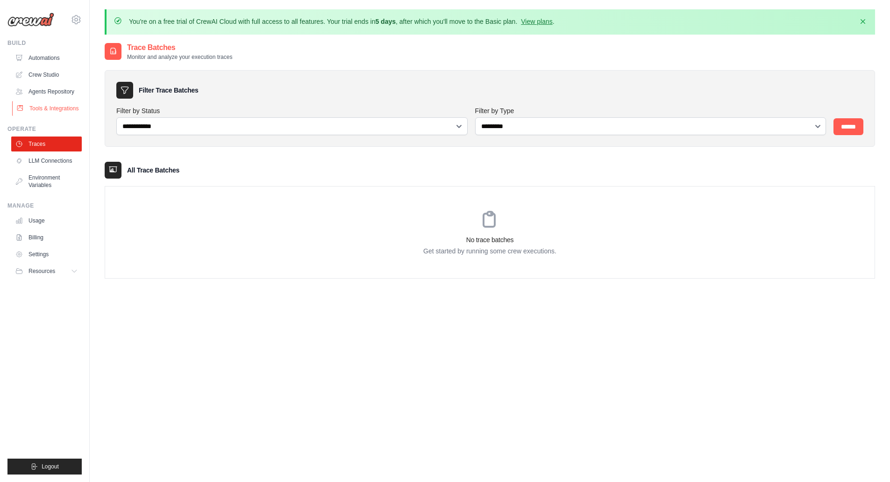
click at [62, 108] on link "Tools & Integrations" at bounding box center [47, 108] width 71 height 15
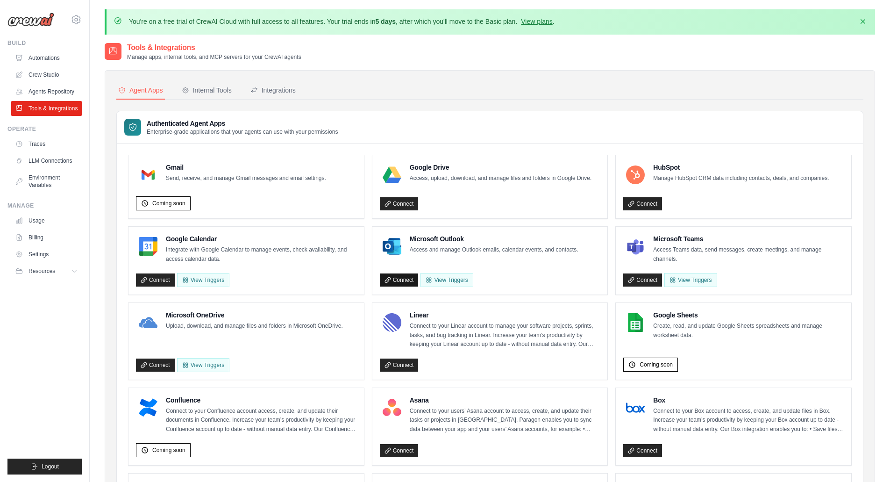
click at [404, 280] on link "Connect" at bounding box center [399, 279] width 39 height 13
click at [400, 280] on link "Connect" at bounding box center [399, 279] width 39 height 13
click at [394, 280] on link "Connect" at bounding box center [399, 279] width 39 height 13
click at [403, 279] on link "Connect" at bounding box center [399, 279] width 39 height 13
click at [48, 58] on link "Automations" at bounding box center [47, 57] width 71 height 15
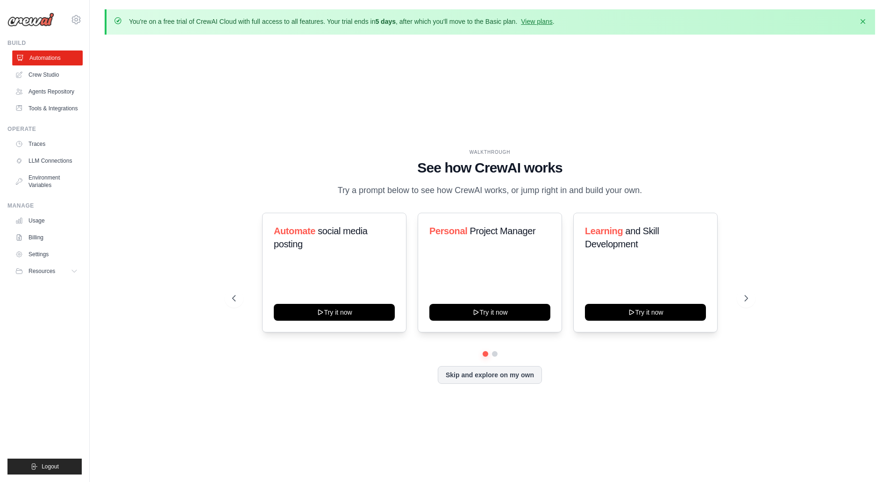
click at [59, 59] on link "Automations" at bounding box center [47, 57] width 71 height 15
click at [61, 77] on link "Crew Studio" at bounding box center [47, 74] width 71 height 15
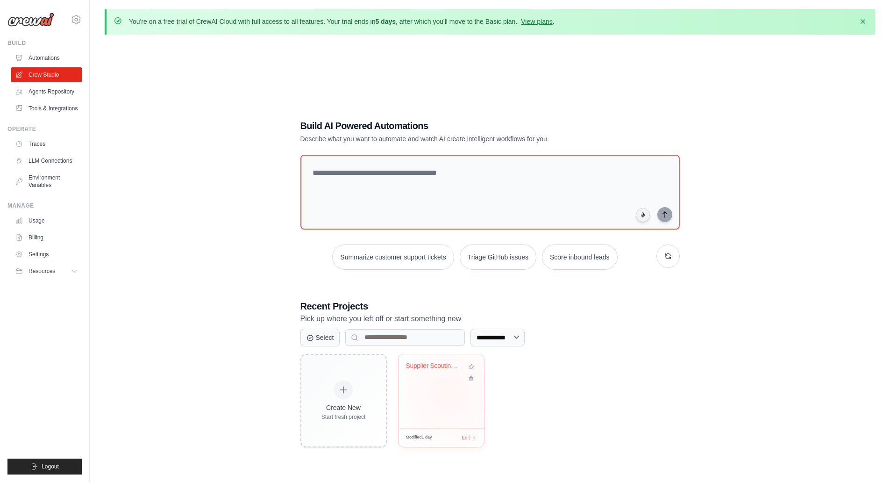
click at [449, 392] on div "Supplier Scouting & Selection Multi..." at bounding box center [440, 391] width 85 height 74
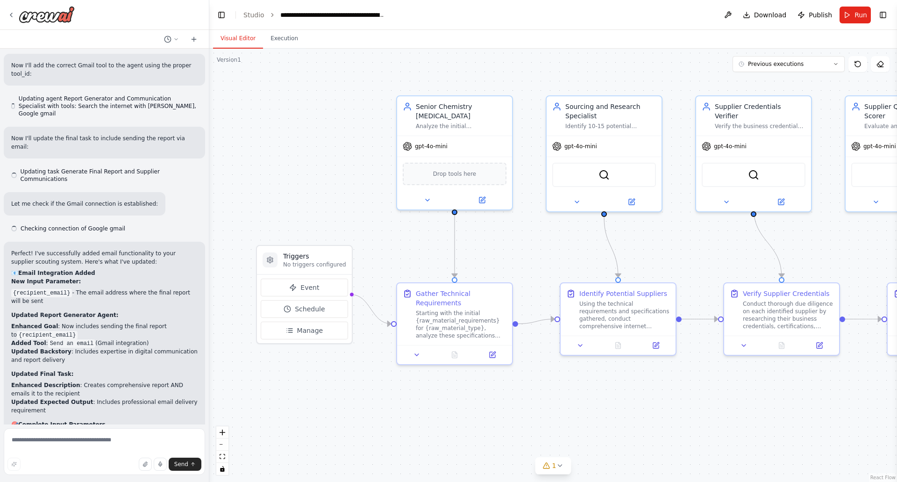
scroll to position [2417, 0]
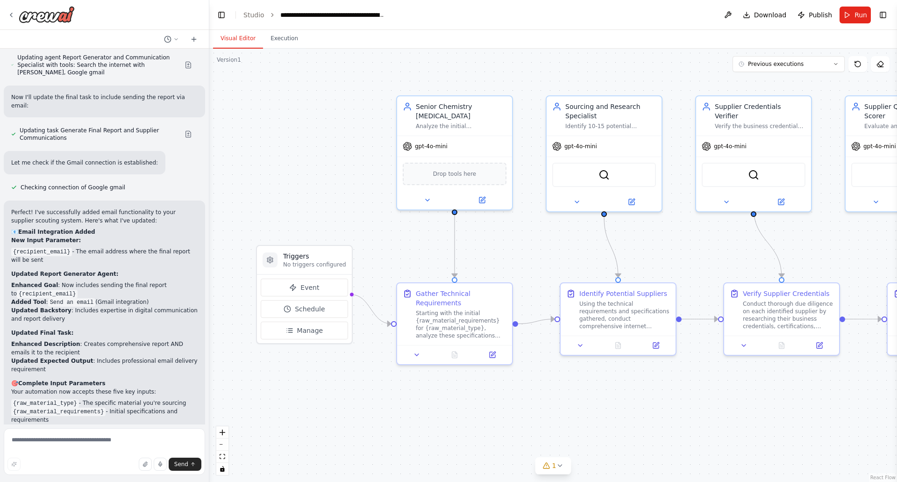
click at [856, 13] on span "Run" at bounding box center [860, 14] width 13 height 9
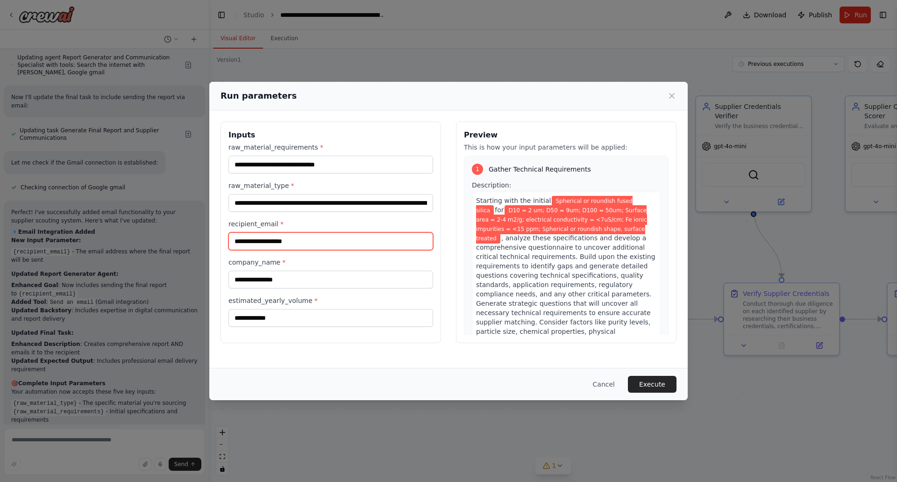
click at [270, 241] on input "**********" at bounding box center [330, 241] width 205 height 18
type input "**********"
click at [647, 383] on button "Execute" at bounding box center [652, 384] width 49 height 17
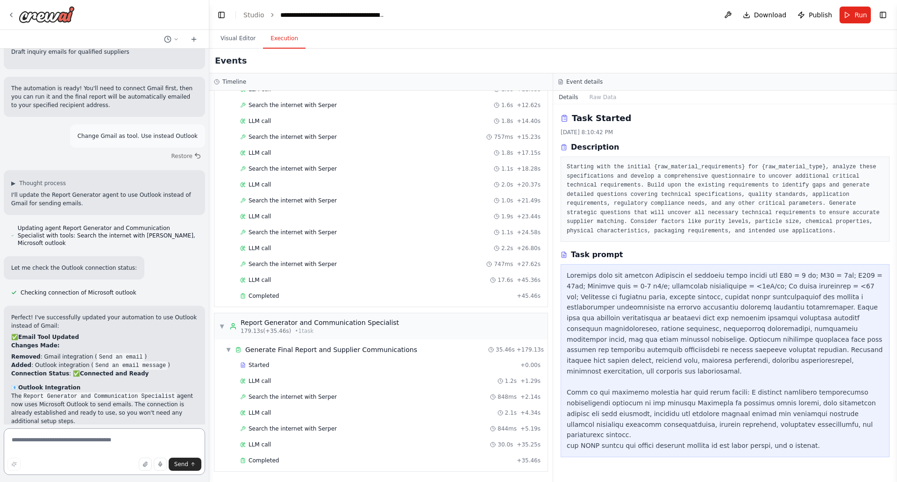
scroll to position [2917, 0]
click at [220, 17] on button "Toggle Left Sidebar" at bounding box center [221, 14] width 13 height 13
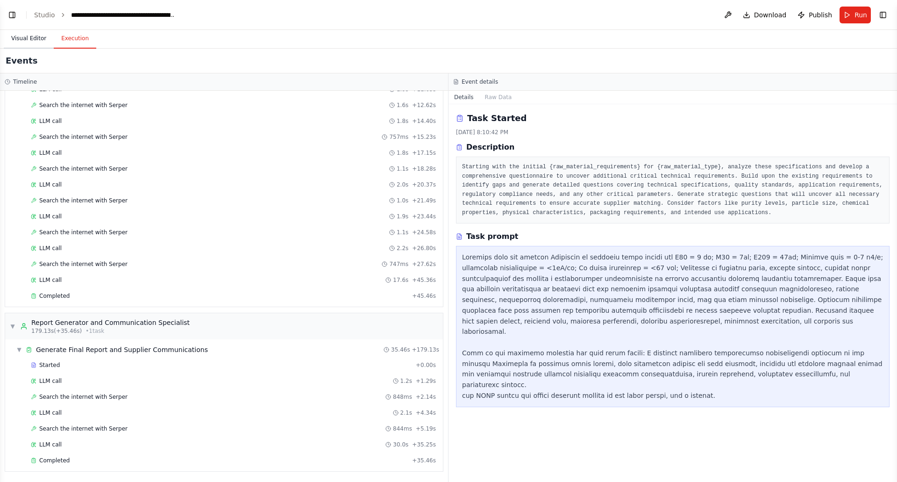
click at [25, 40] on button "Visual Editor" at bounding box center [29, 39] width 50 height 20
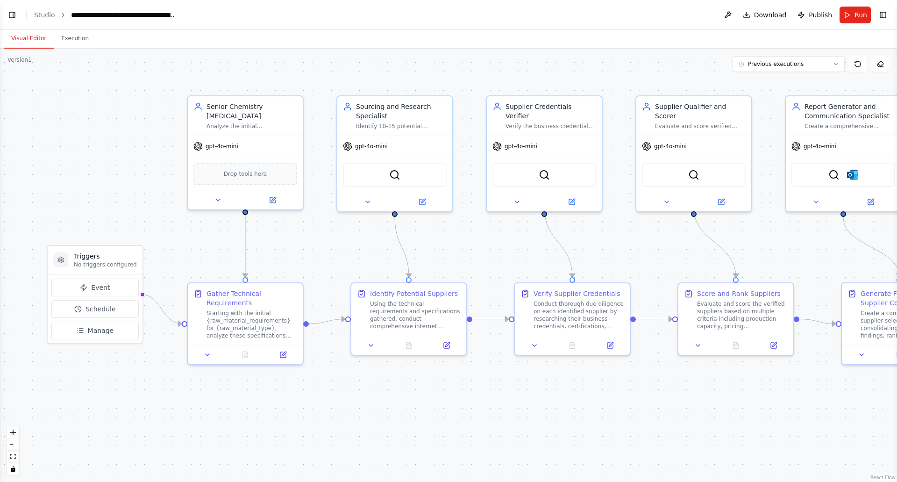
click at [881, 14] on button "Toggle Right Sidebar" at bounding box center [882, 14] width 13 height 13
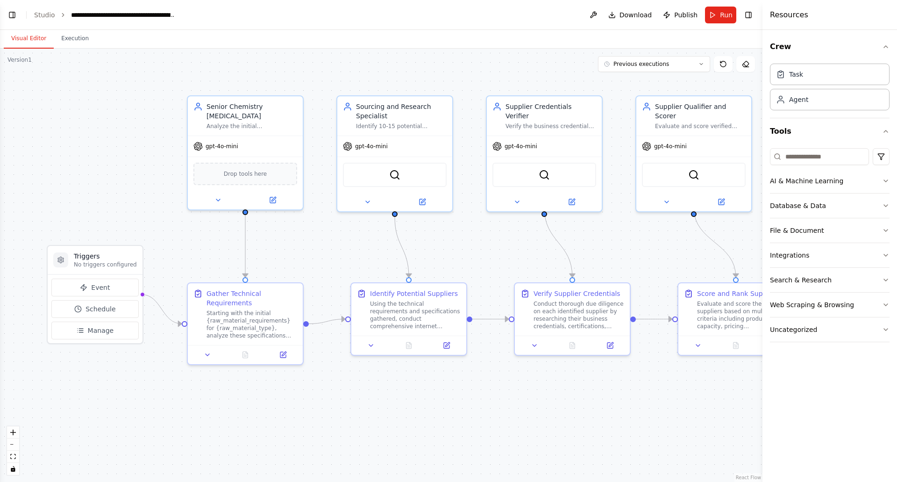
click at [633, 39] on div "Visual Editor Execution" at bounding box center [381, 39] width 762 height 19
click at [12, 14] on button "Toggle Left Sidebar" at bounding box center [12, 14] width 13 height 13
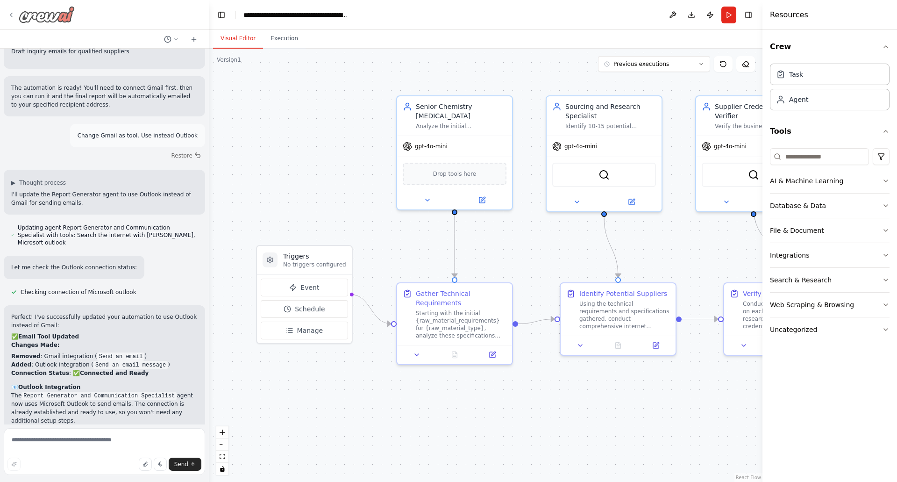
click at [47, 12] on img at bounding box center [47, 14] width 56 height 17
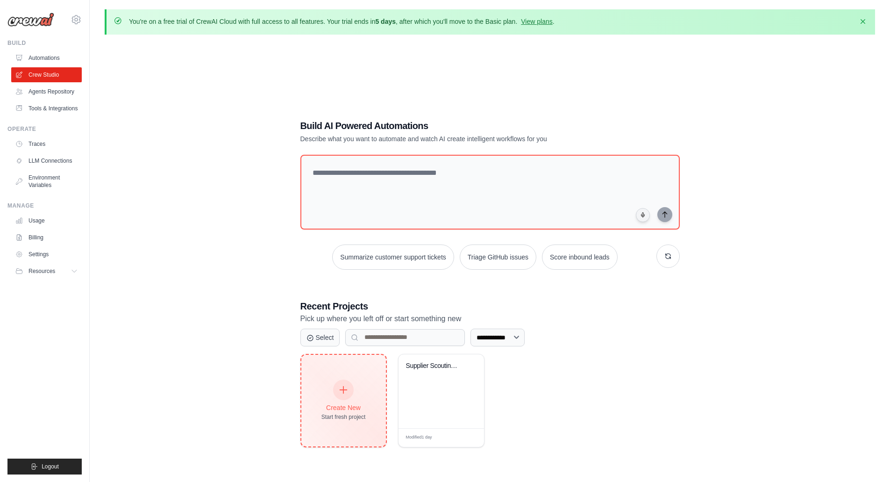
click at [339, 378] on div "Create New Start fresh project" at bounding box center [343, 401] width 85 height 92
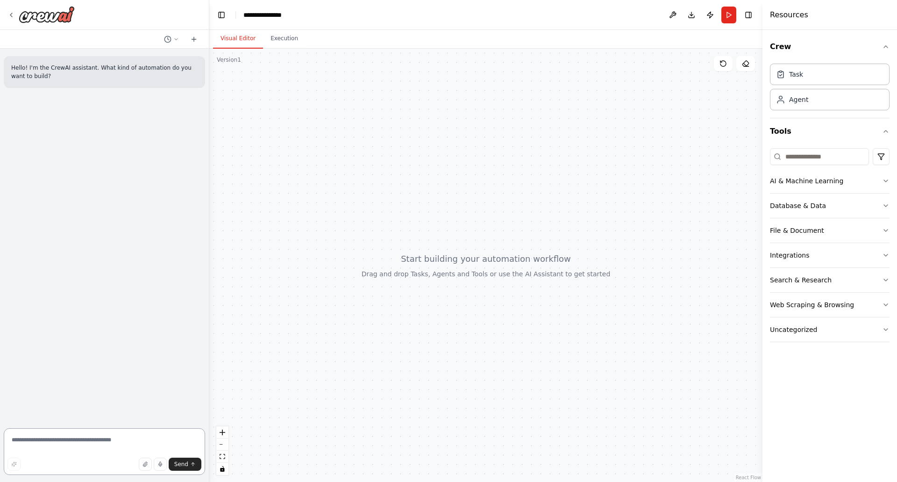
click at [82, 436] on textarea at bounding box center [104, 451] width 201 height 47
paste textarea "**********"
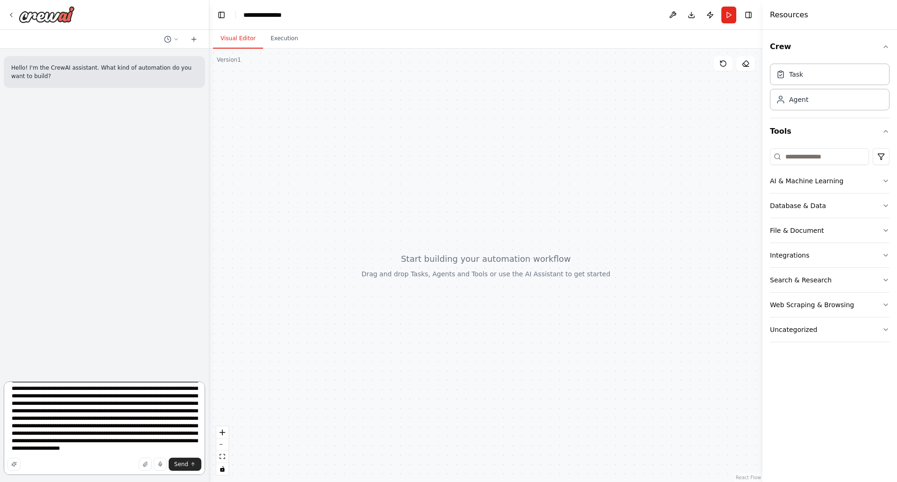
scroll to position [184, 0]
click at [88, 452] on textarea at bounding box center [104, 427] width 201 height 93
paste textarea "**********"
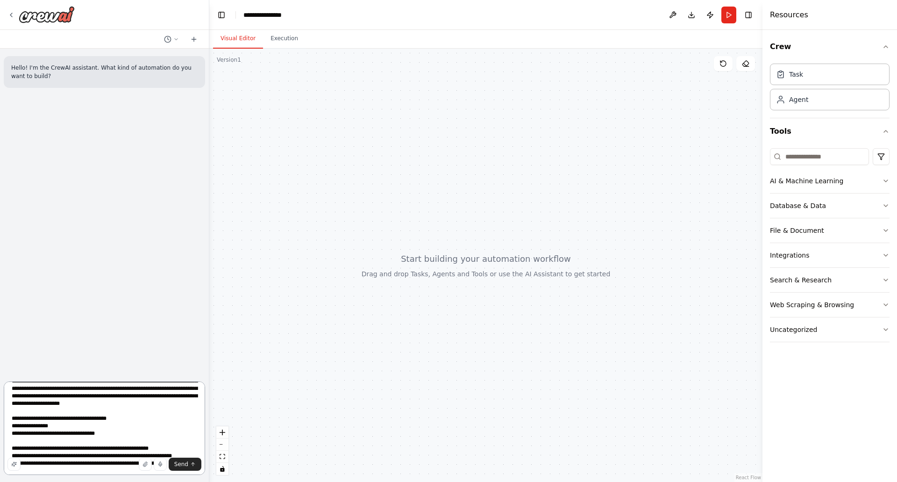
scroll to position [229, 0]
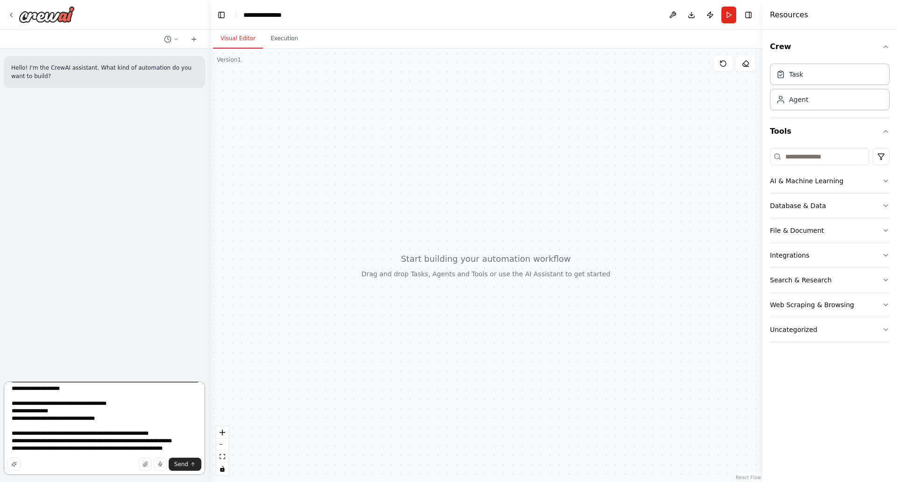
drag, startPoint x: 107, startPoint y: 434, endPoint x: 9, endPoint y: 428, distance: 98.3
click at [9, 428] on textarea at bounding box center [104, 427] width 201 height 93
click at [165, 432] on textarea at bounding box center [104, 427] width 201 height 93
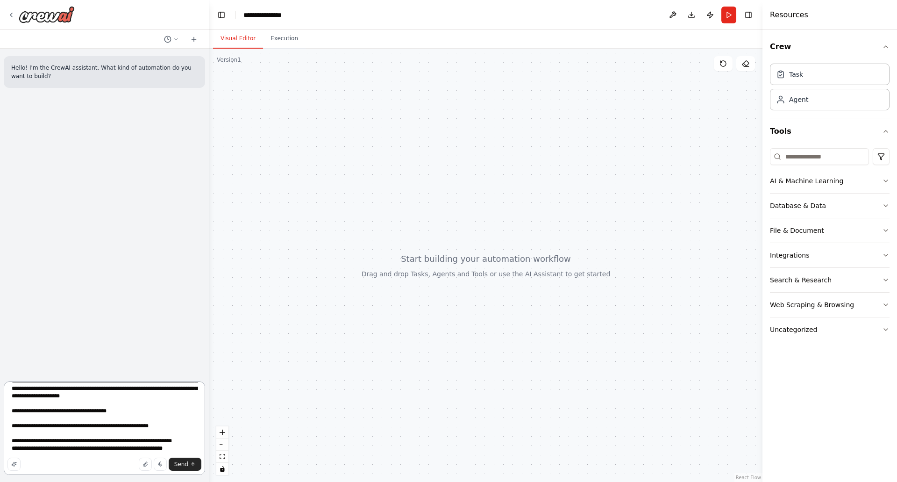
paste textarea "**********"
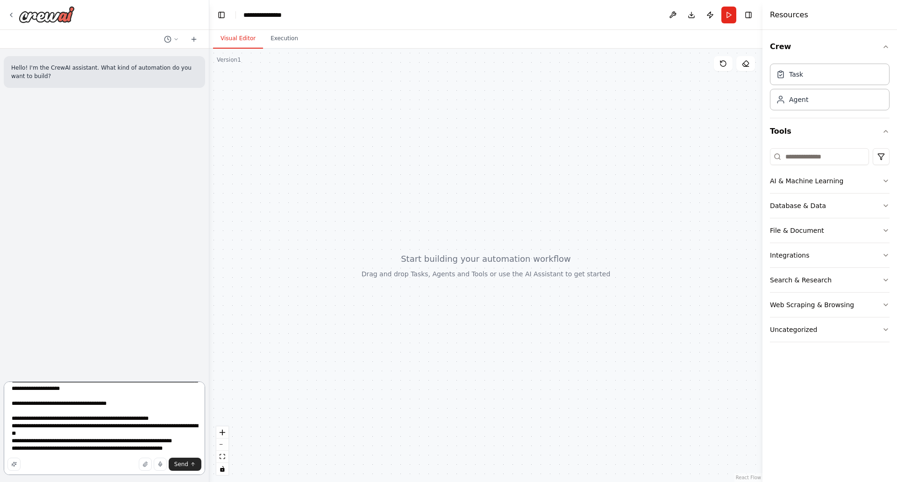
scroll to position [251, 0]
click at [190, 448] on textarea at bounding box center [104, 427] width 201 height 93
paste textarea "**********"
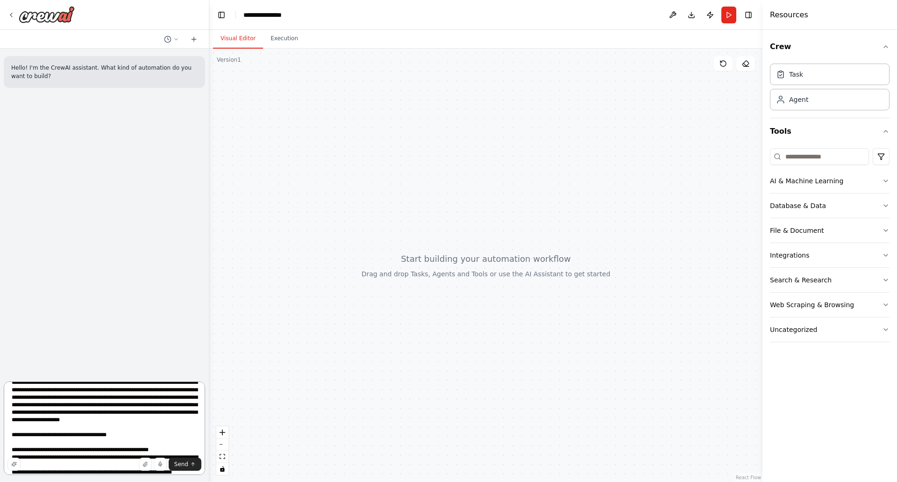
scroll to position [212, 0]
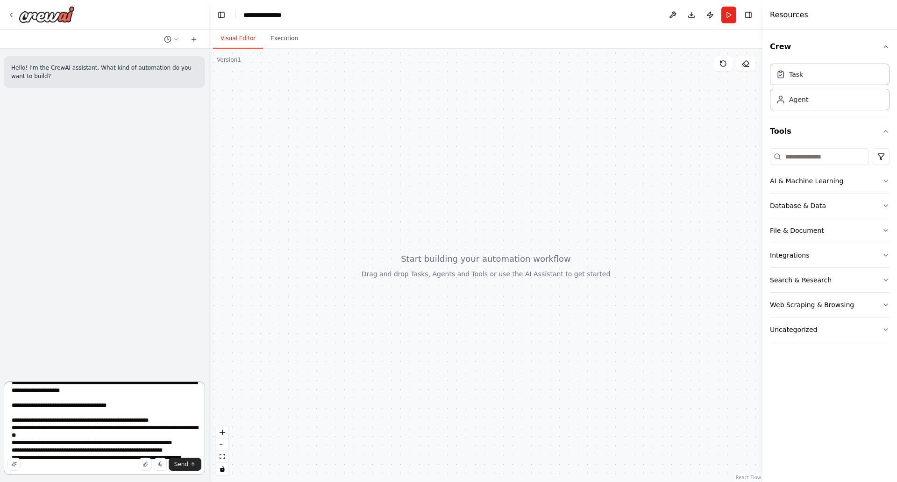
click at [96, 422] on textarea at bounding box center [104, 427] width 201 height 93
paste textarea "**********"
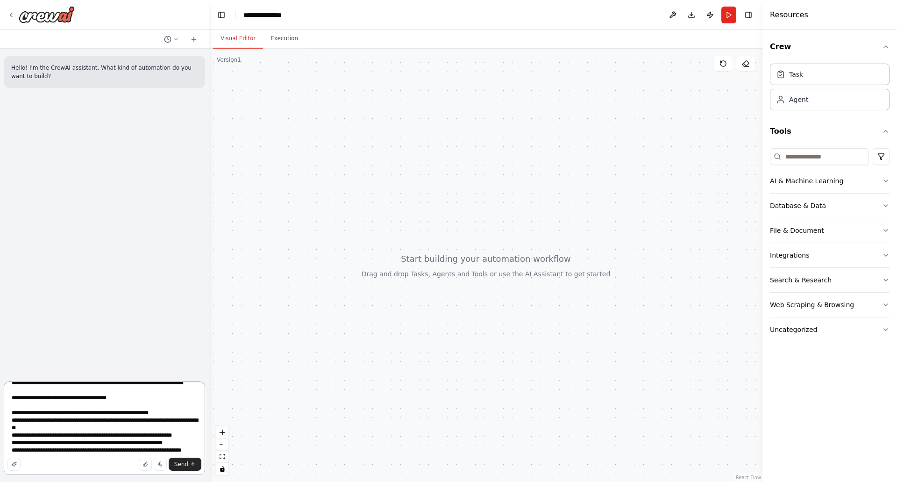
drag, startPoint x: 8, startPoint y: 412, endPoint x: 14, endPoint y: 415, distance: 5.9
click at [9, 413] on textarea at bounding box center [104, 427] width 201 height 93
click at [86, 414] on textarea at bounding box center [104, 427] width 201 height 93
click at [84, 415] on textarea at bounding box center [104, 427] width 201 height 93
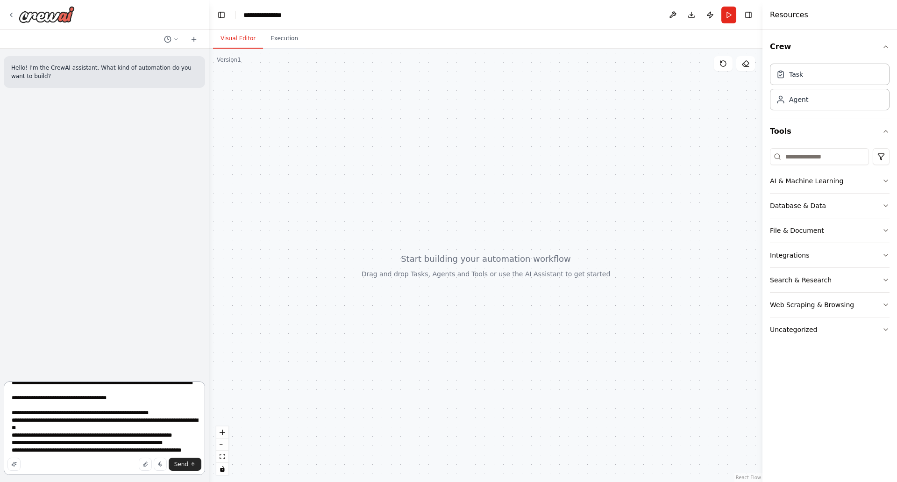
click at [84, 415] on textarea at bounding box center [104, 427] width 201 height 93
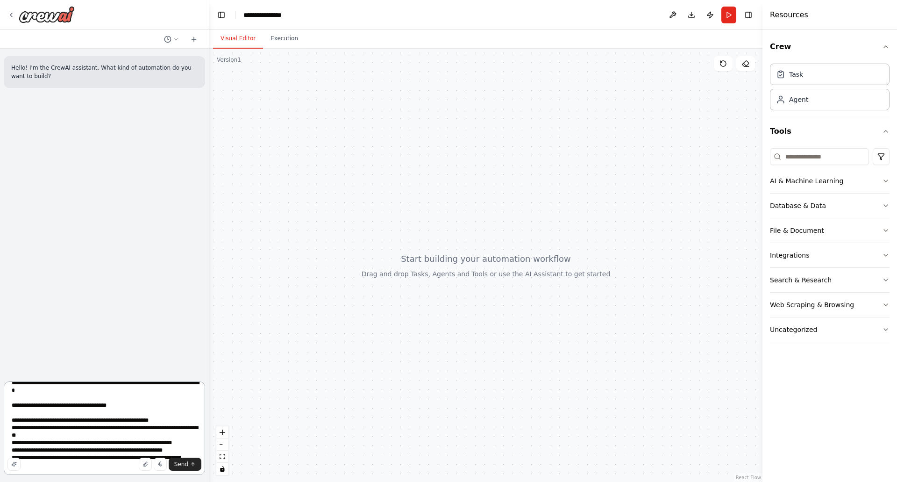
click at [126, 413] on textarea at bounding box center [104, 427] width 201 height 93
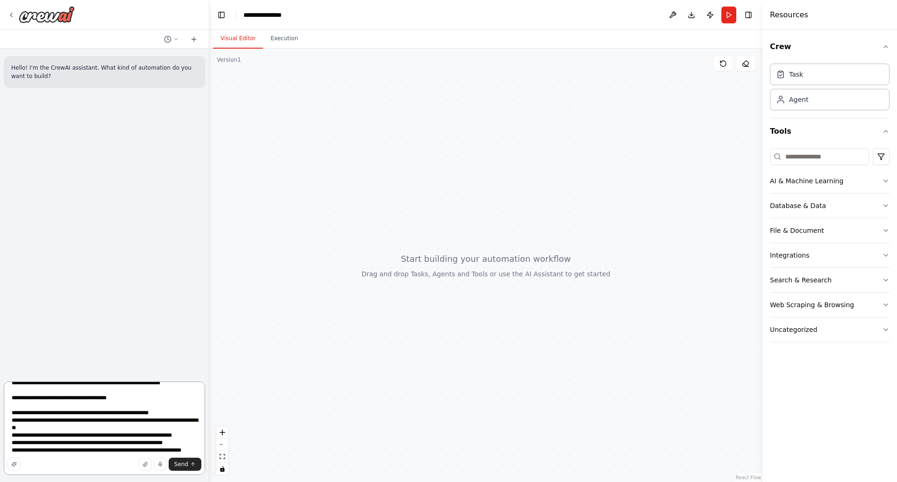
scroll to position [220, 0]
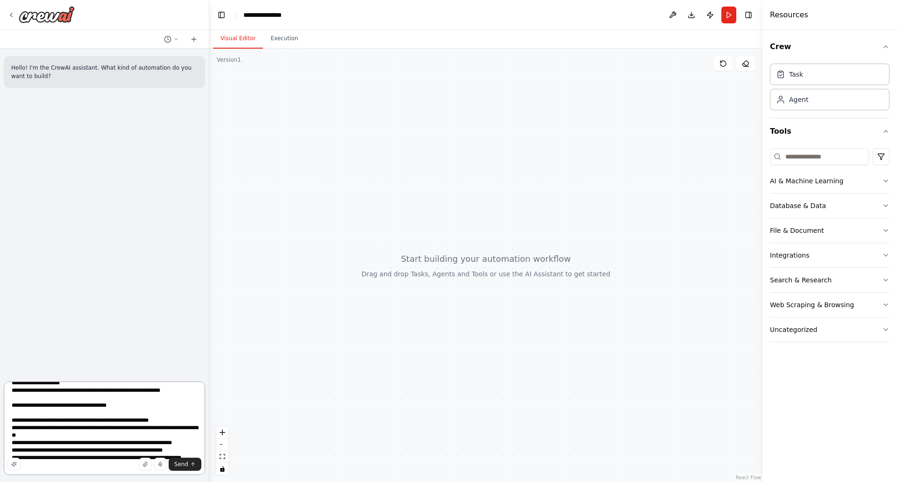
drag, startPoint x: 11, startPoint y: 421, endPoint x: 36, endPoint y: 431, distance: 27.7
click at [11, 421] on textarea at bounding box center [104, 427] width 201 height 93
paste textarea "**********"
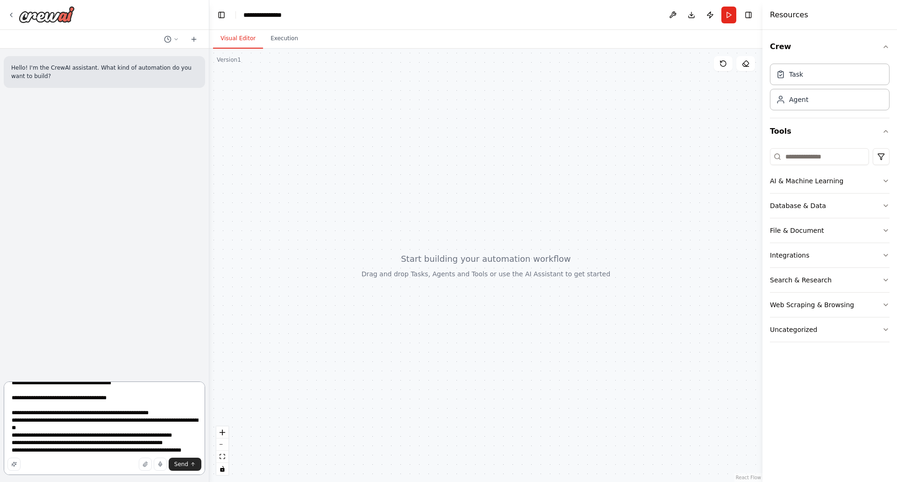
scroll to position [234, 0]
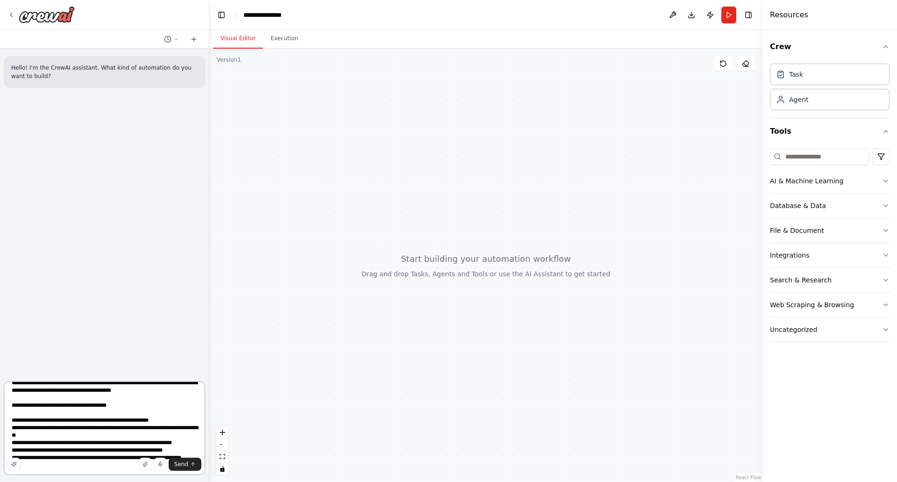
type textarea "**********"
click at [184, 468] on button "Send" at bounding box center [185, 463] width 33 height 13
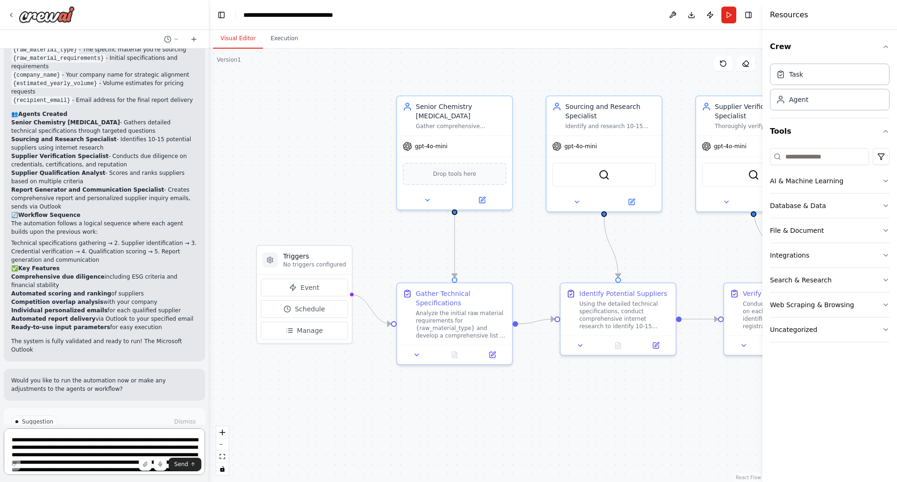
scroll to position [1201, 0]
